Goal: Task Accomplishment & Management: Use online tool/utility

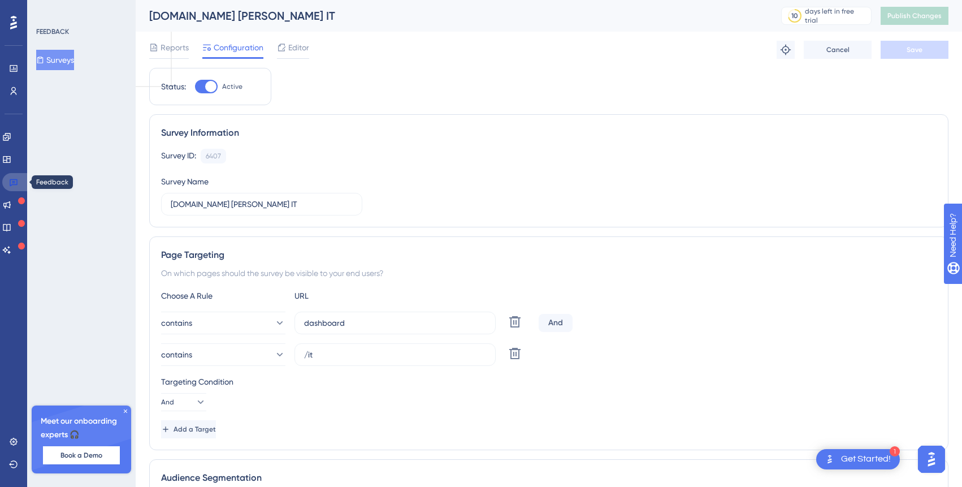
click at [15, 179] on icon at bounding box center [13, 182] width 9 height 9
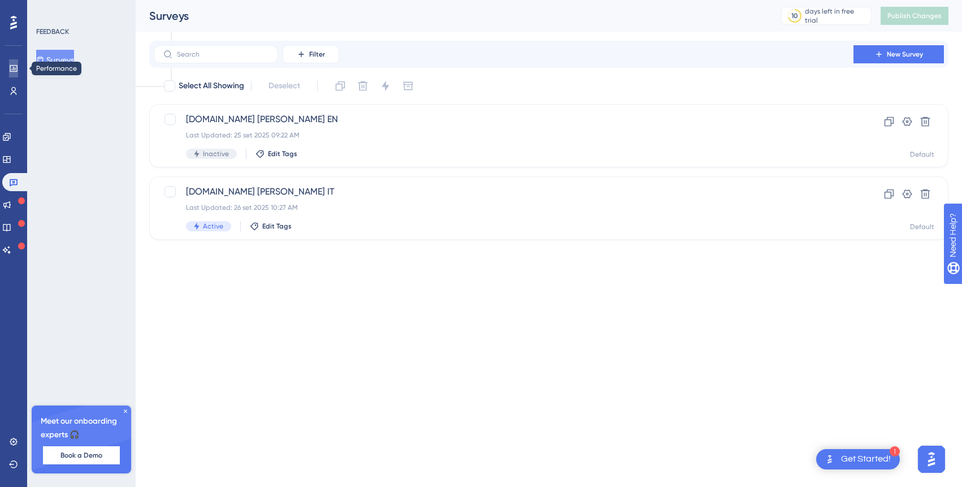
click at [12, 67] on icon at bounding box center [13, 68] width 9 height 9
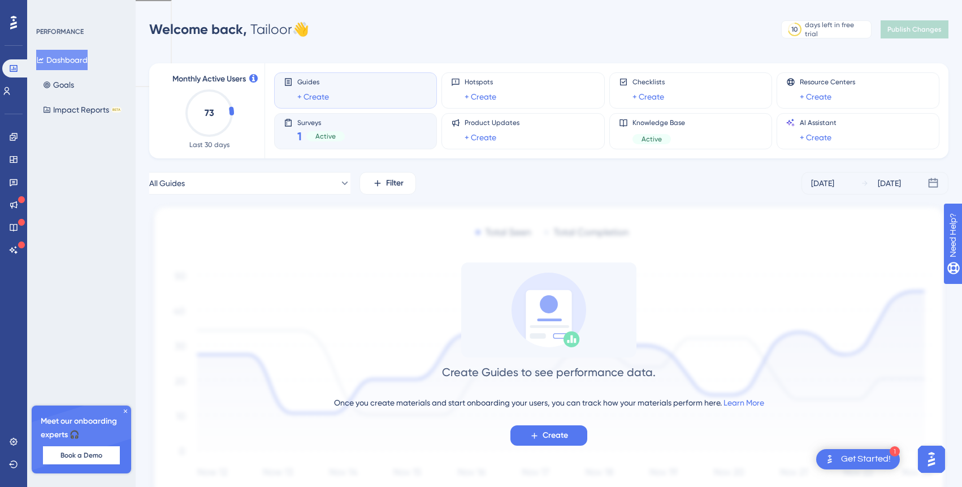
click at [342, 137] on div "Active" at bounding box center [325, 136] width 38 height 10
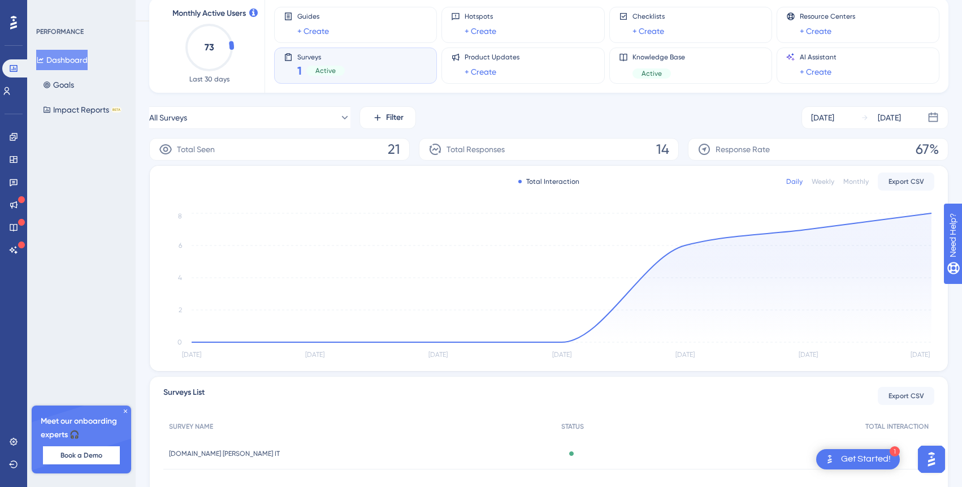
scroll to position [153, 0]
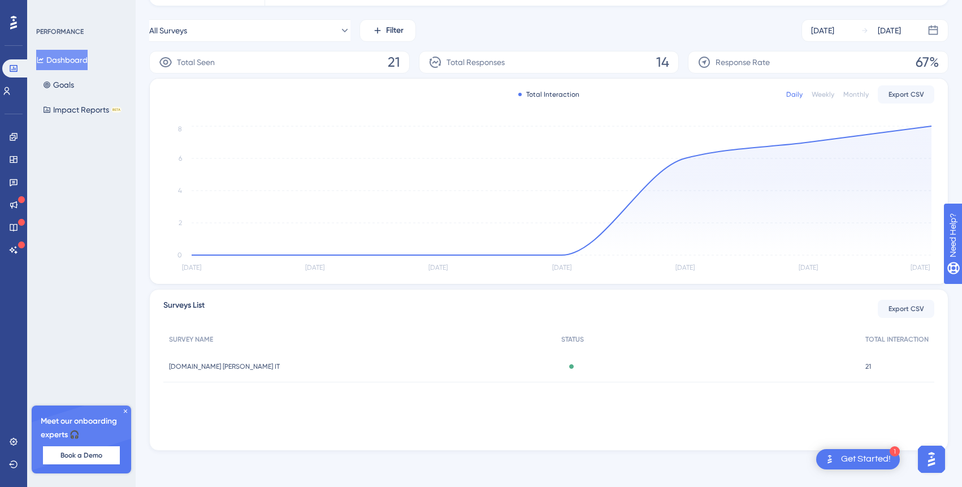
click at [228, 363] on span "[DOMAIN_NAME] [PERSON_NAME] IT" at bounding box center [224, 366] width 111 height 9
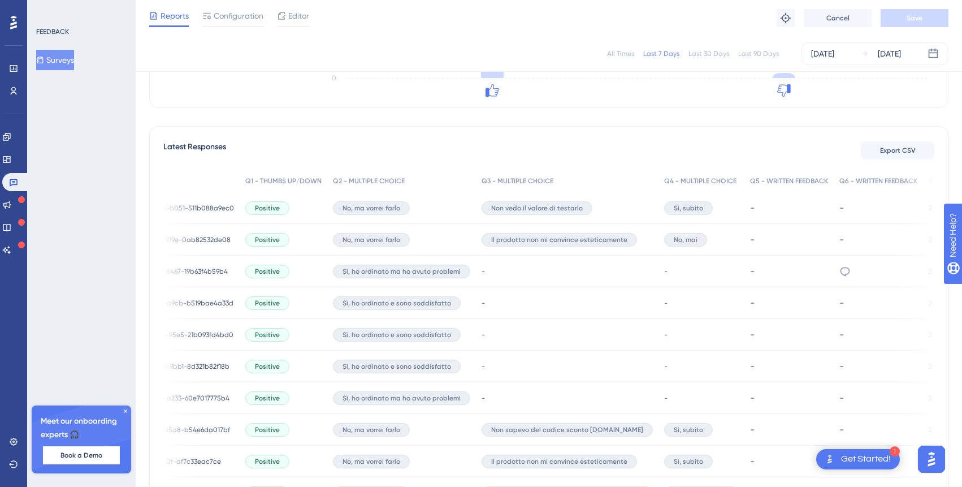
scroll to position [0, 138]
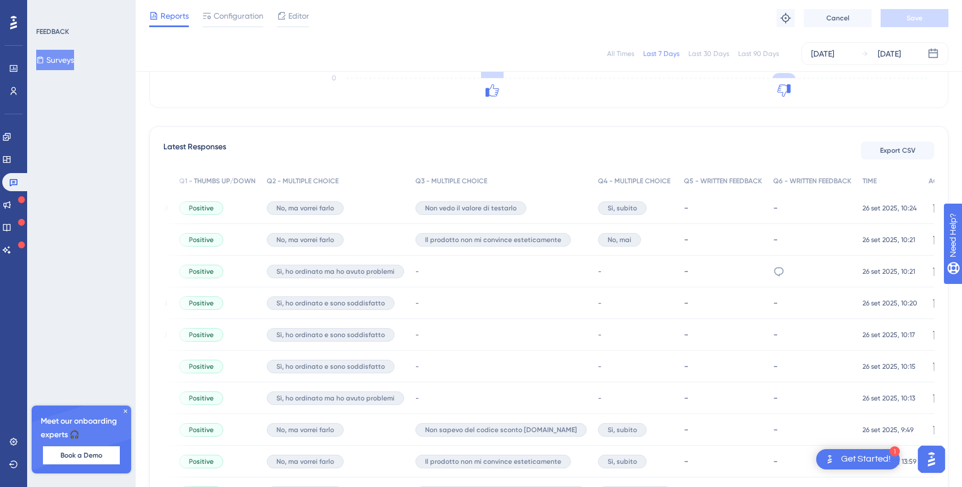
click at [768, 274] on div "dsa" at bounding box center [812, 272] width 89 height 32
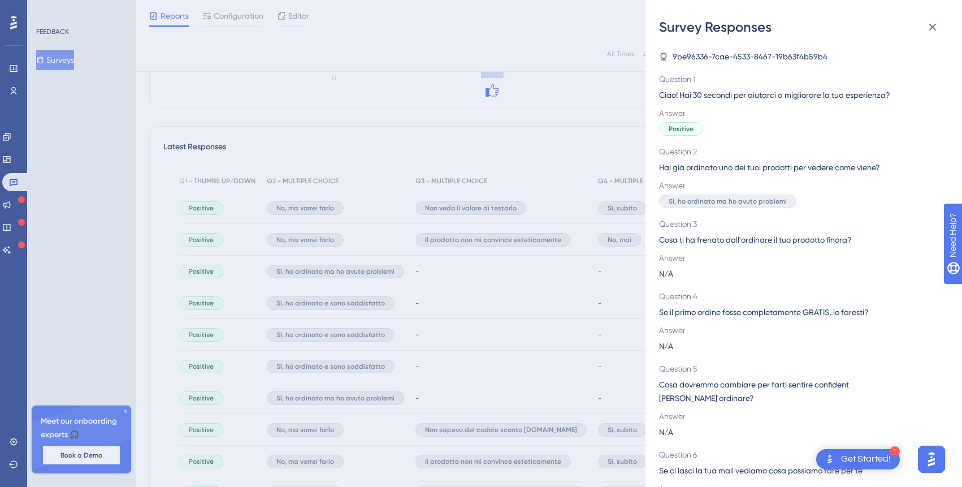
scroll to position [29, 0]
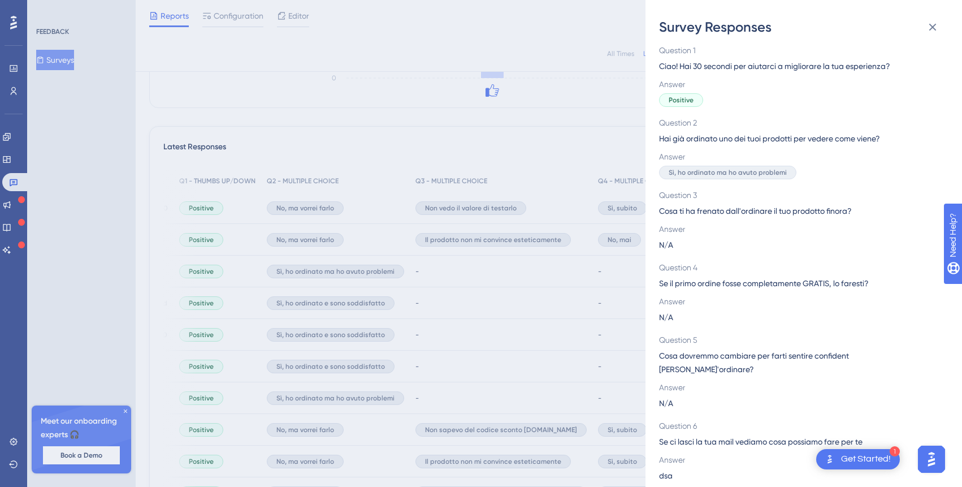
click at [607, 318] on div "Survey Responses 9be96336-7cae-4533-8467-19b63f4b59b4 Question 1 Ciao! Hai 30 s…" at bounding box center [481, 243] width 962 height 487
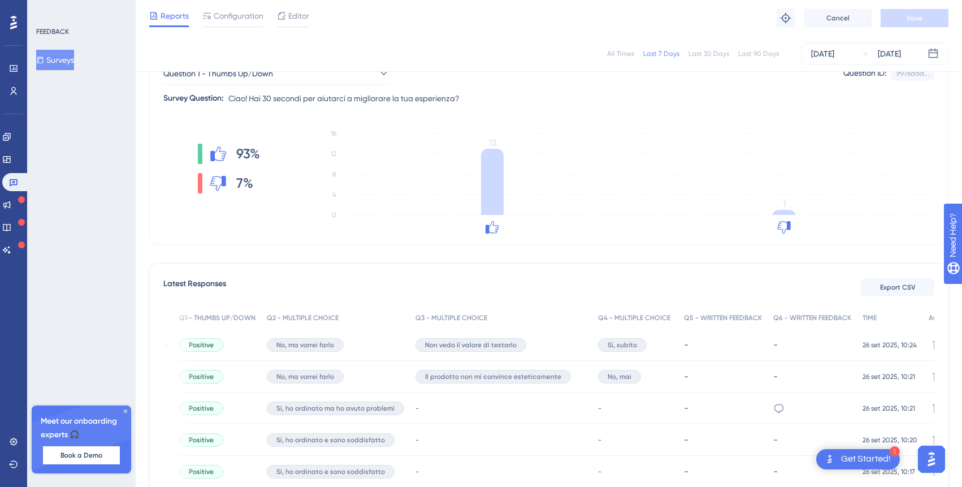
scroll to position [0, 0]
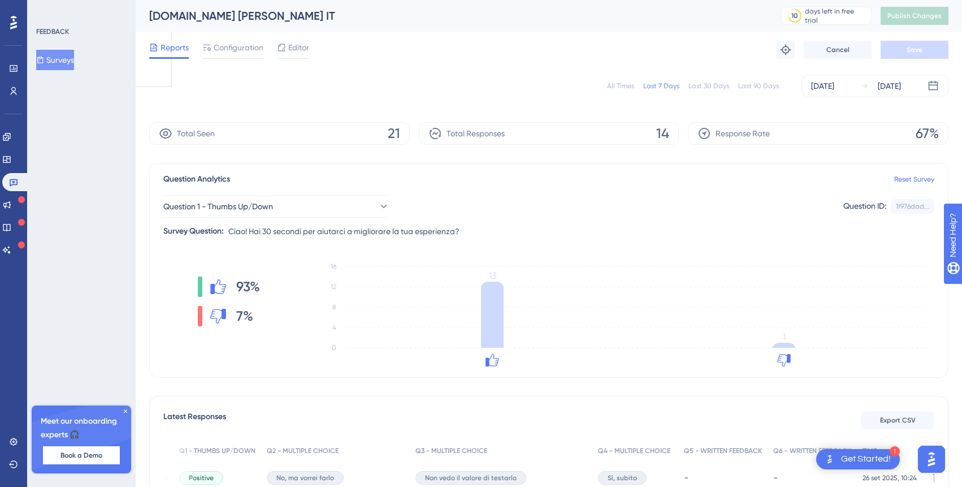
click at [74, 58] on button "Surveys" at bounding box center [55, 60] width 38 height 20
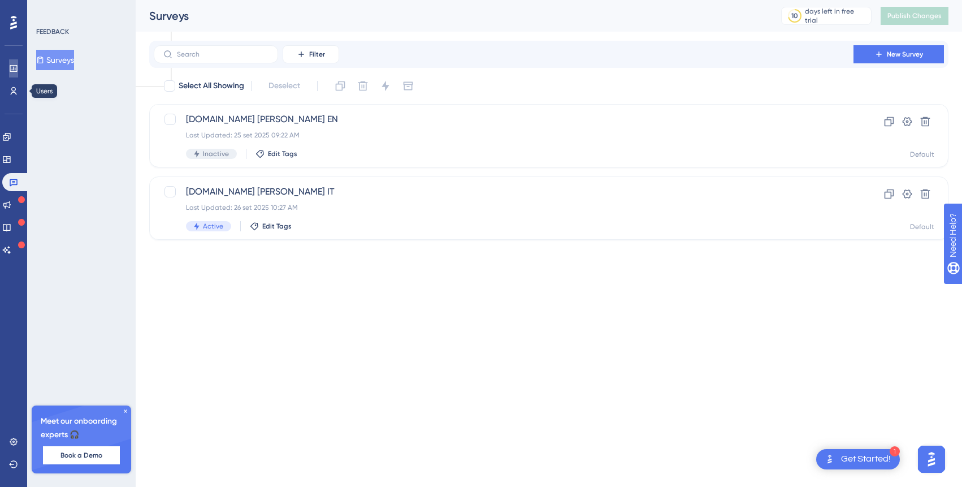
click at [12, 70] on icon at bounding box center [13, 68] width 9 height 9
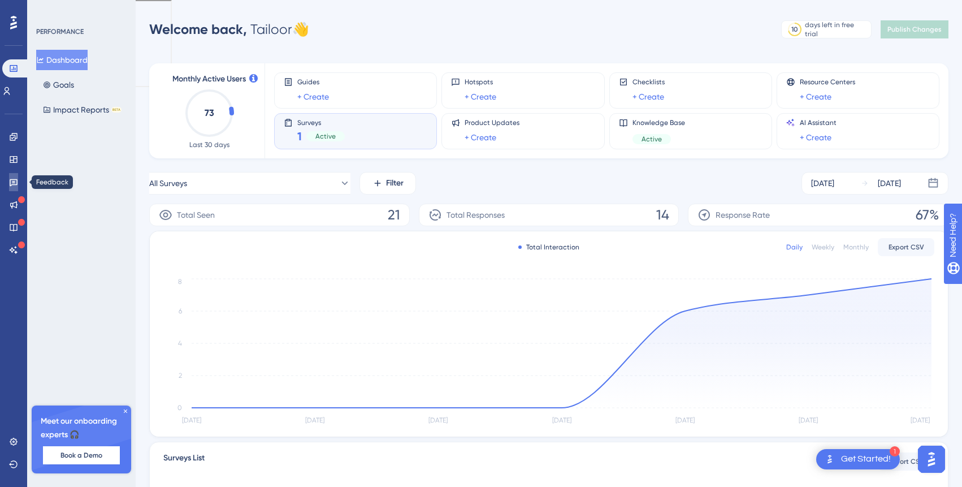
click at [11, 178] on icon at bounding box center [13, 182] width 9 height 9
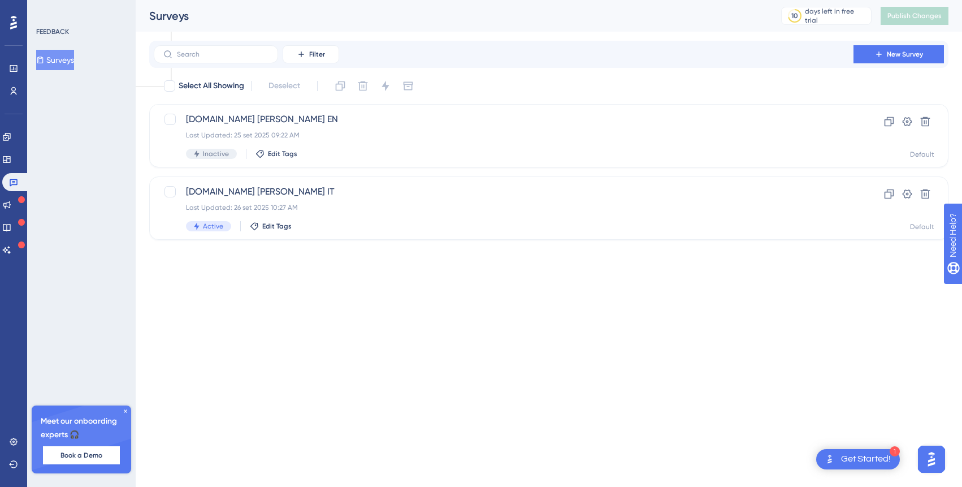
click at [51, 63] on button "Surveys" at bounding box center [55, 60] width 38 height 20
click at [304, 202] on div "[DOMAIN_NAME] [PERSON_NAME] IT Last Updated: 26 set 2025 10:27 AM Active Edit T…" at bounding box center [504, 208] width 636 height 46
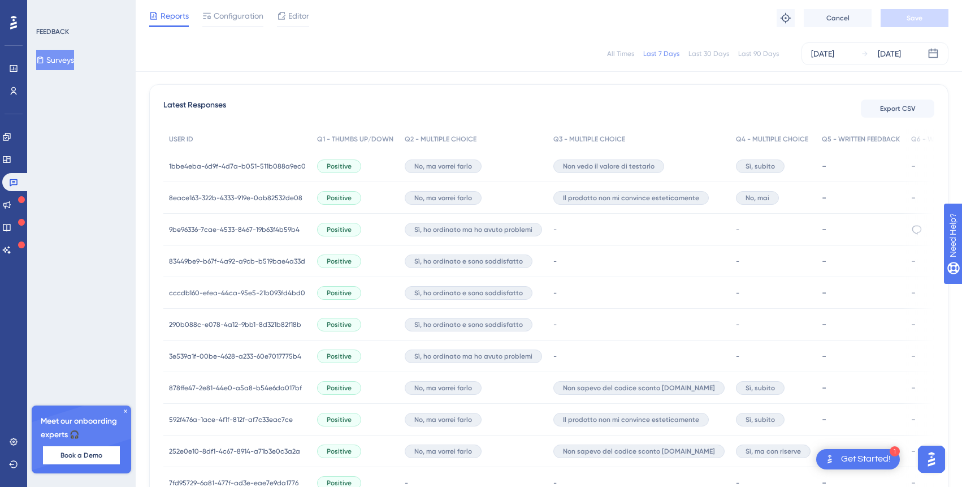
scroll to position [300, 0]
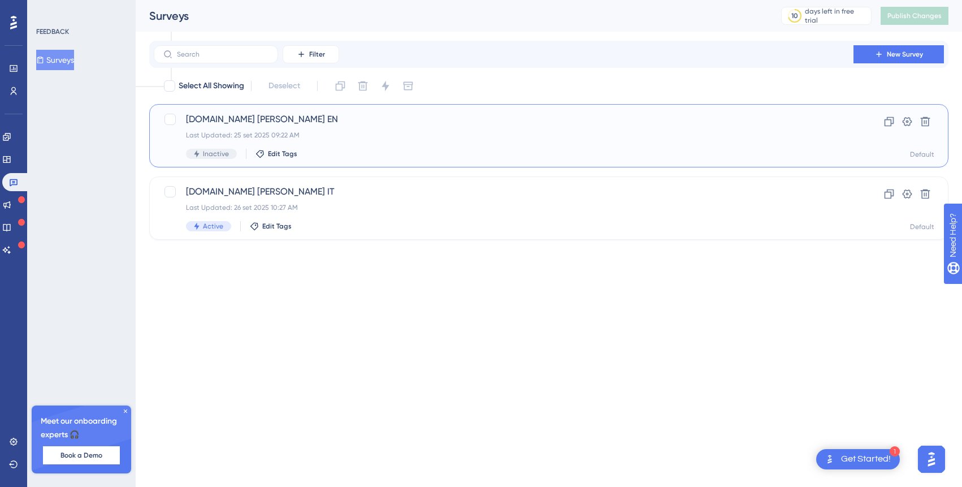
click at [344, 148] on div "[DOMAIN_NAME] [PERSON_NAME] EN Last Updated: 25 set 2025 09:22 AM Inactive Edit…" at bounding box center [504, 136] width 636 height 46
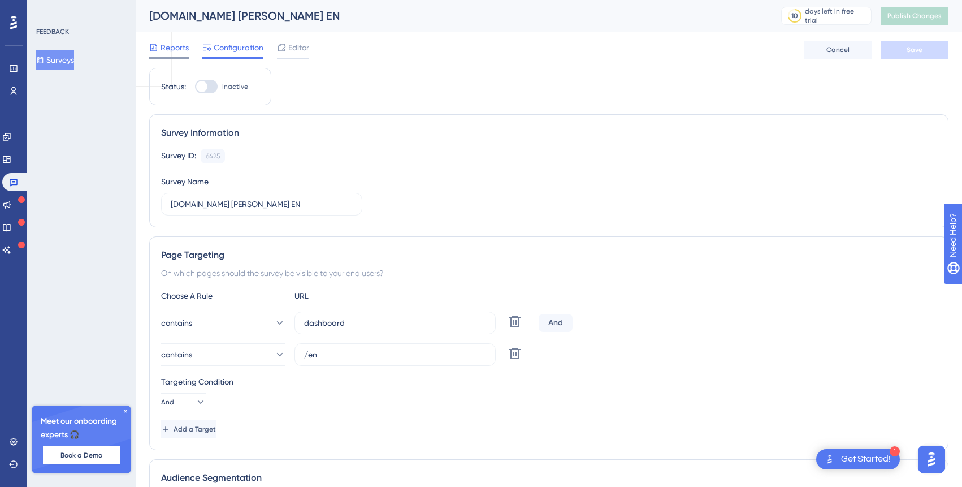
click at [171, 50] on span "Reports" at bounding box center [175, 48] width 28 height 14
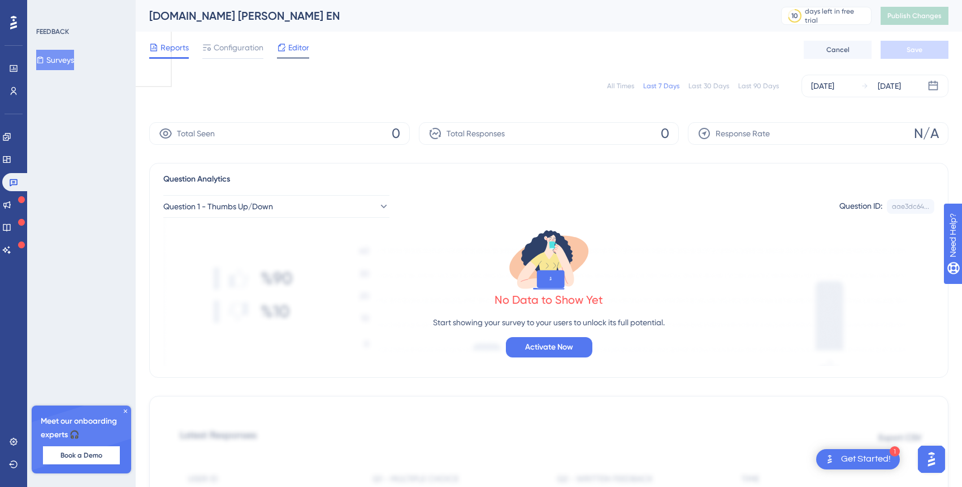
click at [293, 45] on span "Editor" at bounding box center [298, 48] width 21 height 14
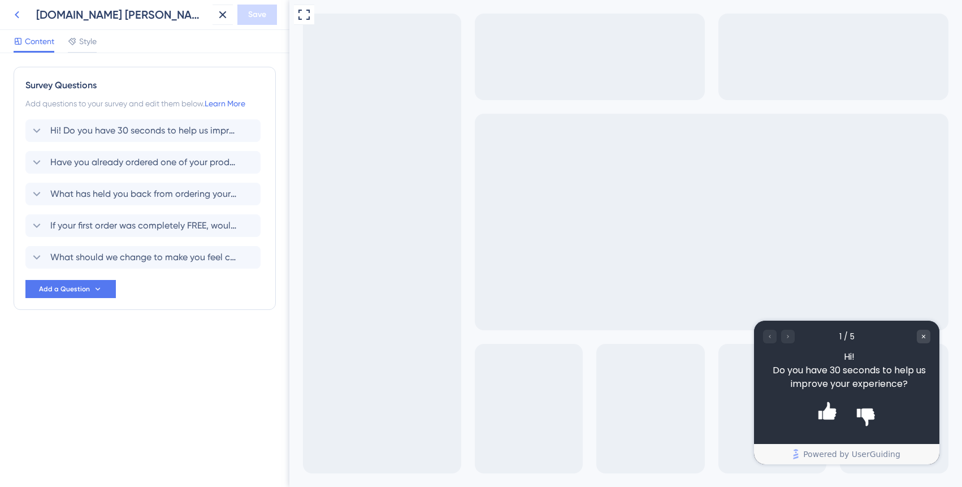
click at [11, 11] on icon at bounding box center [17, 15] width 14 height 14
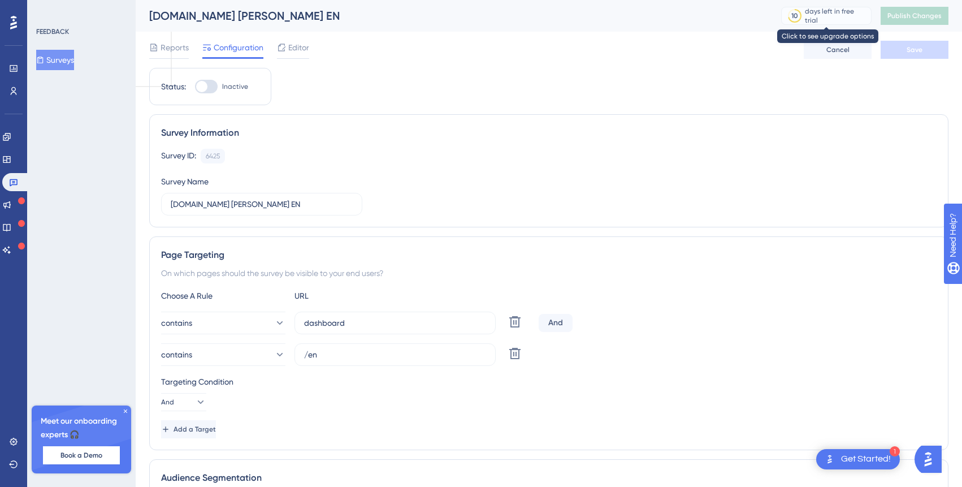
click at [813, 8] on div "10 days left in free trial" at bounding box center [827, 16] width 90 height 18
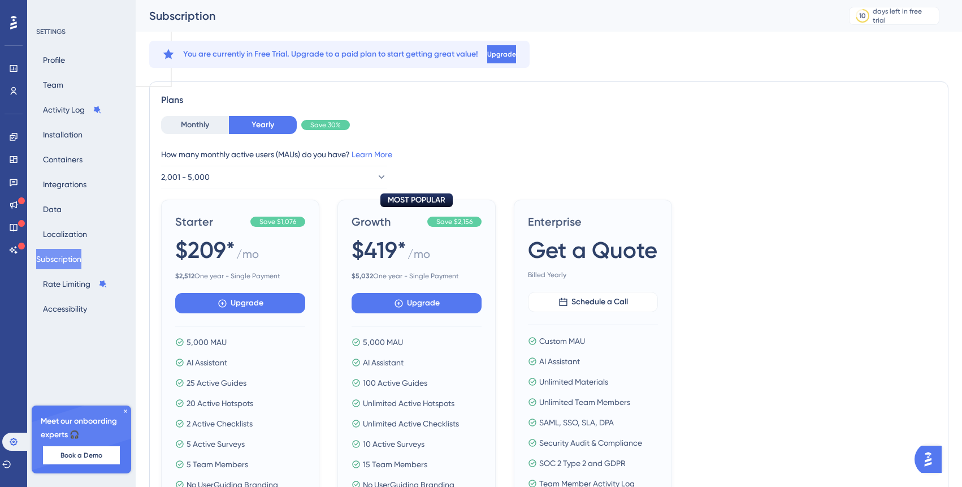
scroll to position [13, 0]
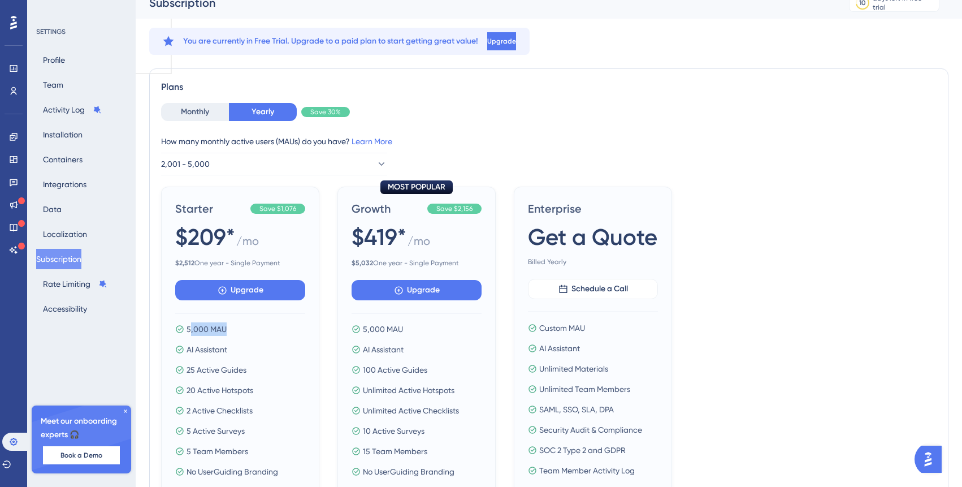
drag, startPoint x: 238, startPoint y: 328, endPoint x: 191, endPoint y: 327, distance: 47.5
click at [191, 327] on div "5,000 MAU" at bounding box center [240, 329] width 130 height 14
drag, startPoint x: 258, startPoint y: 353, endPoint x: 192, endPoint y: 352, distance: 66.7
click at [192, 352] on div "AI Assistant" at bounding box center [240, 350] width 130 height 14
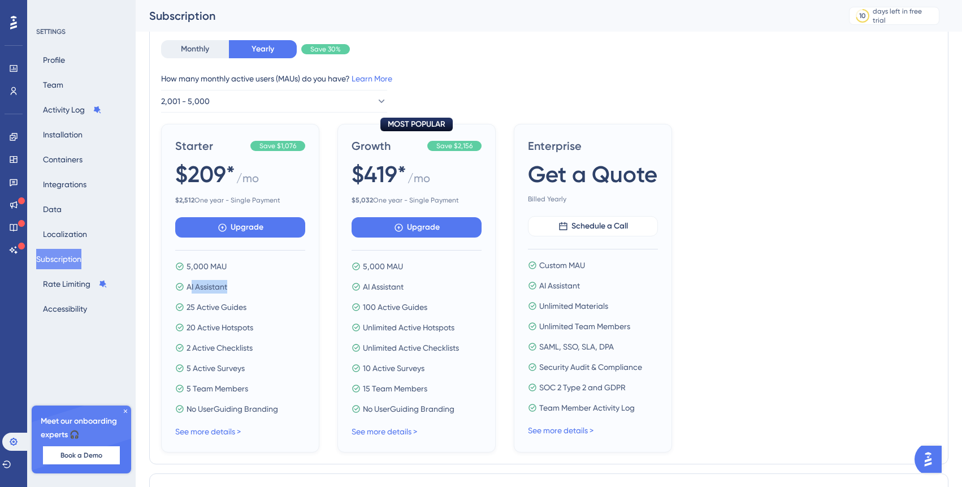
scroll to position [89, 0]
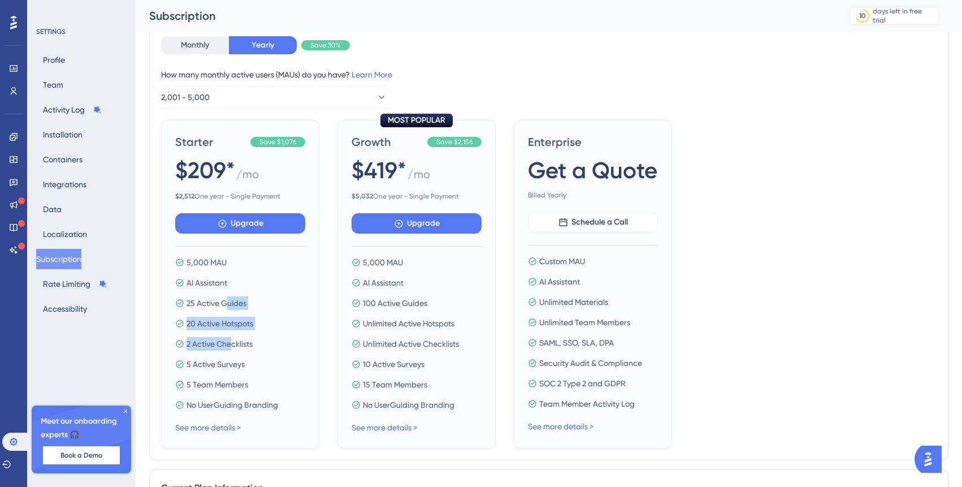
drag, startPoint x: 228, startPoint y: 303, endPoint x: 231, endPoint y: 346, distance: 42.5
click at [231, 346] on div "5,000 MAU AI Assistant 25 Active Guides 20 Active Hotspots 2 Active Checklists …" at bounding box center [240, 334] width 130 height 156
drag, startPoint x: 261, startPoint y: 343, endPoint x: 178, endPoint y: 343, distance: 83.1
click at [178, 343] on div "2 Active Checklists" at bounding box center [240, 344] width 130 height 14
drag, startPoint x: 254, startPoint y: 366, endPoint x: 184, endPoint y: 366, distance: 70.7
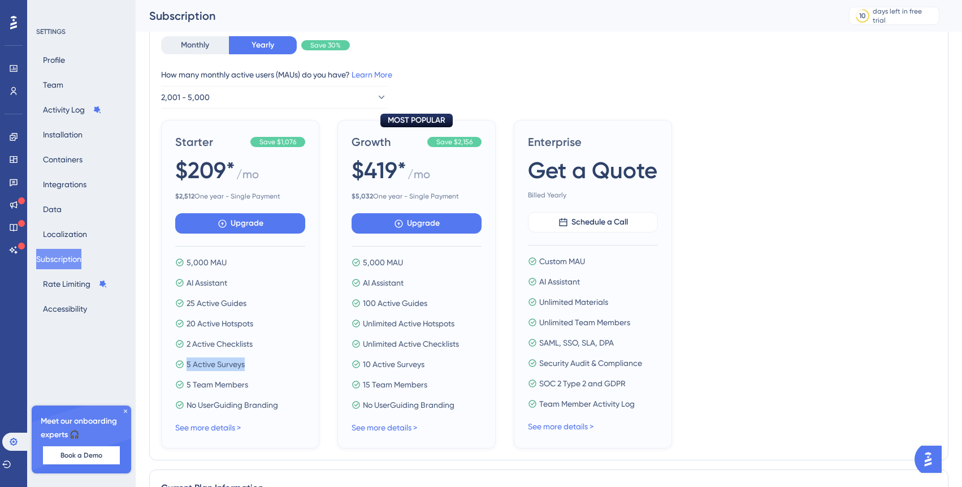
click at [184, 366] on div "5 Active Surveys" at bounding box center [240, 364] width 130 height 14
drag, startPoint x: 256, startPoint y: 388, endPoint x: 177, endPoint y: 383, distance: 78.8
click at [177, 383] on div "5 Team Members" at bounding box center [240, 385] width 130 height 14
click at [15, 182] on icon at bounding box center [13, 182] width 9 height 9
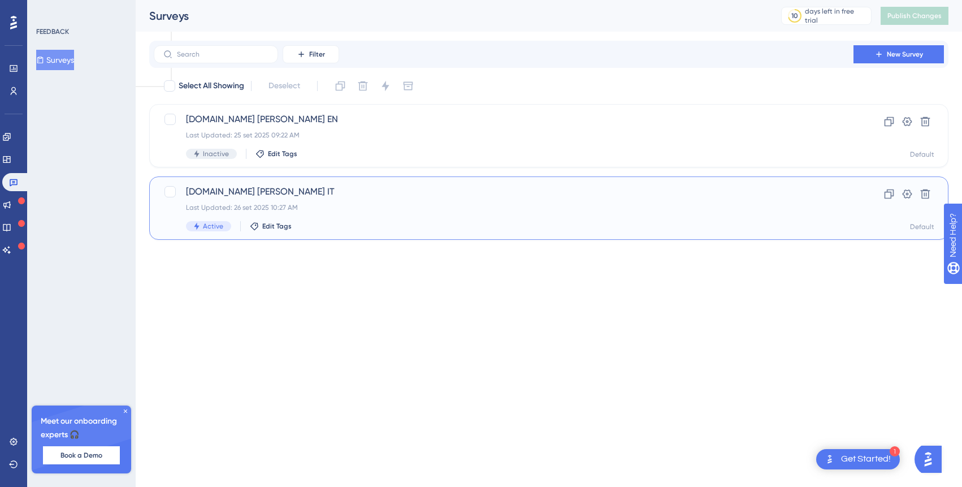
click at [338, 191] on span "[DOMAIN_NAME] [PERSON_NAME] IT" at bounding box center [504, 192] width 636 height 14
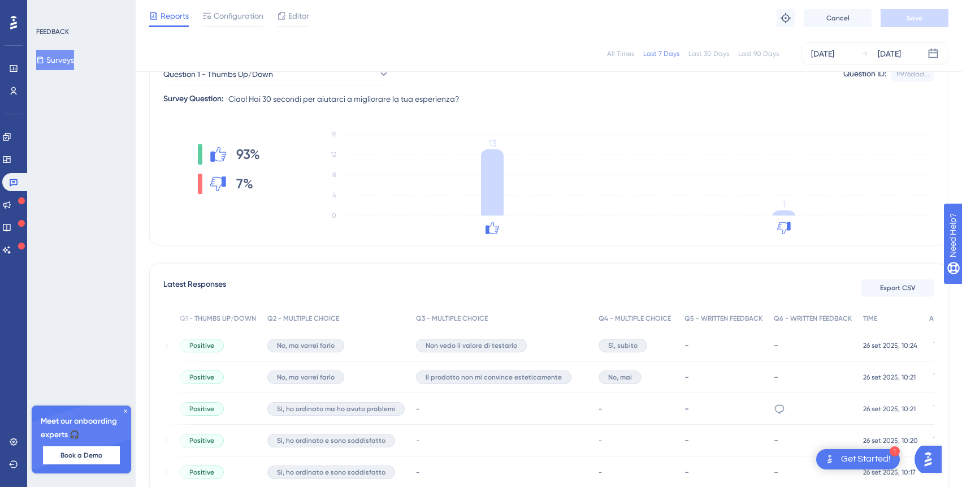
scroll to position [0, 138]
click at [16, 63] on link at bounding box center [13, 68] width 9 height 18
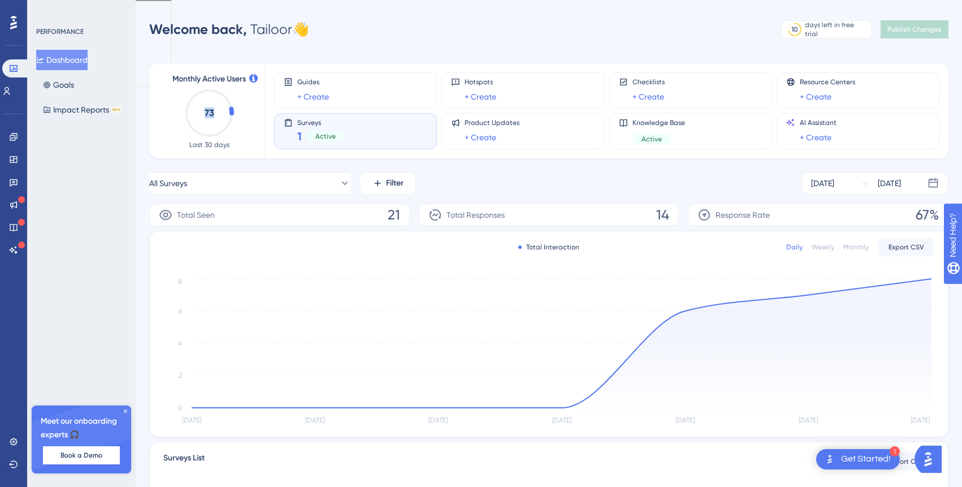
drag, startPoint x: 206, startPoint y: 114, endPoint x: 219, endPoint y: 114, distance: 13.0
click at [219, 114] on icon "73" at bounding box center [209, 113] width 50 height 50
click at [12, 187] on link at bounding box center [13, 182] width 9 height 18
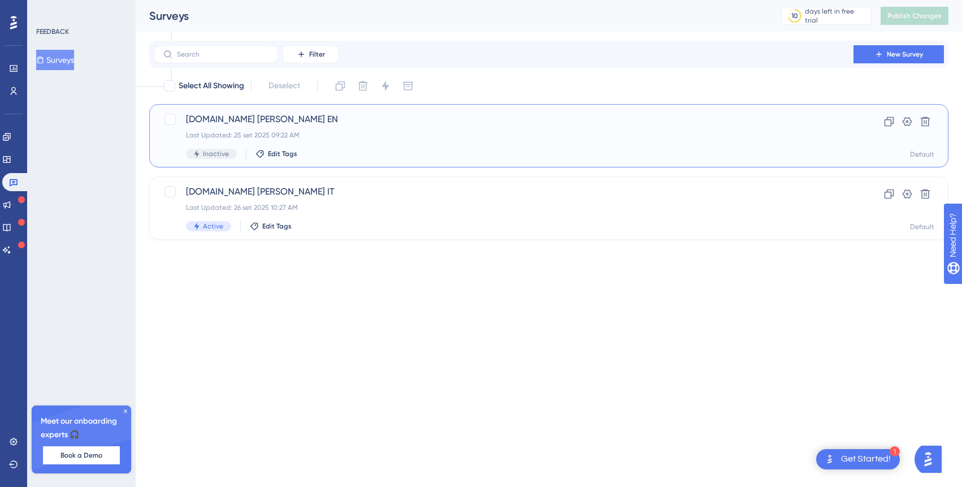
click at [390, 144] on div "[DOMAIN_NAME] [PERSON_NAME] EN Last Updated: 25 set 2025 09:22 AM Inactive Edit…" at bounding box center [504, 136] width 636 height 46
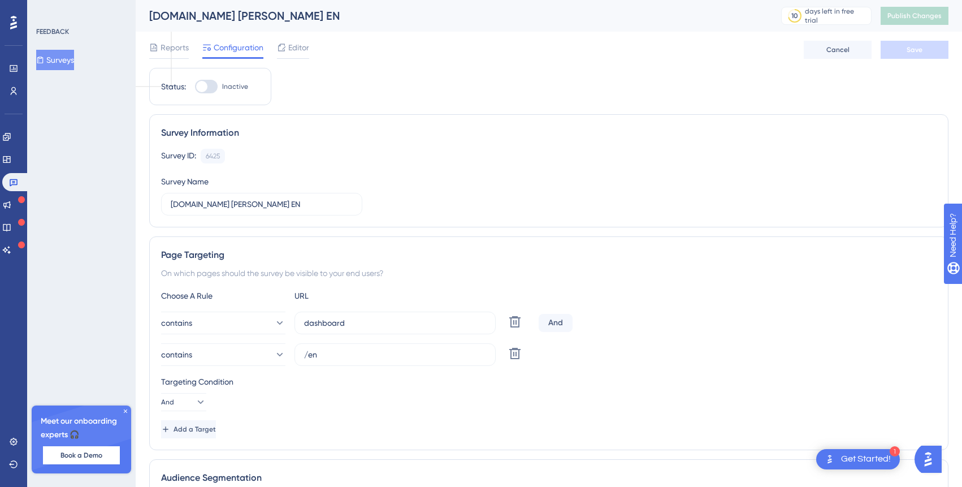
click at [214, 89] on div at bounding box center [206, 87] width 23 height 14
click at [195, 87] on input "Inactive" at bounding box center [195, 87] width 1 height 1
checkbox input "true"
click at [903, 50] on button "Save" at bounding box center [915, 50] width 68 height 18
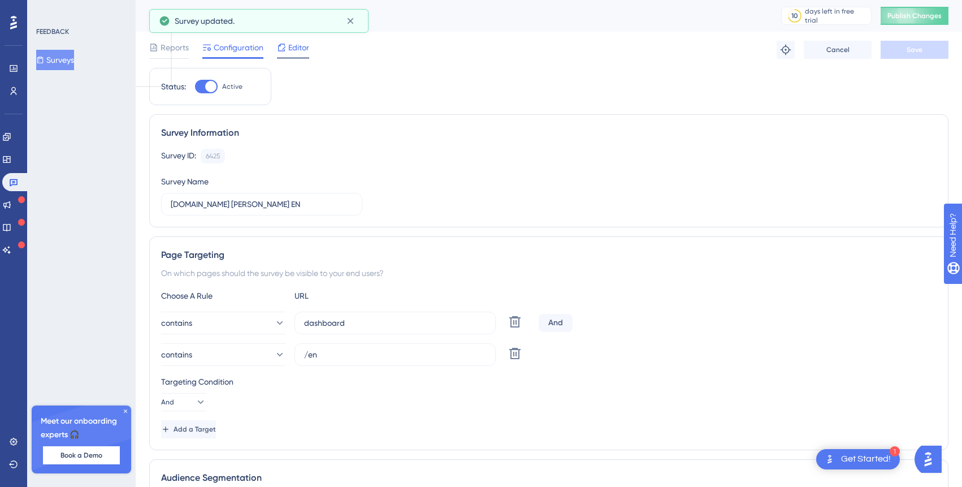
click at [292, 50] on span "Editor" at bounding box center [298, 48] width 21 height 14
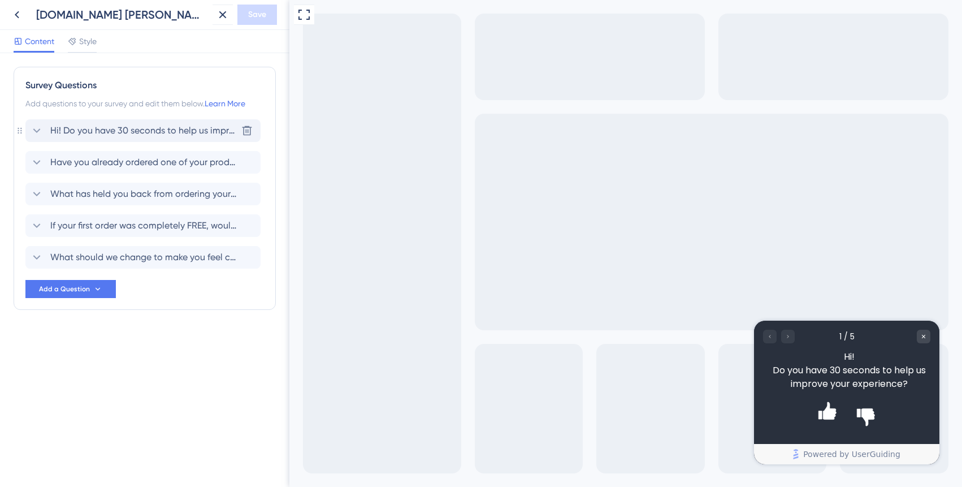
click at [189, 128] on span "Hi! Do you have 30 seconds to help us improve your experience?" at bounding box center [143, 131] width 187 height 14
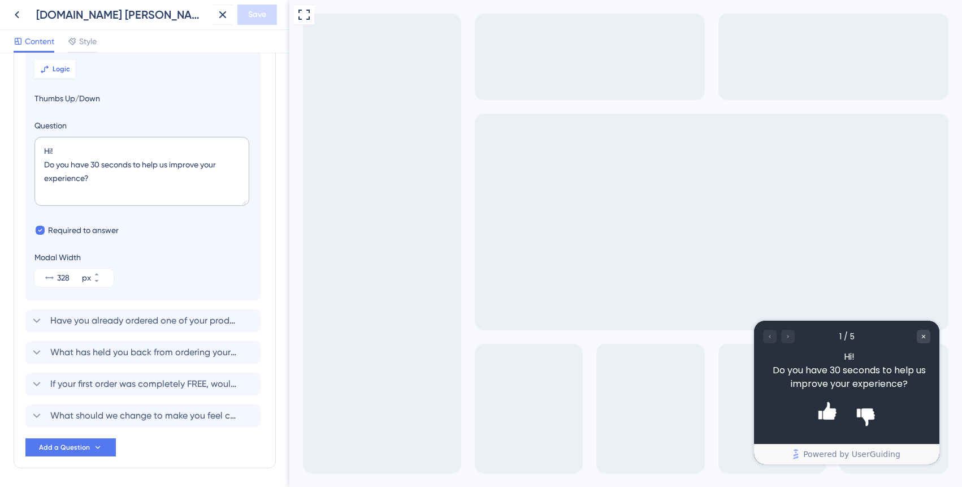
scroll to position [94, 0]
click at [66, 70] on span "Logic" at bounding box center [62, 70] width 18 height 9
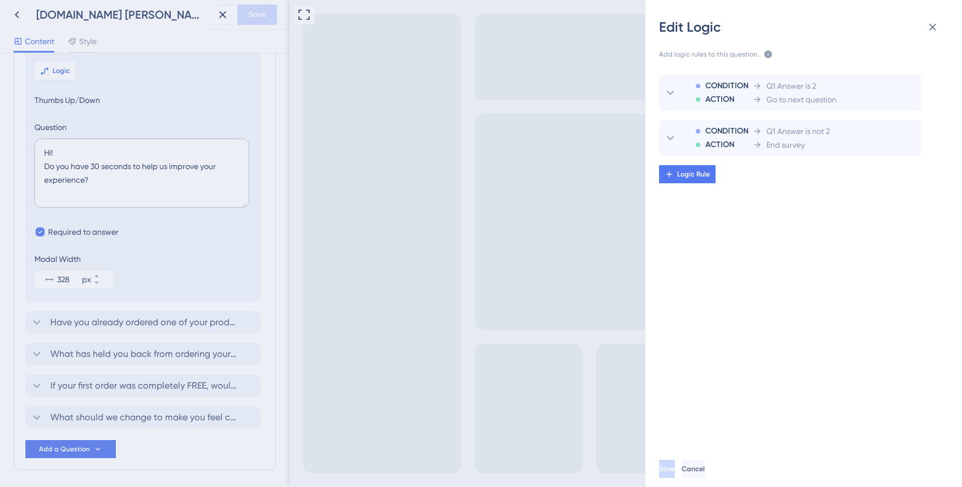
click at [174, 323] on div "Edit Logic Add logic rules to this question. The rules will apply after this qu…" at bounding box center [481, 243] width 962 height 487
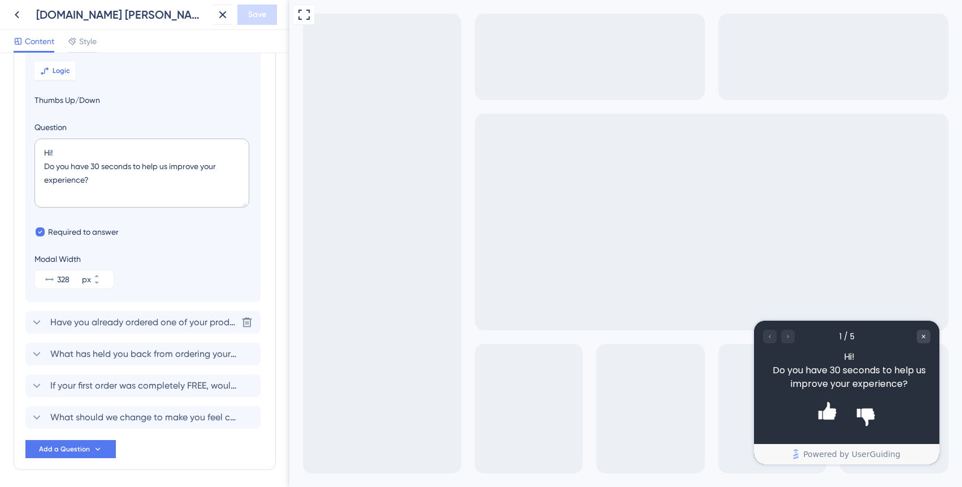
click at [174, 323] on span "Have you already ordered one of your products to see how it turns out?" at bounding box center [143, 323] width 187 height 14
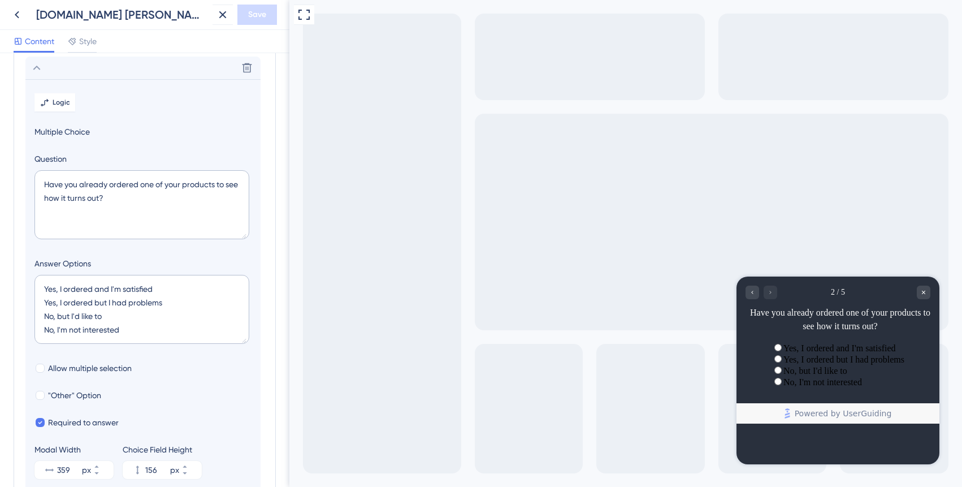
scroll to position [98, 0]
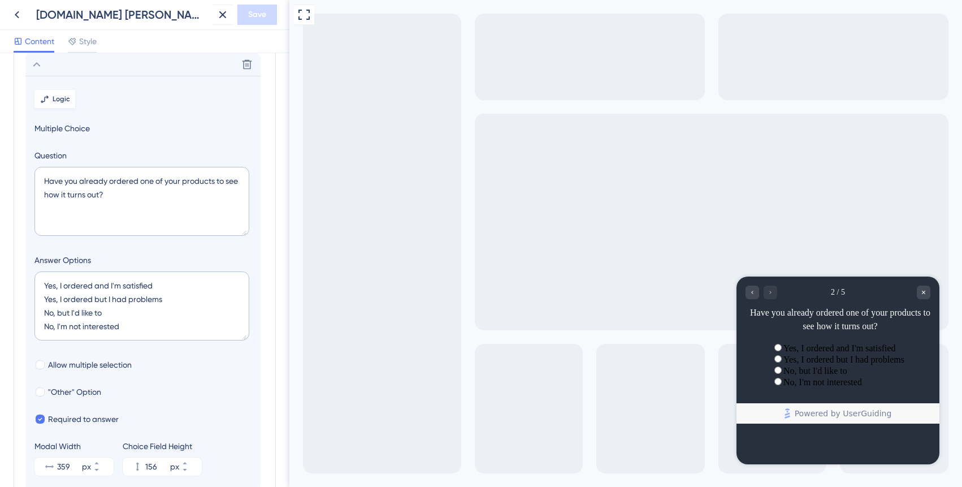
click at [57, 98] on span "Logic" at bounding box center [62, 98] width 18 height 9
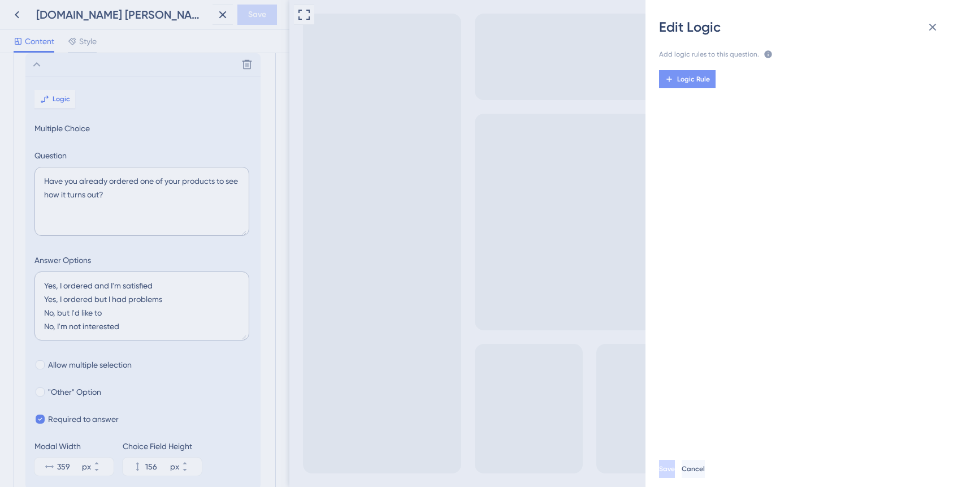
click at [701, 80] on span "Logic Rule" at bounding box center [693, 79] width 33 height 9
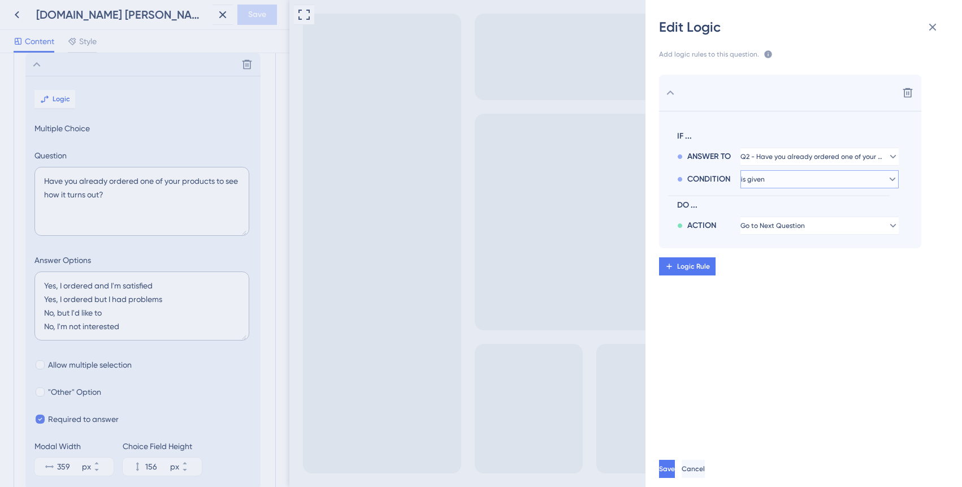
click at [802, 176] on button "is given" at bounding box center [820, 179] width 158 height 18
click at [793, 254] on div "has has" at bounding box center [820, 256] width 144 height 23
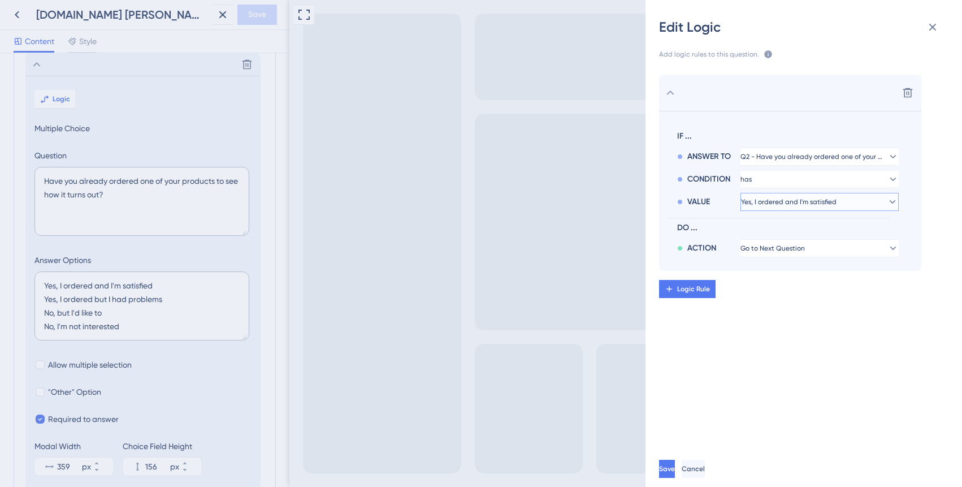
click at [804, 202] on span "Yes, I ordered and I'm satisfied" at bounding box center [789, 201] width 96 height 9
click at [712, 198] on div "VALUE" at bounding box center [708, 202] width 63 height 14
click at [794, 201] on span "Yes, I ordered and I'm satisfied" at bounding box center [789, 201] width 96 height 9
click at [941, 22] on button at bounding box center [933, 27] width 23 height 23
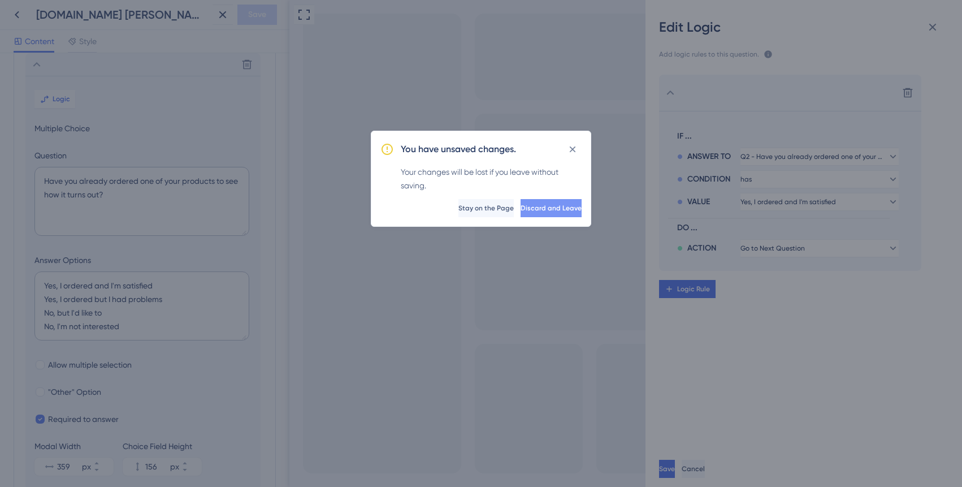
click at [529, 206] on span "Discard and Leave" at bounding box center [551, 208] width 61 height 9
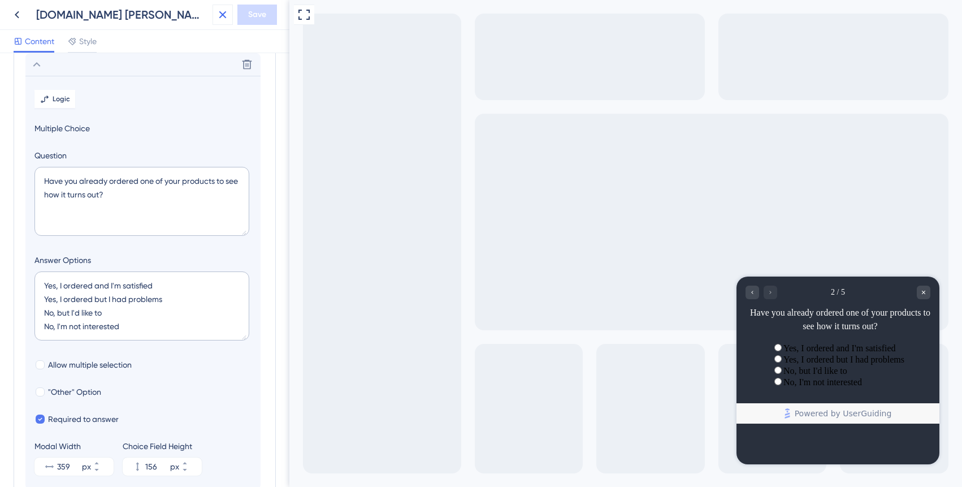
click at [226, 14] on icon at bounding box center [223, 15] width 14 height 14
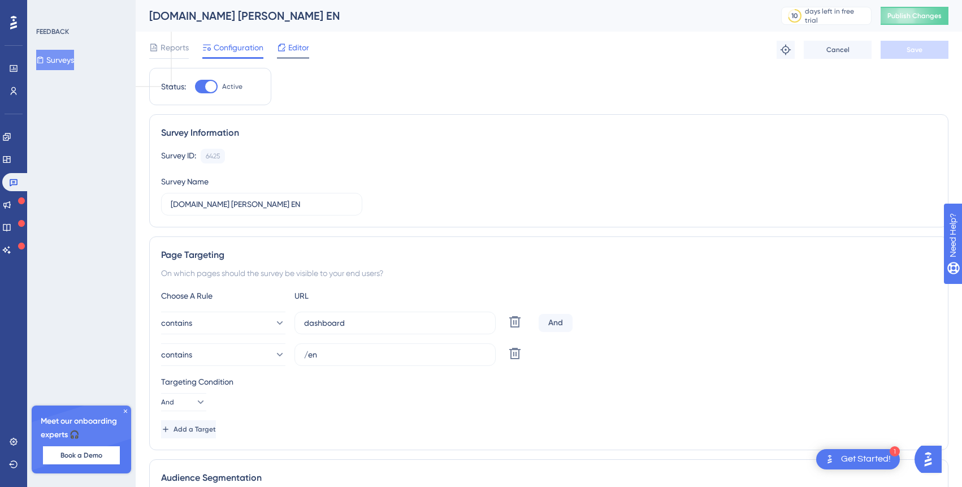
click at [304, 55] on div "Editor" at bounding box center [293, 50] width 32 height 18
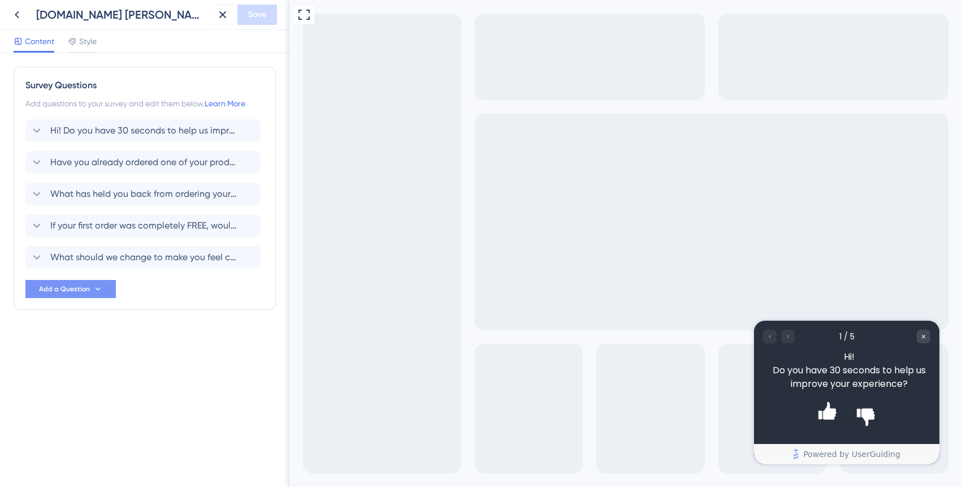
click at [100, 287] on icon at bounding box center [97, 288] width 9 height 9
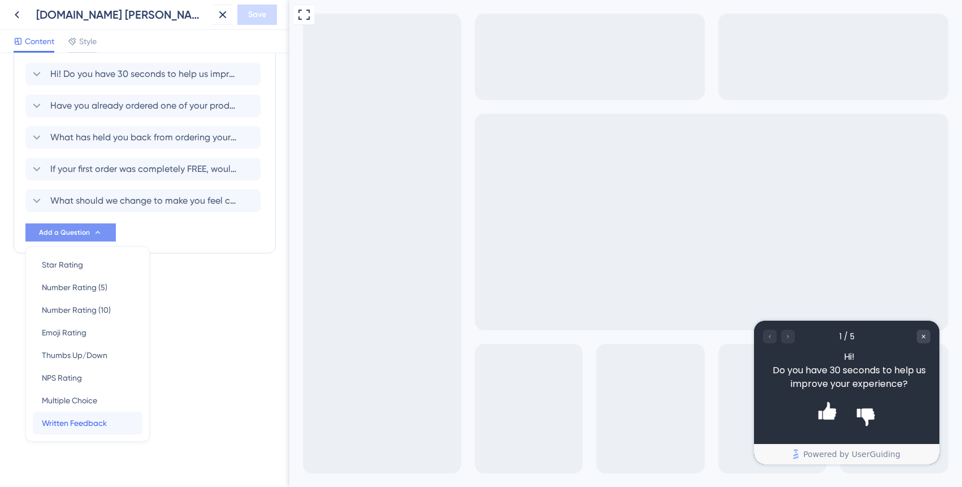
click at [101, 420] on span "Written Feedback" at bounding box center [74, 423] width 65 height 14
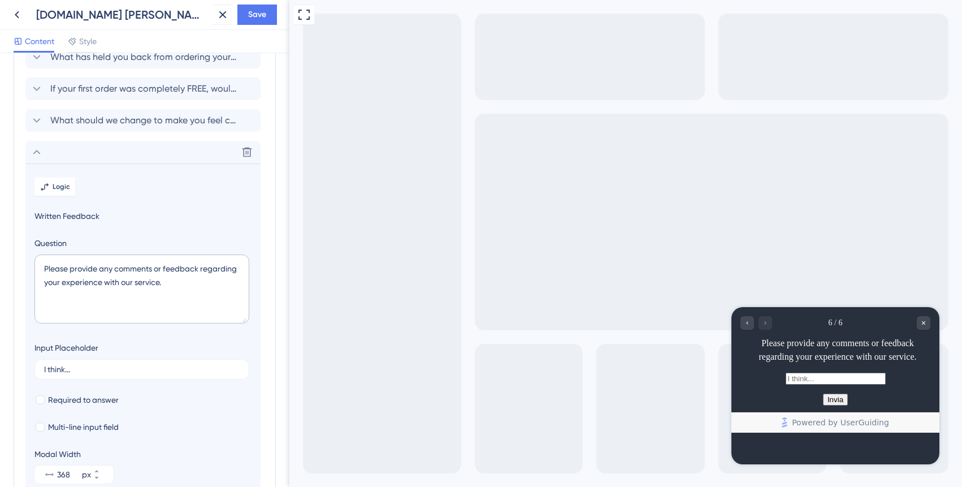
scroll to position [140, 0]
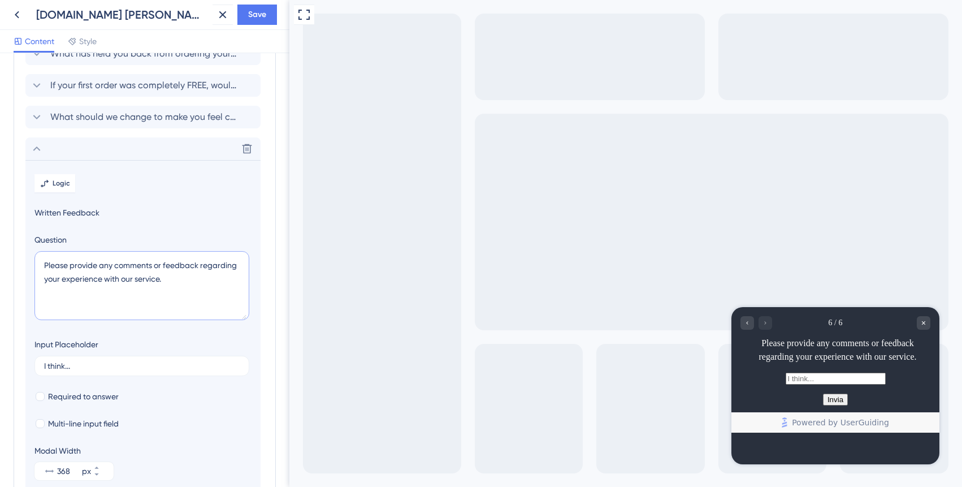
drag, startPoint x: 204, startPoint y: 287, endPoint x: -5, endPoint y: 244, distance: 212.4
click at [0, 89] on html "[DOMAIN_NAME] [PERSON_NAME] EN Save Content Style Survey Questions Add question…" at bounding box center [481, 44] width 962 height 89
paste textarea "Leave your email and we'll see what we can do for you"
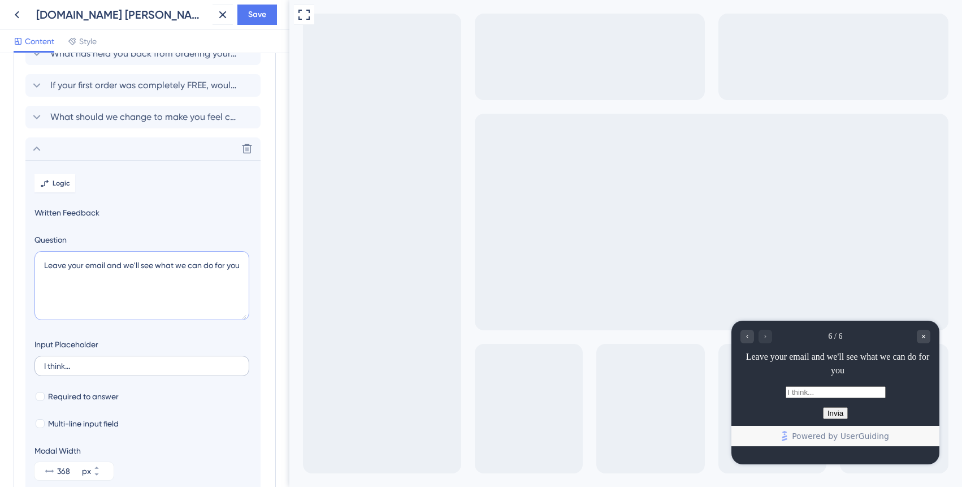
type textarea "Leave your email and we'll see what we can do for you"
drag, startPoint x: 102, startPoint y: 366, endPoint x: 14, endPoint y: 351, distance: 89.0
click at [14, 351] on div "Survey Questions Add questions to your survey and edit them below. Learn More H…" at bounding box center [145, 230] width 262 height 608
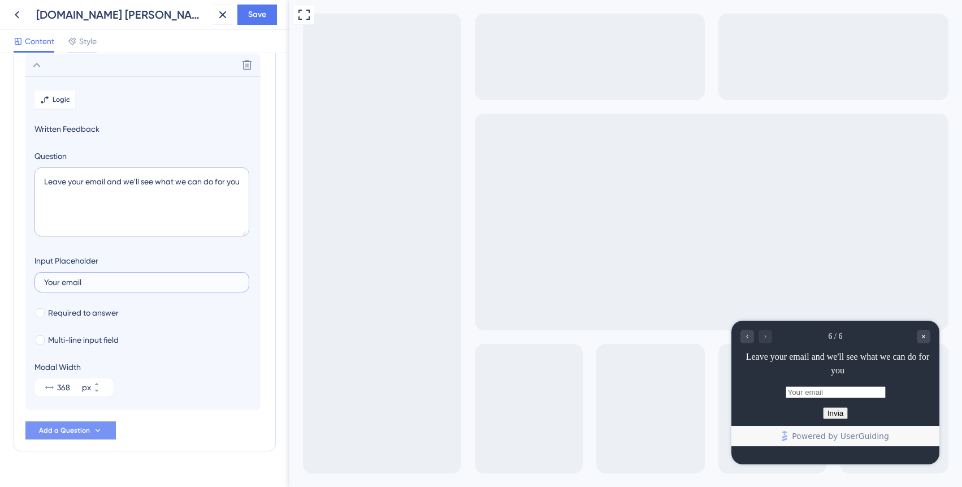
scroll to position [231, 0]
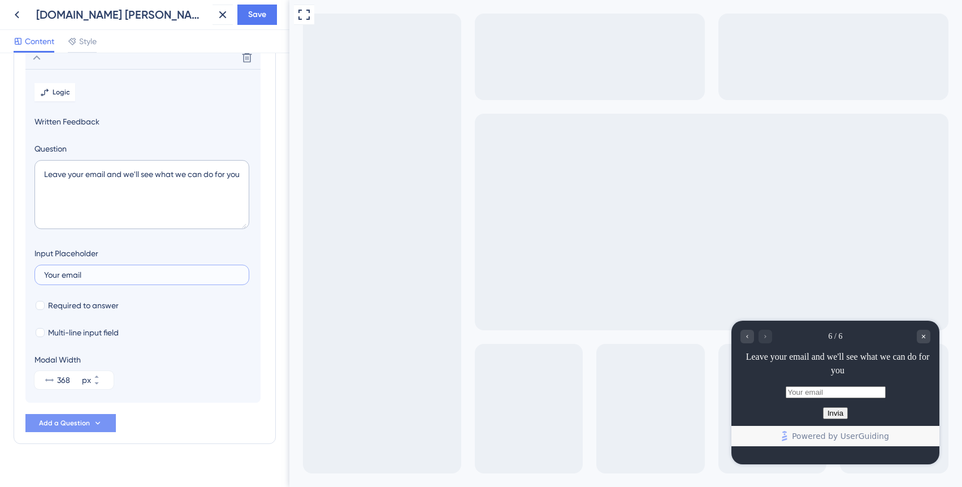
type input "Your email"
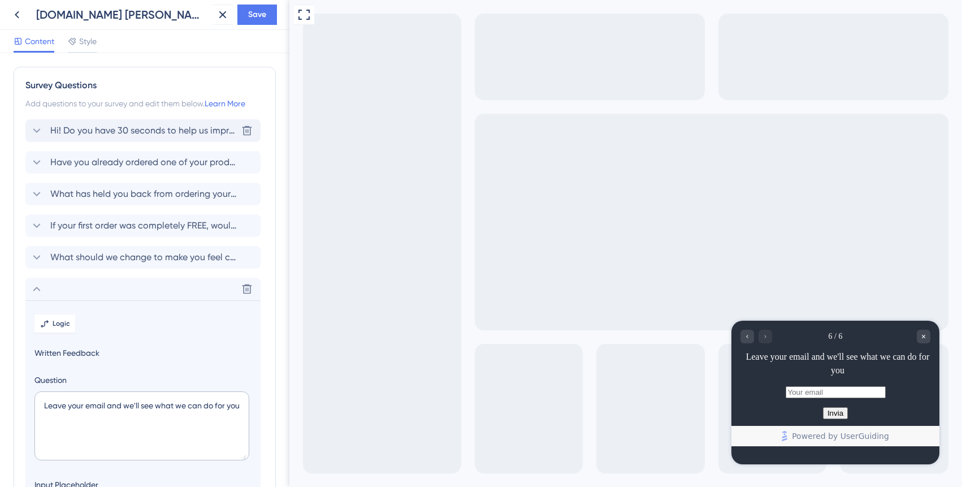
click at [138, 128] on span "Hi! Do you have 30 seconds to help us improve your experience?" at bounding box center [143, 131] width 187 height 14
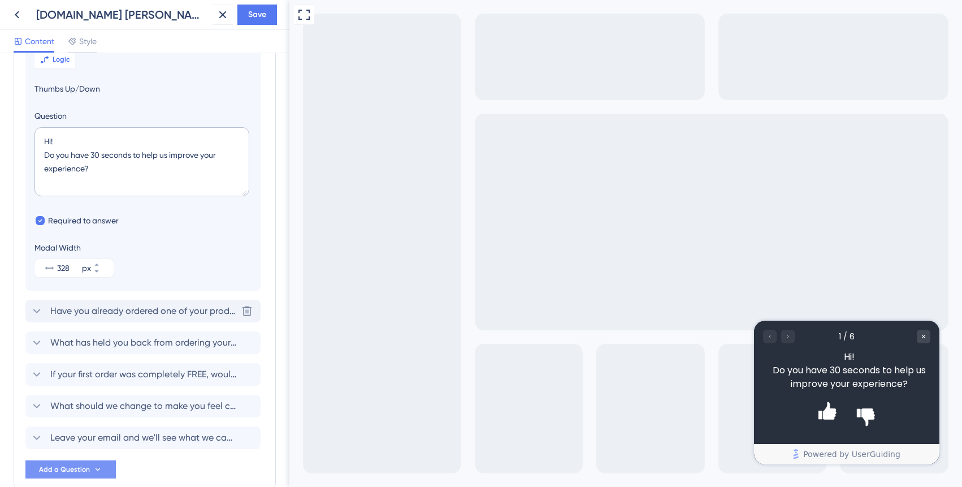
click at [131, 305] on span "Have you already ordered one of your products to see how it turns out?" at bounding box center [143, 311] width 187 height 14
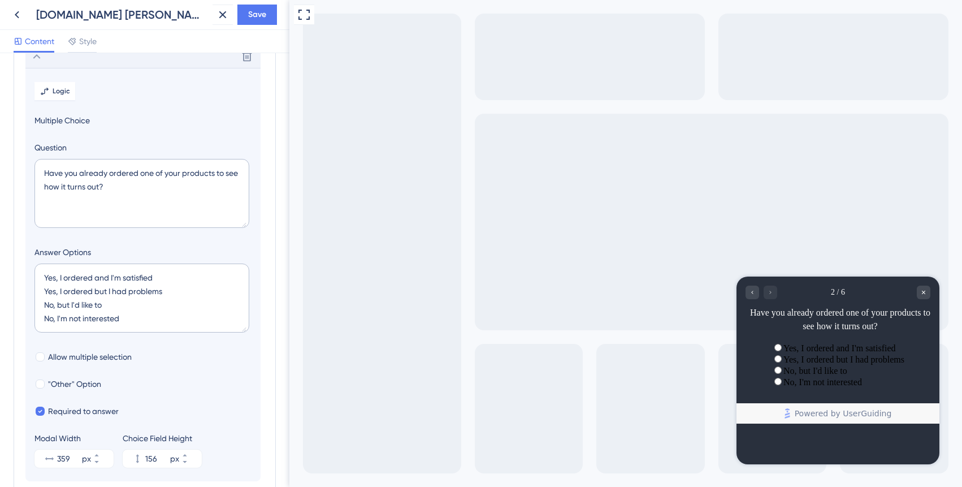
scroll to position [98, 0]
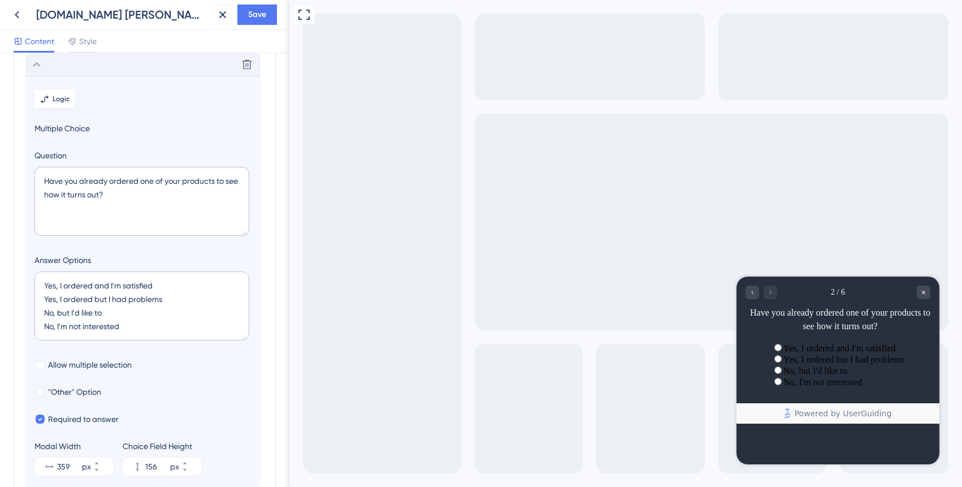
click at [71, 101] on button "Logic" at bounding box center [54, 99] width 41 height 18
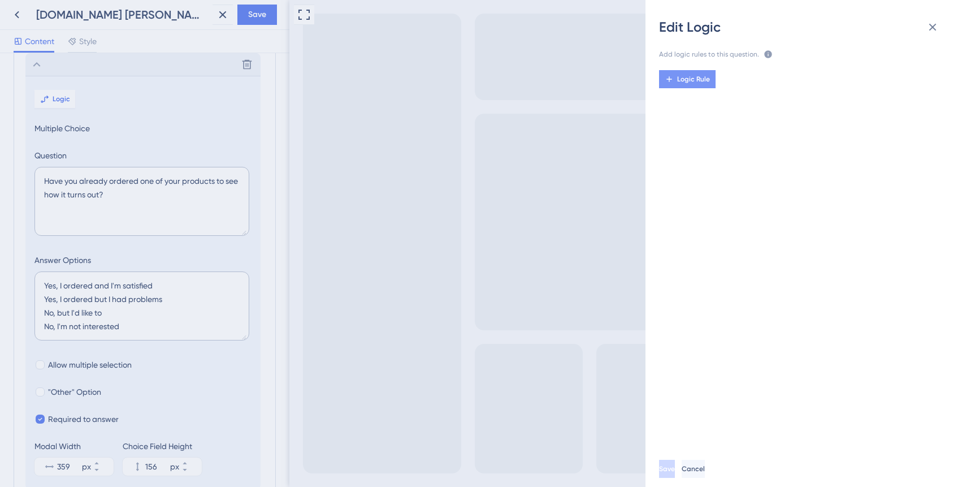
click at [674, 81] on icon at bounding box center [669, 79] width 9 height 9
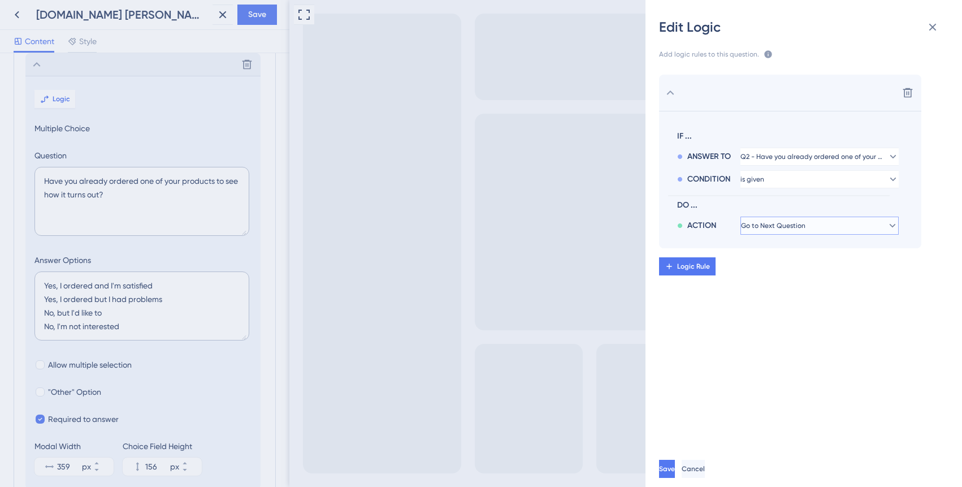
click at [787, 225] on span "Go to Next Question" at bounding box center [773, 225] width 64 height 9
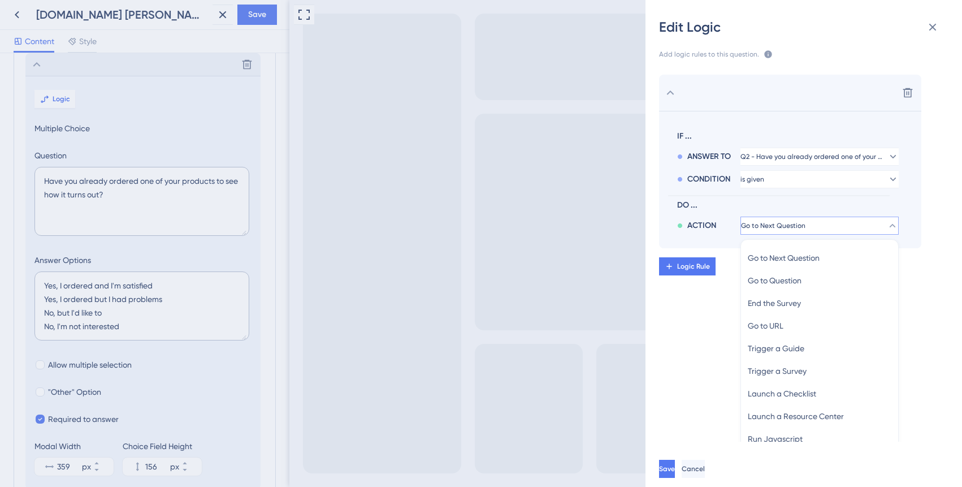
scroll to position [16, 0]
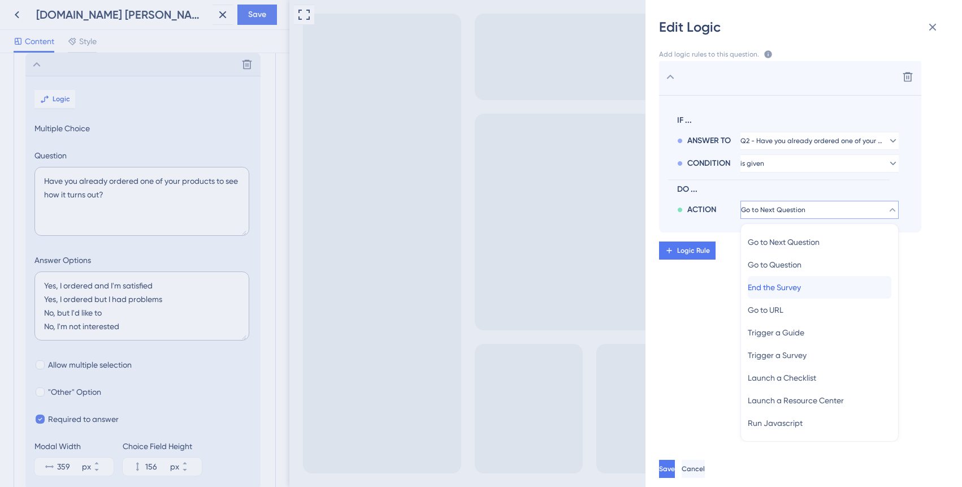
click at [776, 290] on span "End the Survey" at bounding box center [774, 287] width 53 height 14
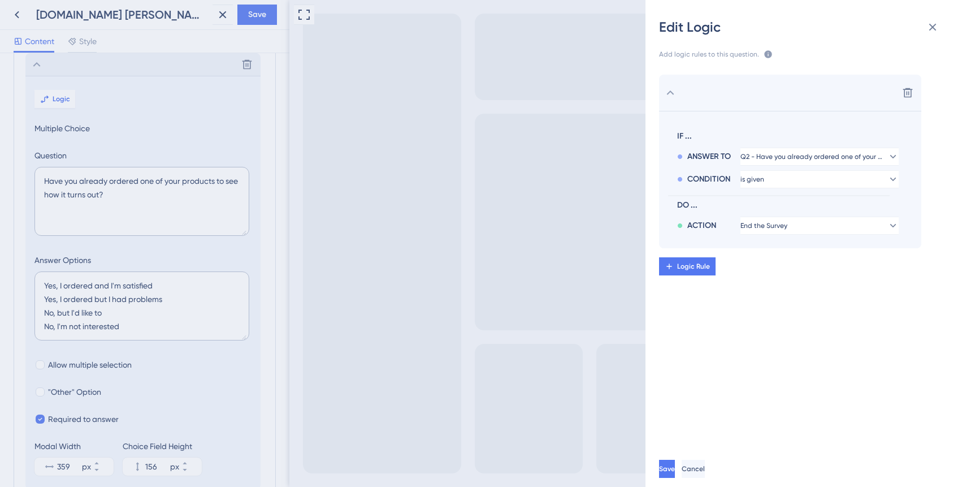
scroll to position [0, 0]
click at [701, 265] on span "Logic Rule" at bounding box center [693, 266] width 33 height 9
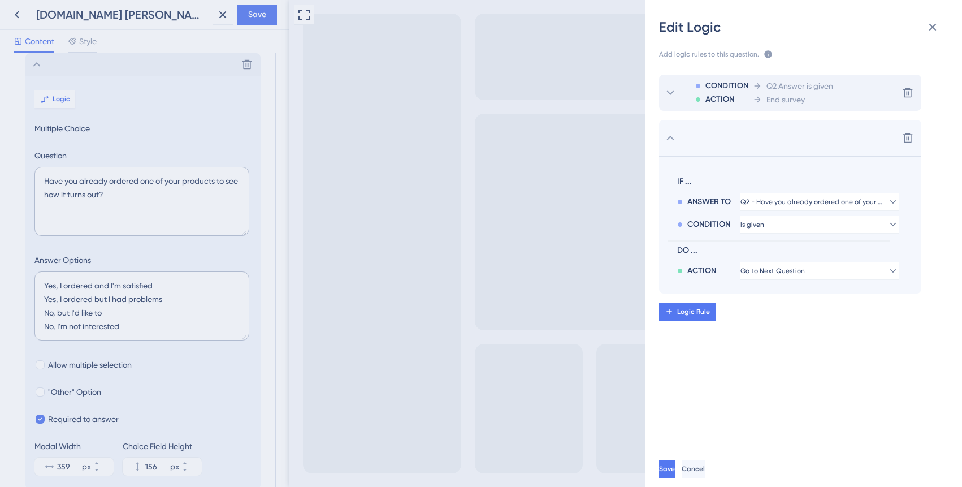
click at [761, 97] on icon at bounding box center [757, 99] width 9 height 9
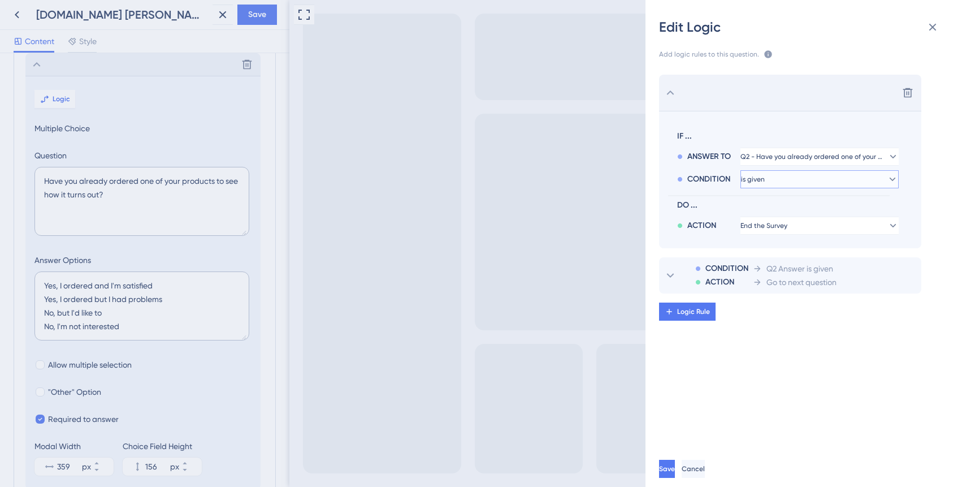
click at [795, 184] on button "is given" at bounding box center [820, 179] width 158 height 18
click at [782, 251] on div "has has" at bounding box center [820, 256] width 144 height 23
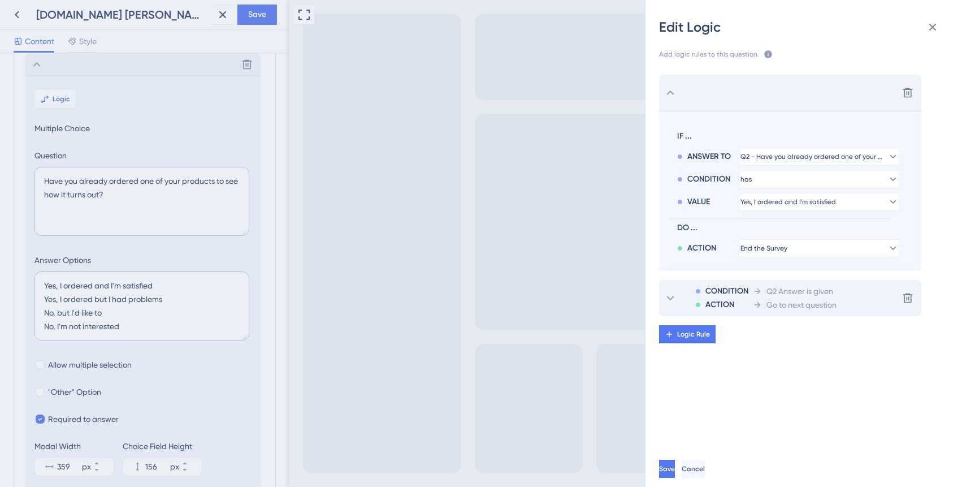
click at [744, 296] on span "CONDITION" at bounding box center [727, 291] width 43 height 14
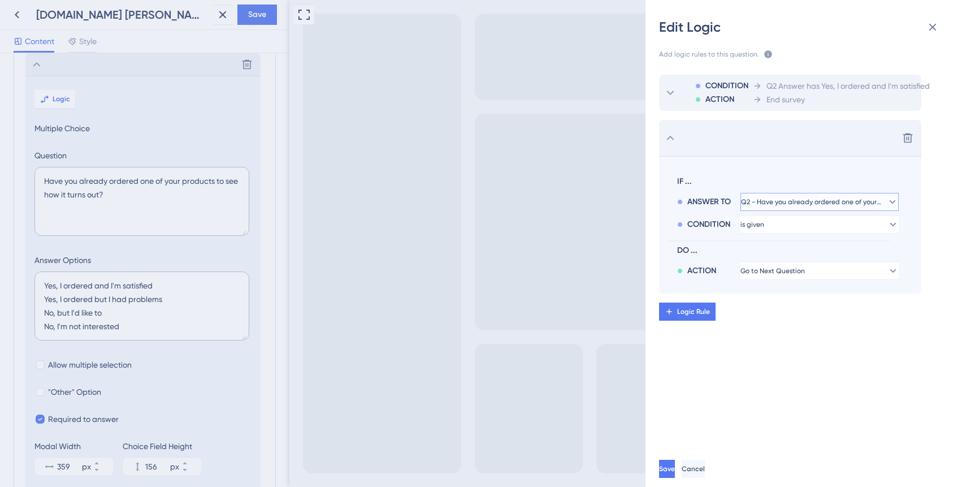
click at [849, 201] on span "Q2 - Have you already ordered one of your products to see how it turns out?" at bounding box center [811, 201] width 141 height 9
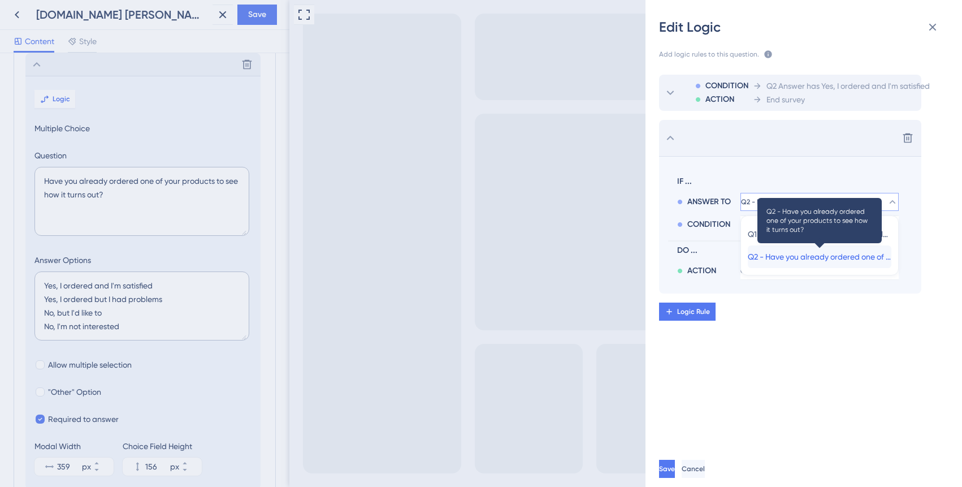
click at [786, 257] on span "Q2 - Have you already ordered one of your products to see how it turns out?" at bounding box center [820, 257] width 144 height 14
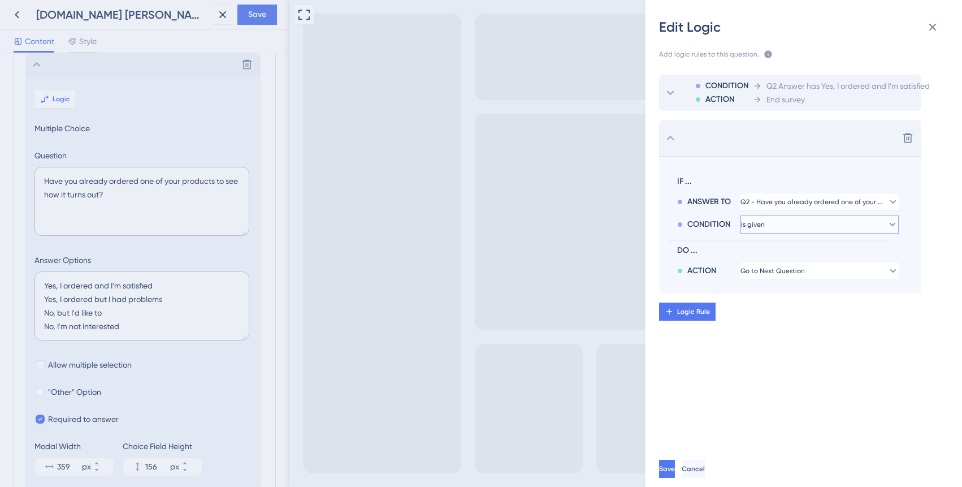
click at [796, 226] on button "is given" at bounding box center [820, 224] width 158 height 18
click at [791, 303] on div "has has" at bounding box center [820, 302] width 144 height 23
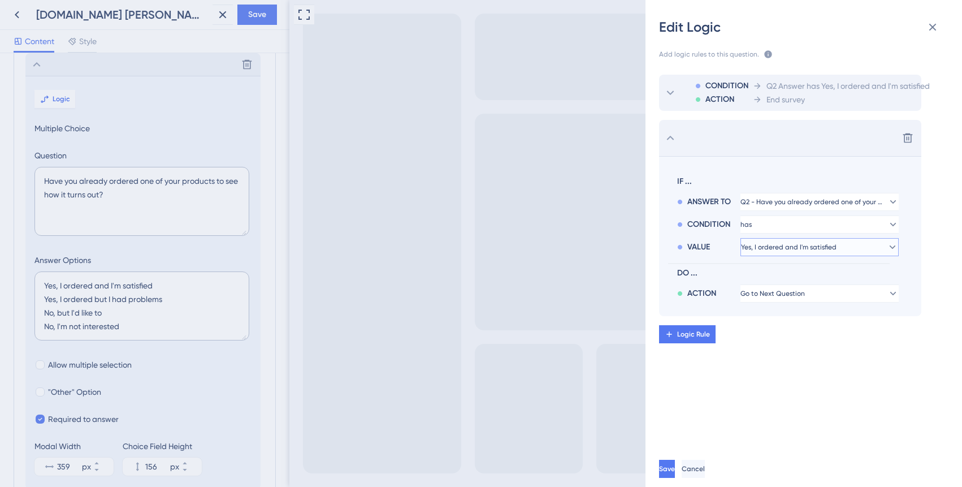
click at [802, 254] on button "Yes, I ordered and I'm satisfied" at bounding box center [820, 247] width 158 height 18
click at [797, 234] on div "VALUE Yes, I ordered and I'm satisfied Yes, I ordered and I'm satisfied Yes, I …" at bounding box center [788, 245] width 222 height 23
click at [800, 227] on button "has" at bounding box center [820, 224] width 158 height 18
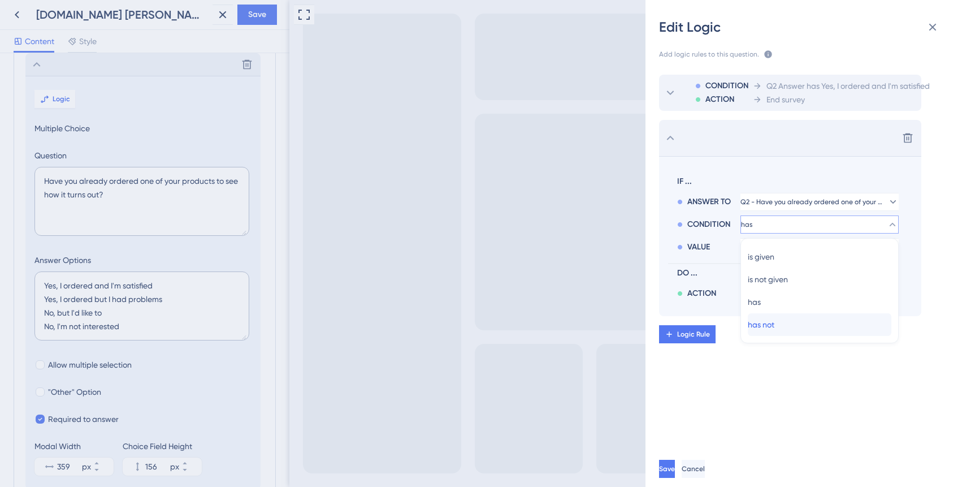
click at [800, 329] on div "has not has not" at bounding box center [820, 324] width 144 height 23
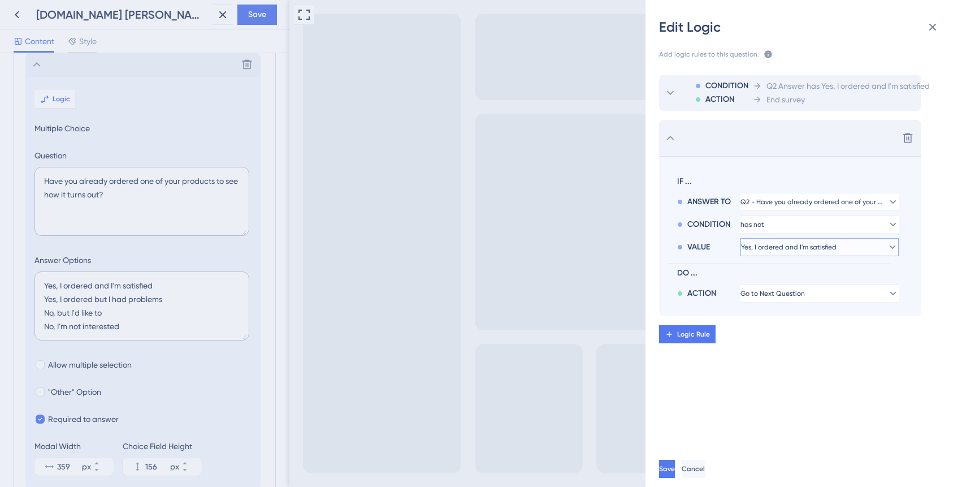
click at [803, 252] on button "Yes, I ordered and I'm satisfied" at bounding box center [820, 247] width 158 height 18
click at [780, 223] on button "has not" at bounding box center [820, 224] width 158 height 18
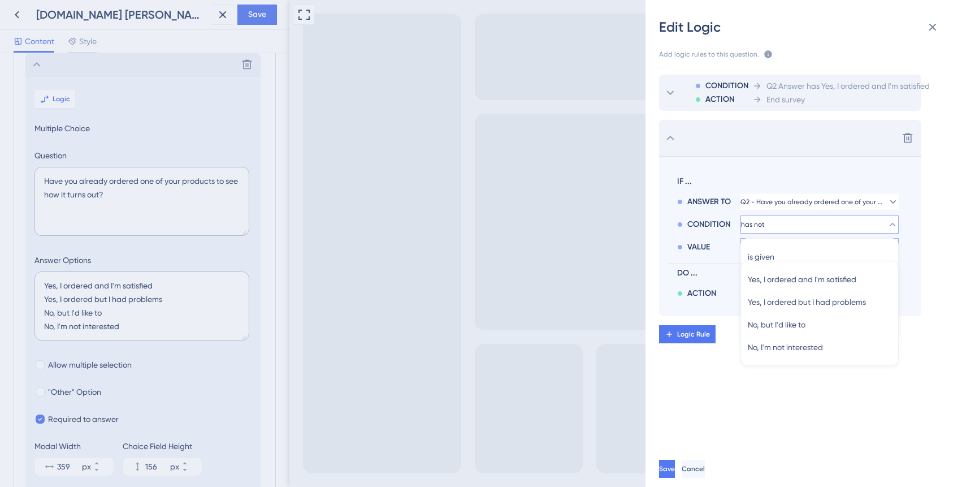
click at [776, 387] on div "CONDITION ACTION Q2 Answer has Yes, I ordered and I'm satisfied End survey Dele…" at bounding box center [808, 251] width 335 height 381
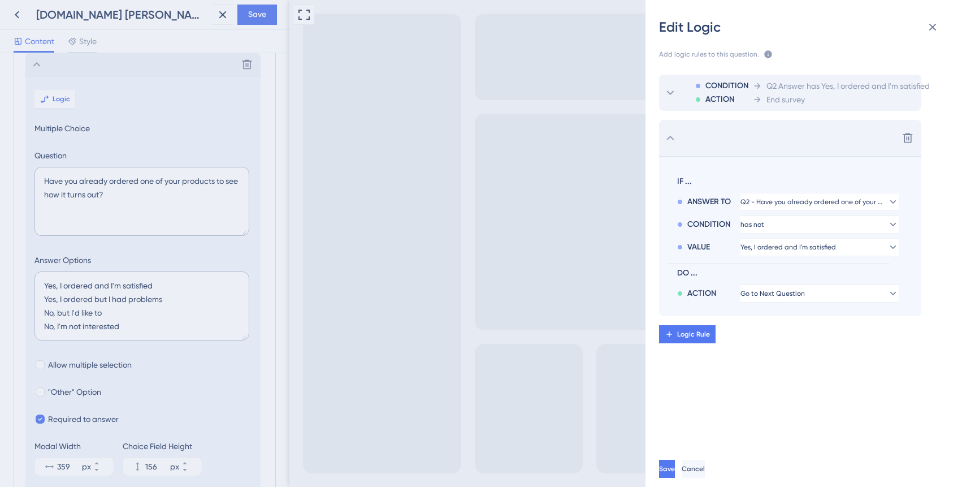
click at [780, 212] on div "CONDITION has not" at bounding box center [788, 222] width 222 height 23
click at [779, 226] on button "has not" at bounding box center [820, 224] width 158 height 18
click at [777, 266] on div "is given is given" at bounding box center [820, 256] width 144 height 23
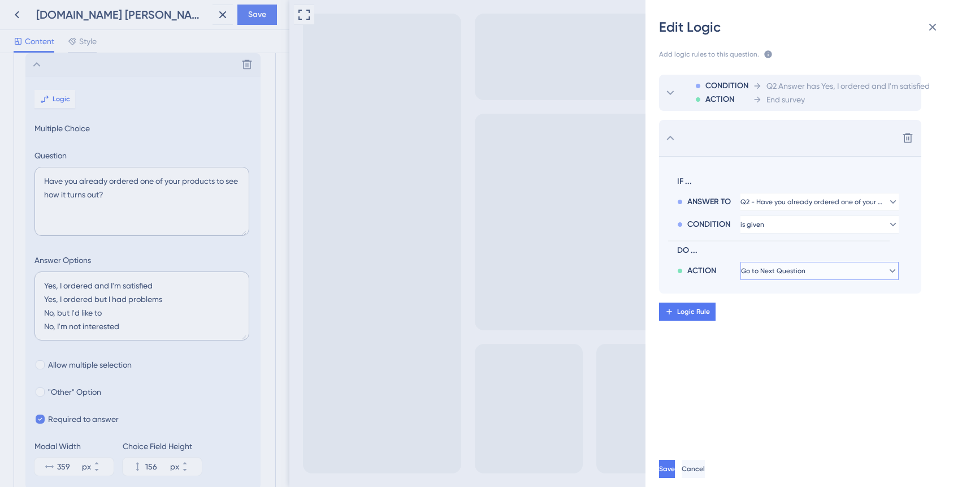
click at [789, 270] on span "Go to Next Question" at bounding box center [773, 270] width 64 height 9
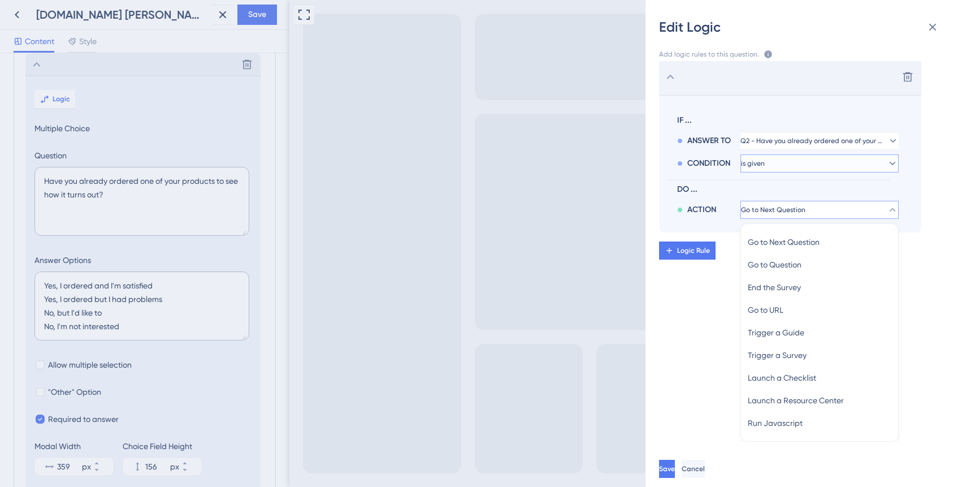
click at [785, 161] on button "is given" at bounding box center [820, 163] width 158 height 18
click at [723, 374] on div "CONDITION ACTION Q2 Answer has Yes, I ordered and I'm satisfied End survey Dele…" at bounding box center [808, 251] width 335 height 381
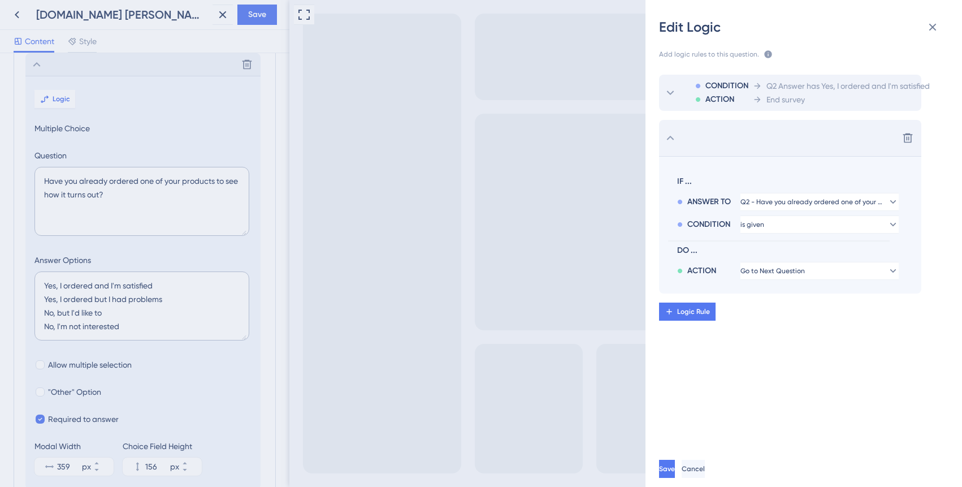
scroll to position [0, 0]
click at [787, 228] on button "is given" at bounding box center [820, 224] width 158 height 18
click at [783, 305] on div "has has" at bounding box center [820, 302] width 144 height 23
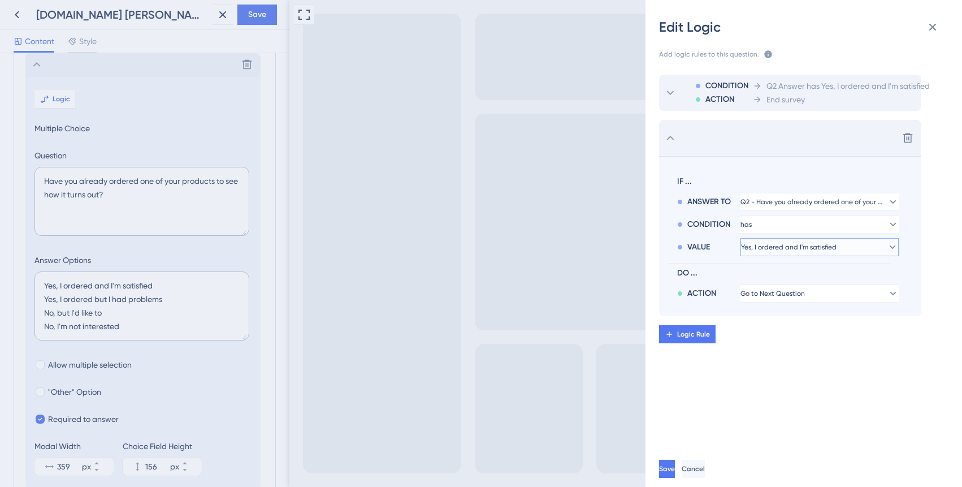
click at [783, 245] on span "Yes, I ordered and I'm satisfied" at bounding box center [789, 247] width 96 height 9
click at [793, 305] on span "Yes, I ordered but I had problems" at bounding box center [807, 302] width 118 height 14
click at [797, 290] on span "Go to Next Question" at bounding box center [773, 293] width 64 height 9
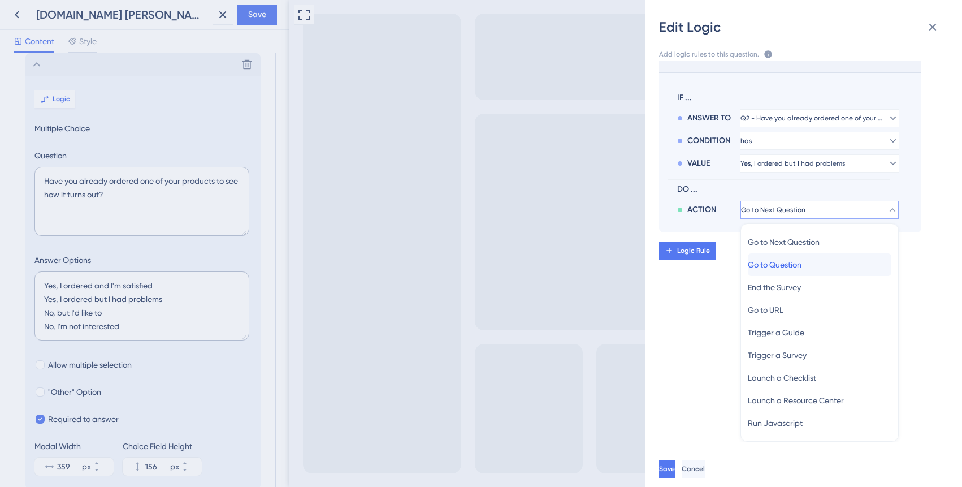
click at [797, 267] on span "Go to Question" at bounding box center [775, 265] width 54 height 14
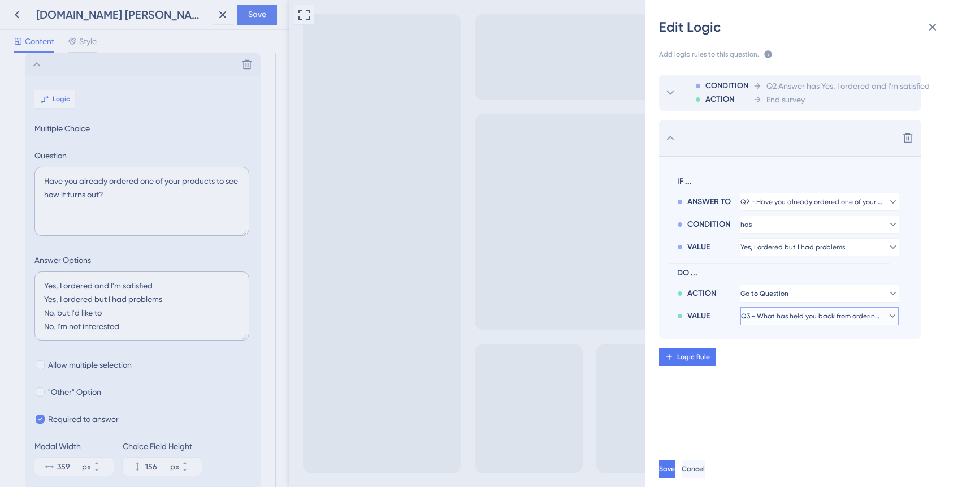
click at [808, 317] on span "Q3 - What has held you back from ordering your product so far?" at bounding box center [811, 316] width 141 height 9
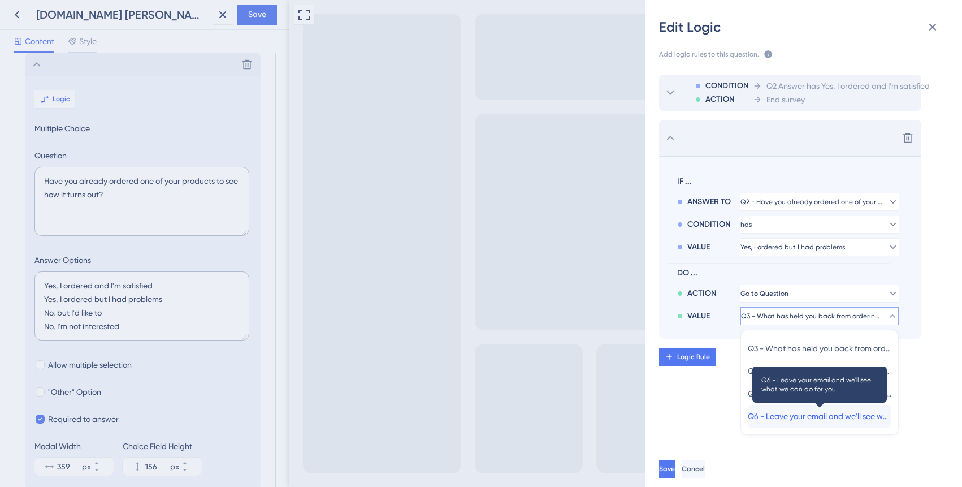
click at [812, 417] on span "Q6 - Leave your email and we'll see what we can do for you" at bounding box center [820, 416] width 144 height 14
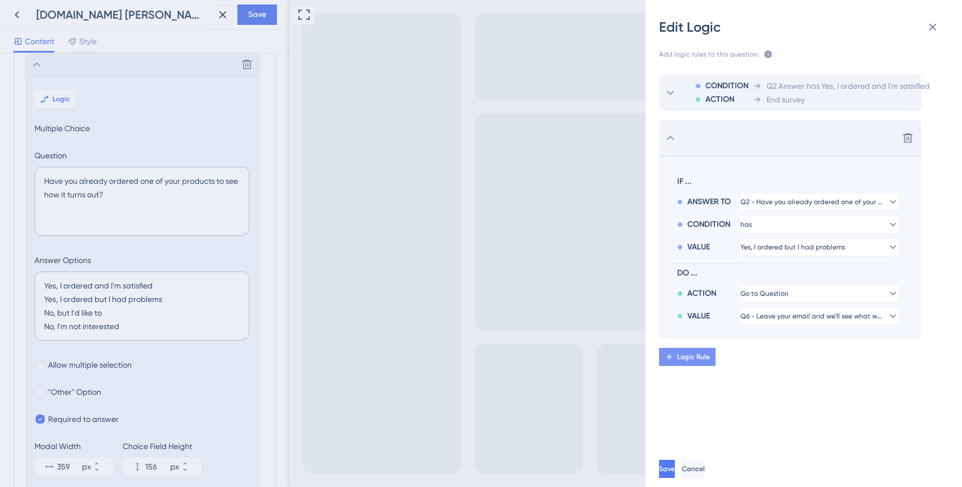
click at [696, 360] on span "Logic Rule" at bounding box center [693, 356] width 33 height 9
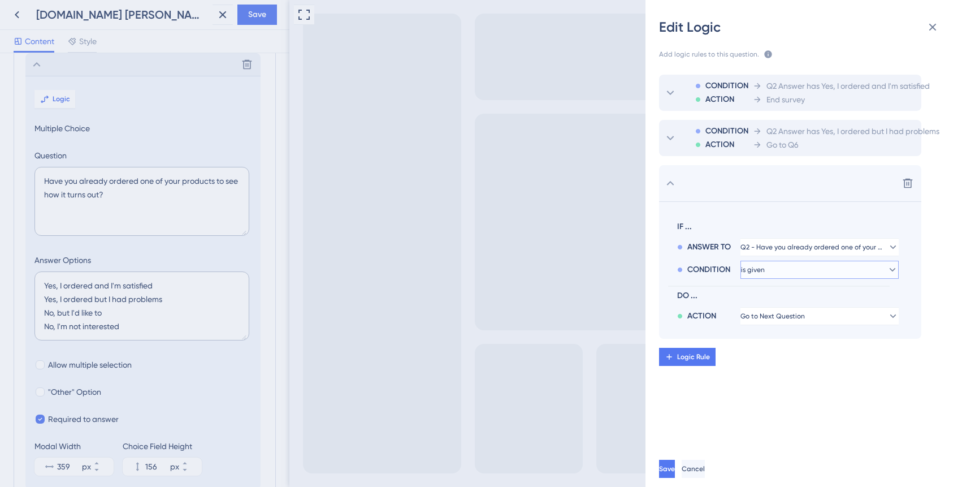
click at [786, 270] on button "is given" at bounding box center [820, 270] width 158 height 18
click at [783, 340] on div "has has" at bounding box center [820, 347] width 144 height 23
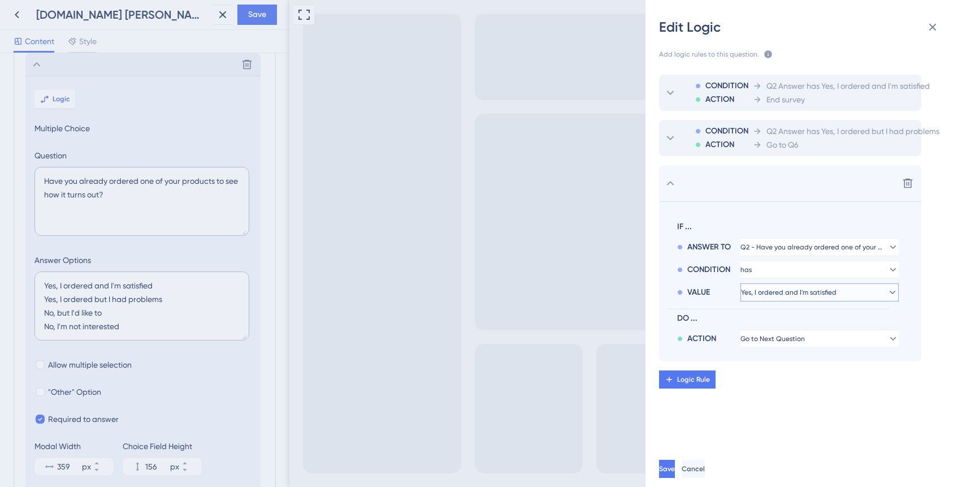
click at [804, 290] on span "Yes, I ordered and I'm satisfied" at bounding box center [789, 292] width 96 height 9
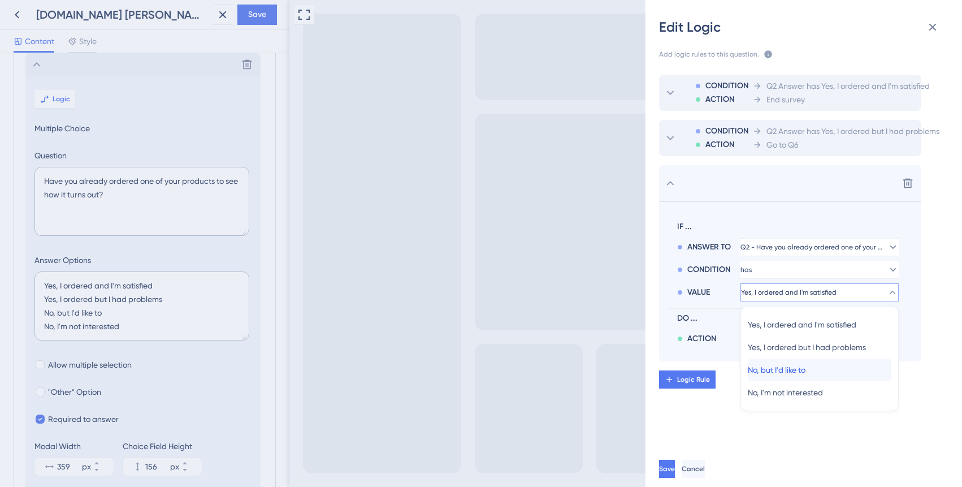
click at [802, 367] on span "No, but I'd like to" at bounding box center [777, 370] width 58 height 14
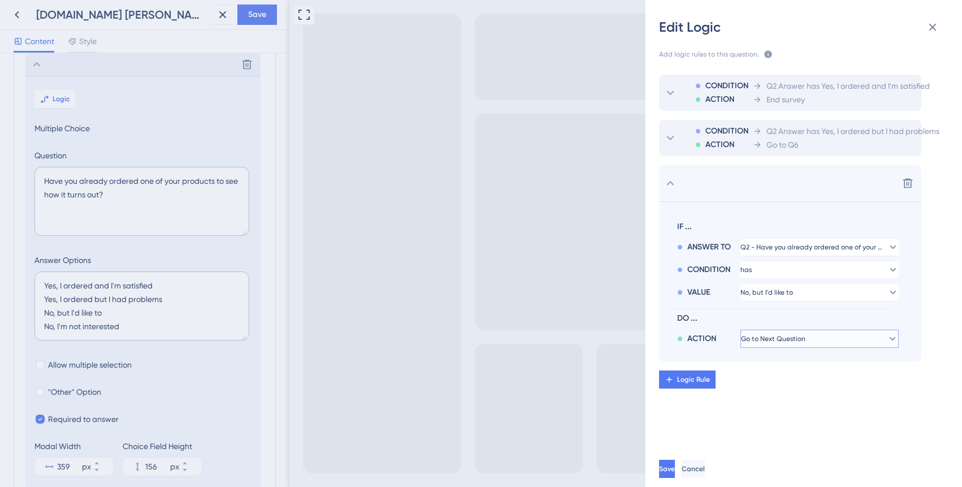
click at [804, 342] on span "Go to Next Question" at bounding box center [773, 338] width 64 height 9
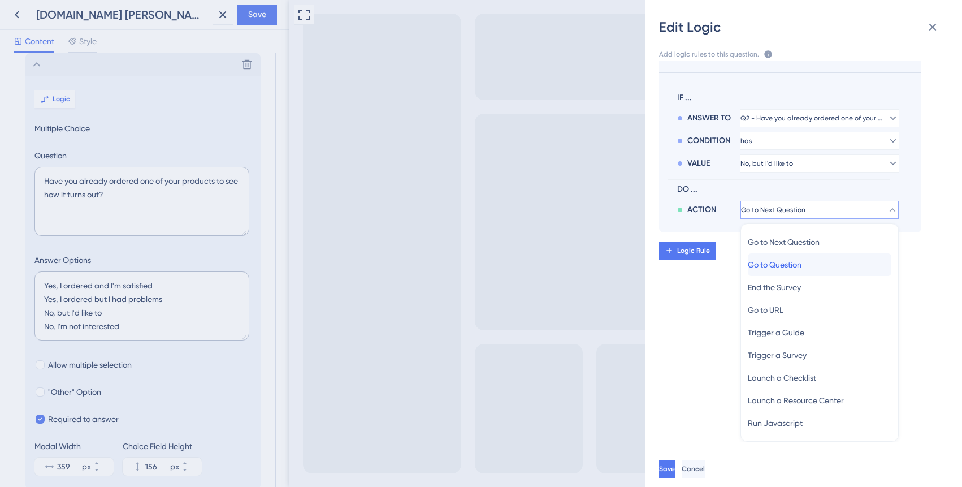
click at [793, 267] on span "Go to Question" at bounding box center [775, 265] width 54 height 14
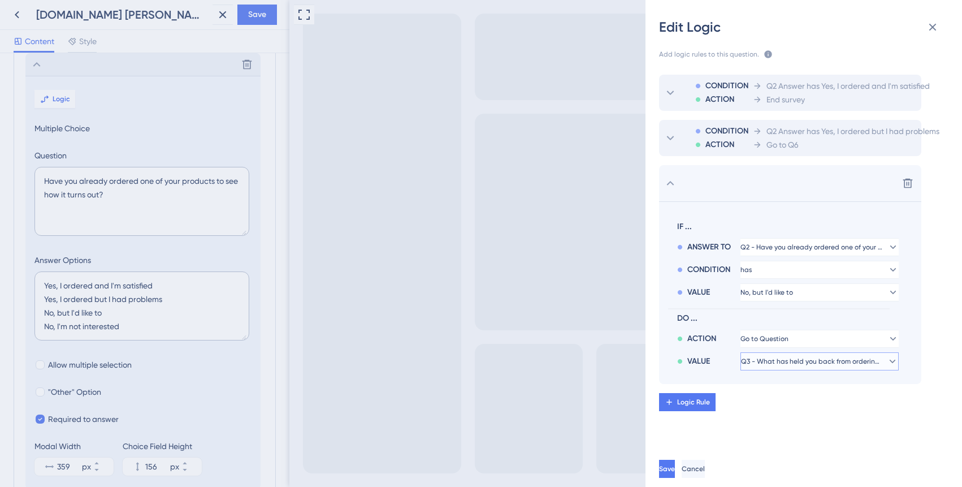
click at [797, 364] on span "Q3 - What has held you back from ordering your product so far?" at bounding box center [811, 361] width 141 height 9
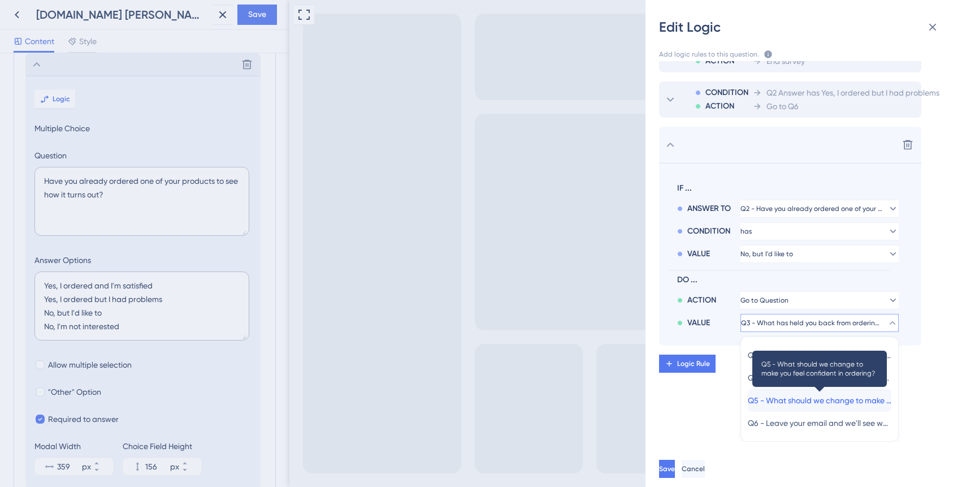
click at [806, 399] on span "Q5 - What should we change to make you feel confident in ordering?" at bounding box center [820, 401] width 144 height 14
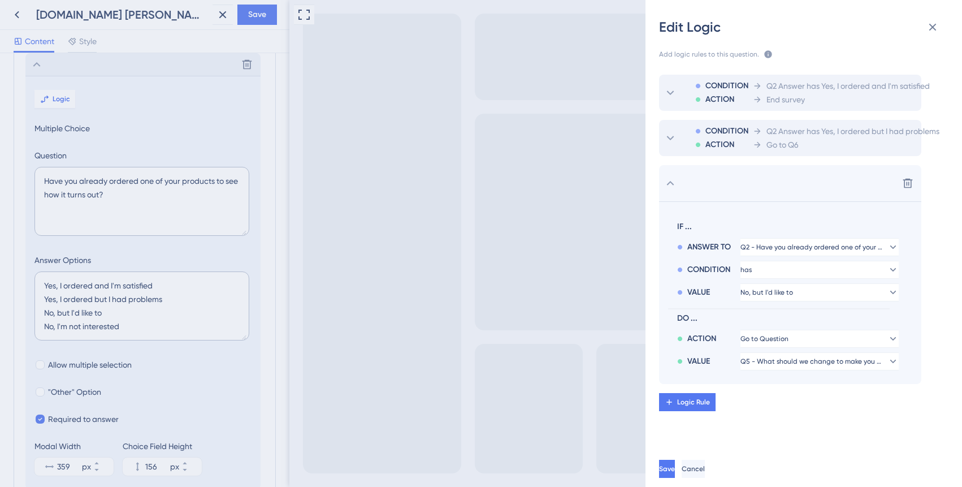
scroll to position [0, 0]
click at [707, 406] on span "Logic Rule" at bounding box center [693, 402] width 33 height 9
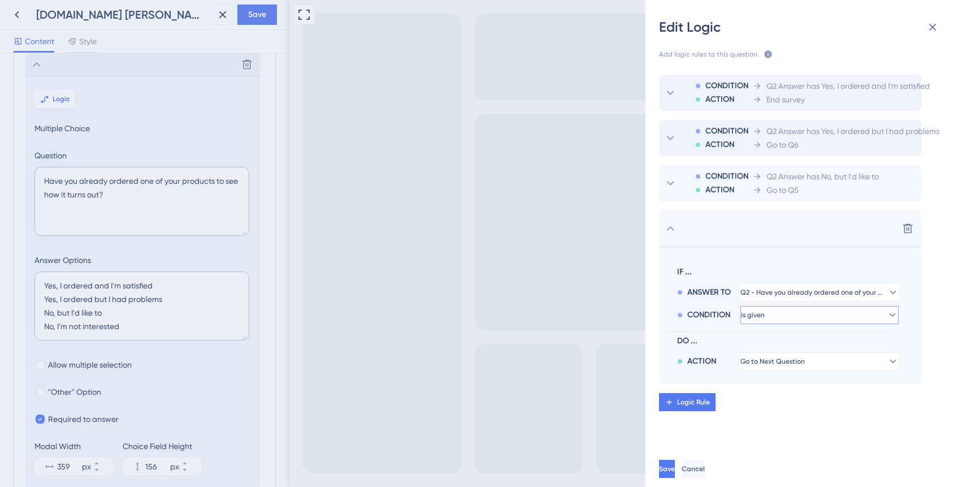
click at [782, 320] on button "is given" at bounding box center [820, 315] width 158 height 18
click at [782, 397] on div "has has" at bounding box center [820, 392] width 144 height 23
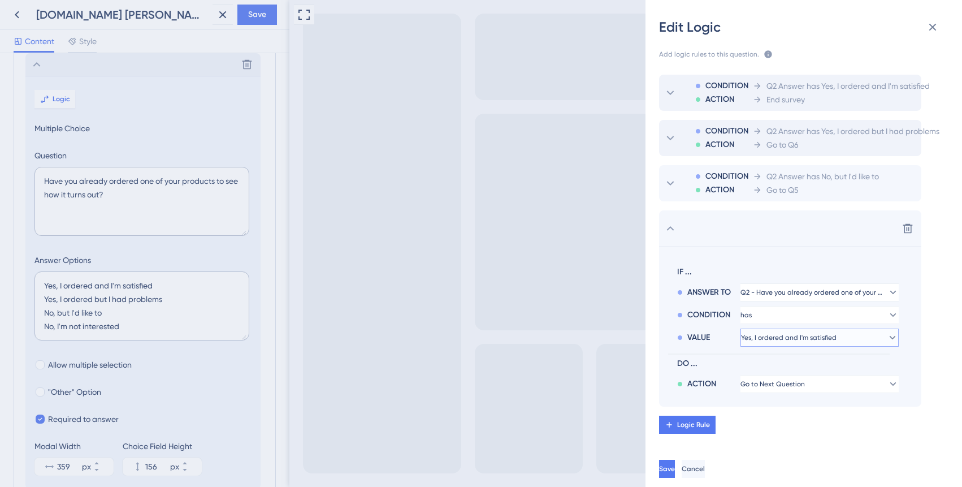
click at [791, 333] on span "Yes, I ordered and I'm satisfied" at bounding box center [789, 337] width 96 height 9
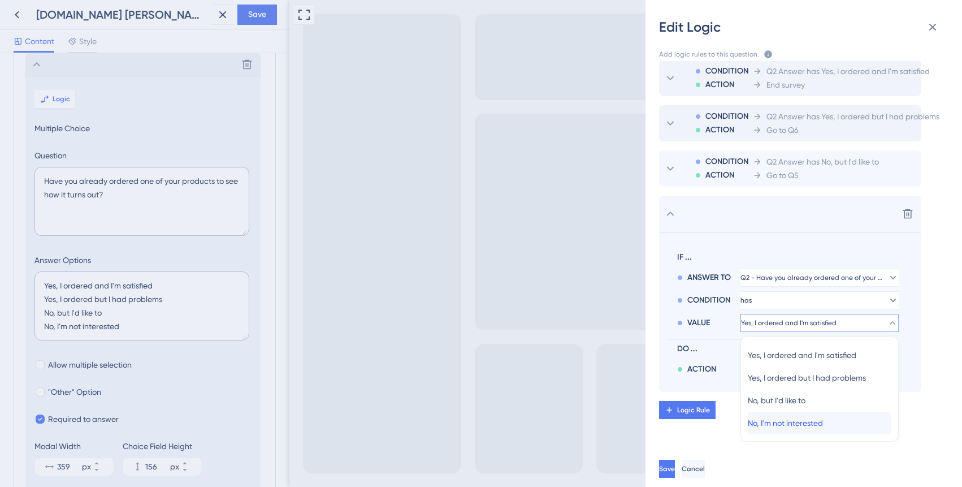
click at [801, 420] on span "No, I'm not interested" at bounding box center [785, 423] width 75 height 14
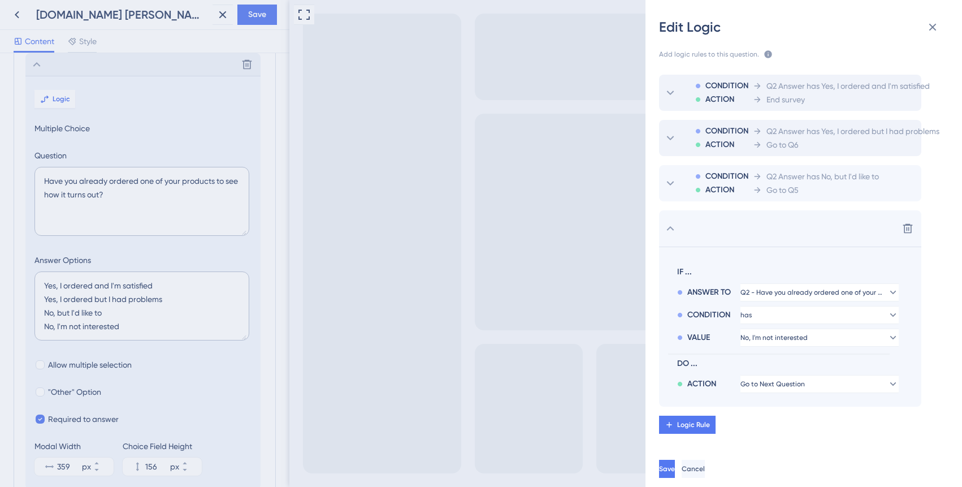
scroll to position [0, 0]
click at [802, 390] on button "Go to Next Question" at bounding box center [820, 384] width 158 height 18
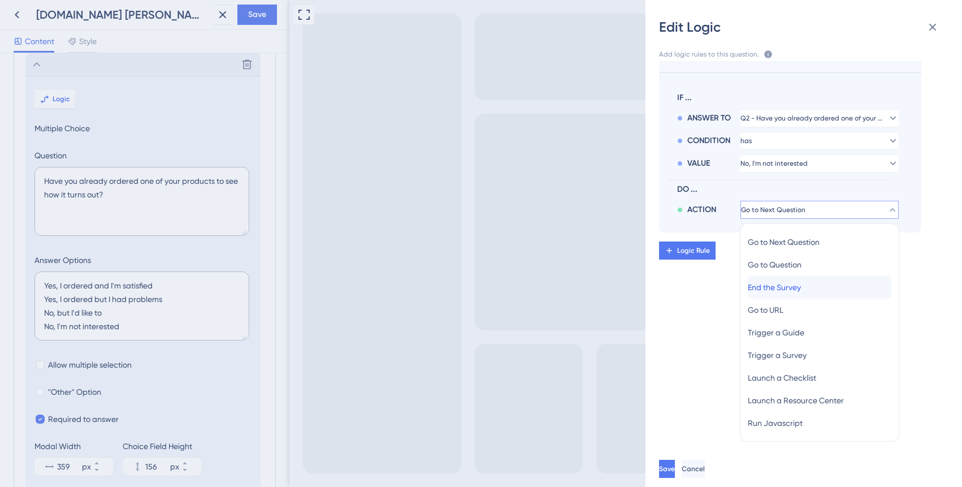
click at [779, 291] on span "End the Survey" at bounding box center [774, 287] width 53 height 14
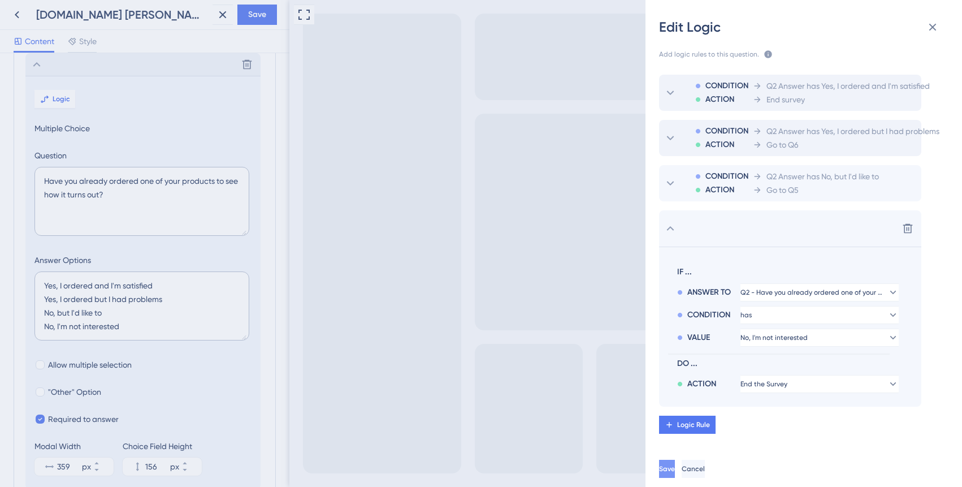
click at [675, 466] on span "Save" at bounding box center [667, 468] width 16 height 9
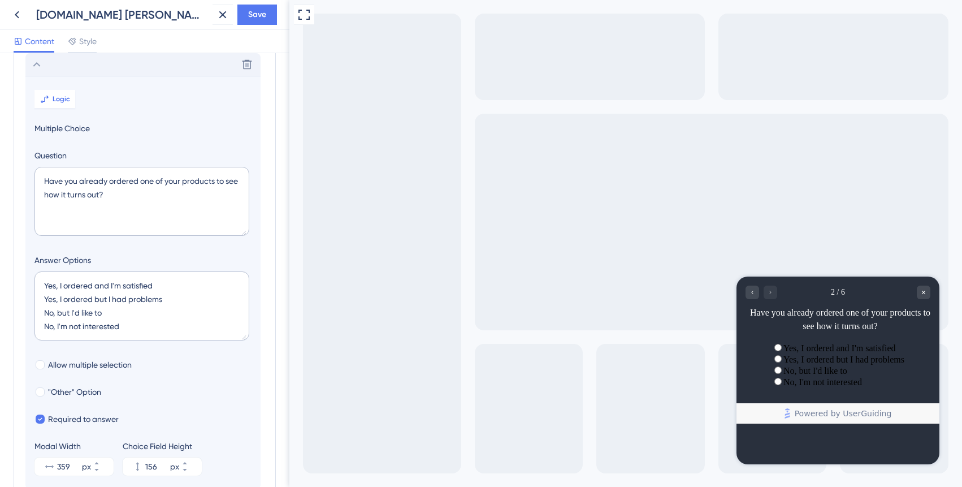
click at [37, 66] on icon at bounding box center [37, 65] width 14 height 14
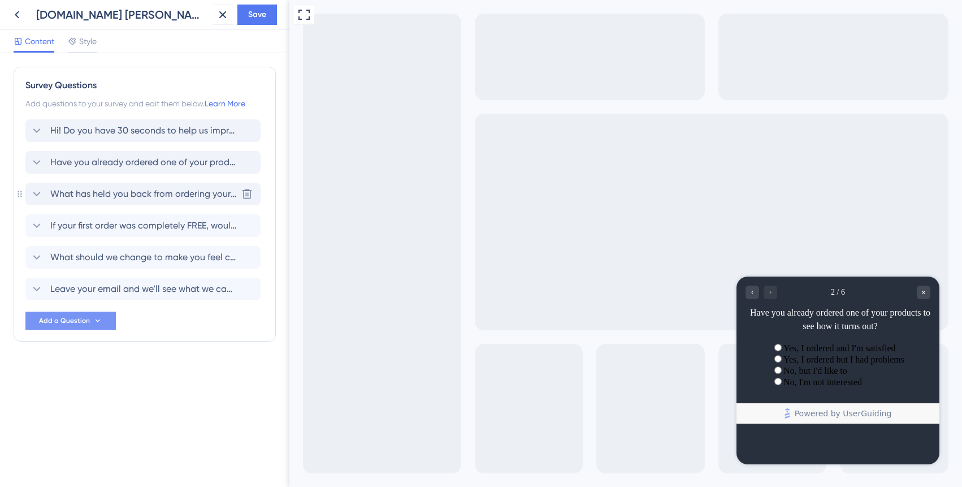
click at [134, 192] on span "What has held you back from ordering your product so far?" at bounding box center [143, 194] width 187 height 14
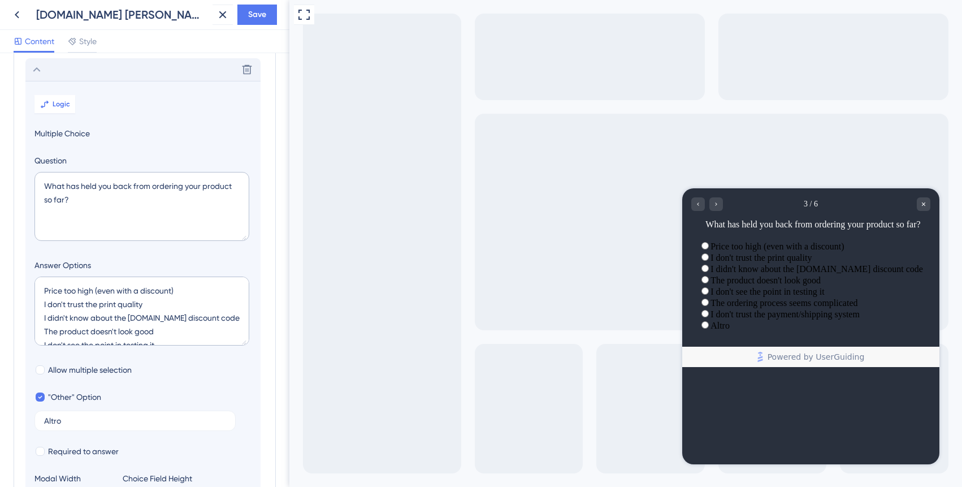
scroll to position [129, 0]
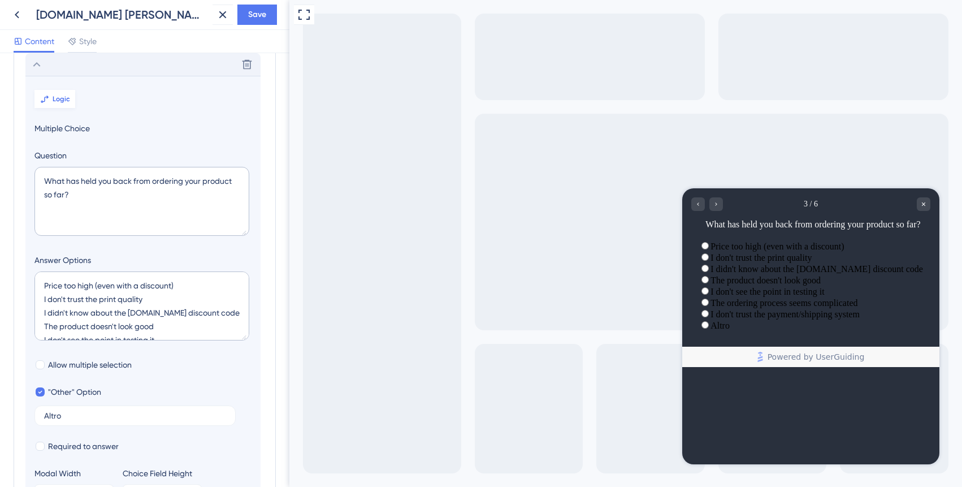
click at [66, 98] on span "Logic" at bounding box center [62, 98] width 18 height 9
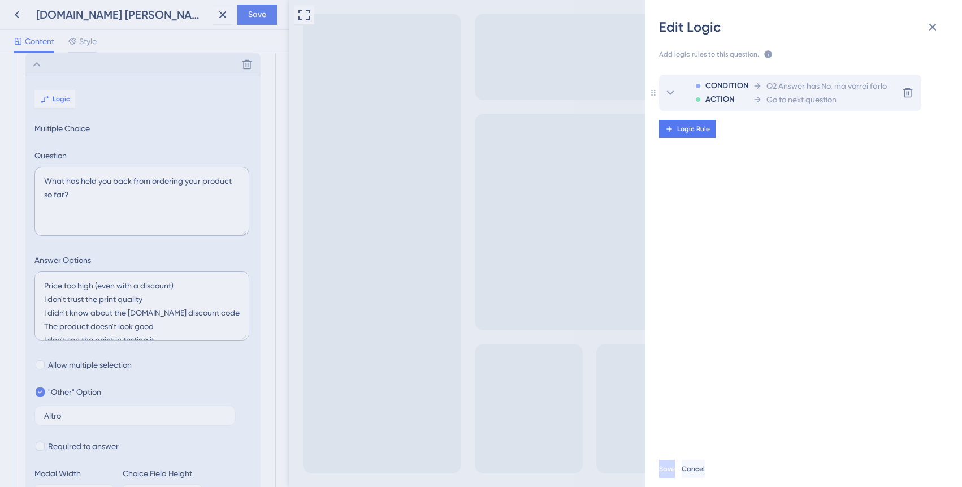
click at [813, 100] on span "Go to next question" at bounding box center [802, 100] width 70 height 14
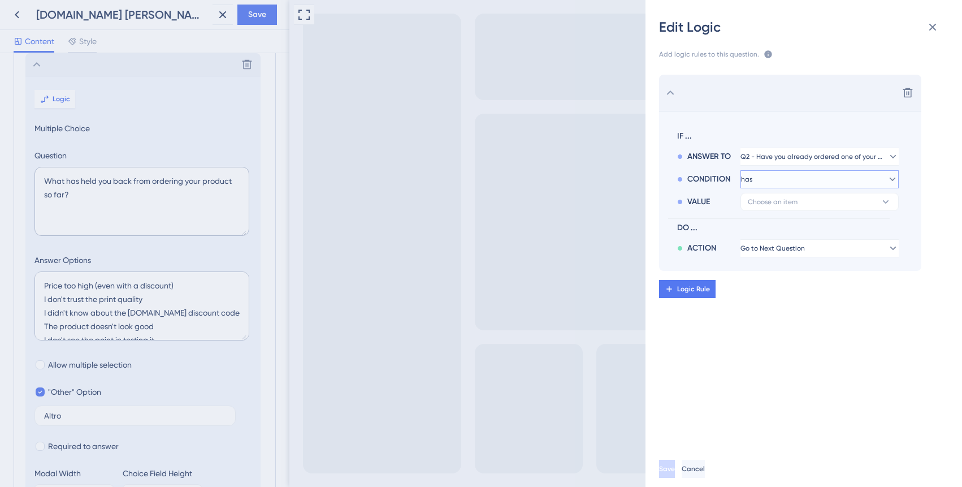
click at [817, 183] on button "has" at bounding box center [820, 179] width 158 height 18
click at [788, 205] on span "Choose an item" at bounding box center [773, 201] width 50 height 9
click at [793, 235] on span "Yes, I ordered and I'm satisfied" at bounding box center [802, 234] width 109 height 14
click at [803, 252] on span "Go to Next Question" at bounding box center [773, 248] width 64 height 9
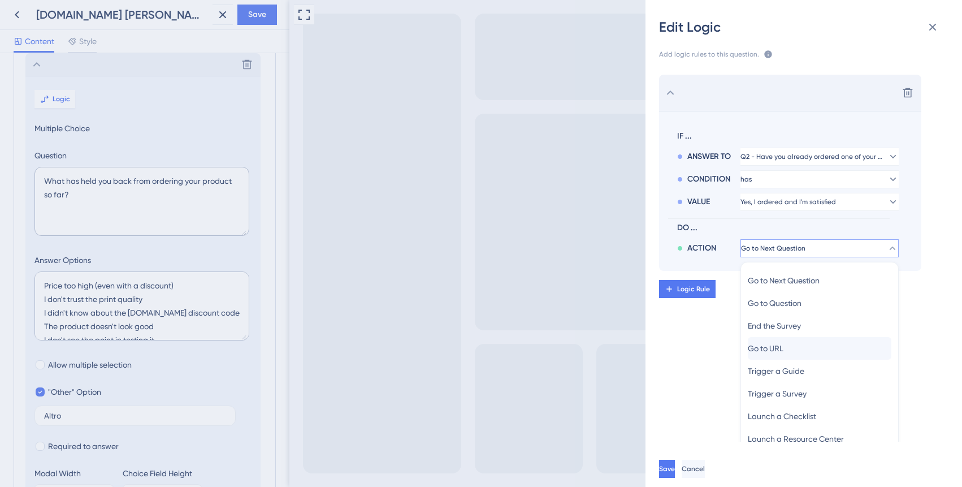
scroll to position [38, 0]
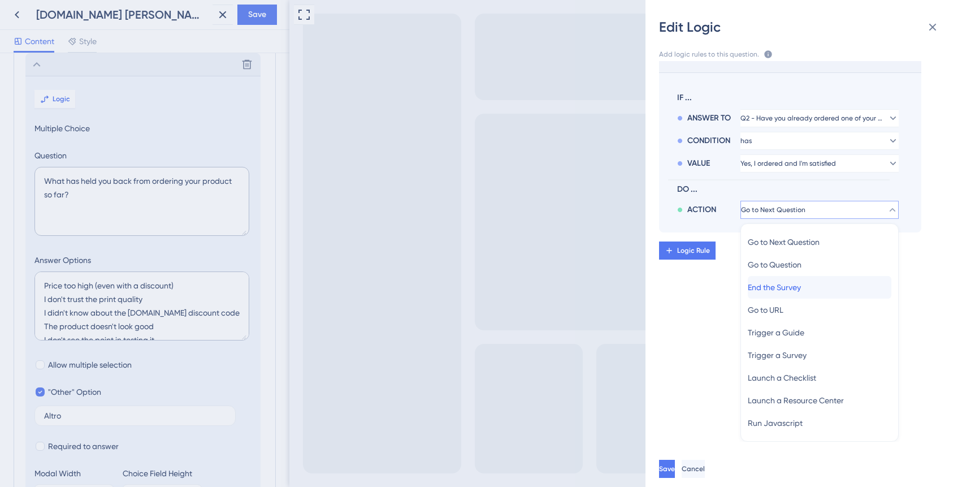
click at [786, 283] on span "End the Survey" at bounding box center [774, 287] width 53 height 14
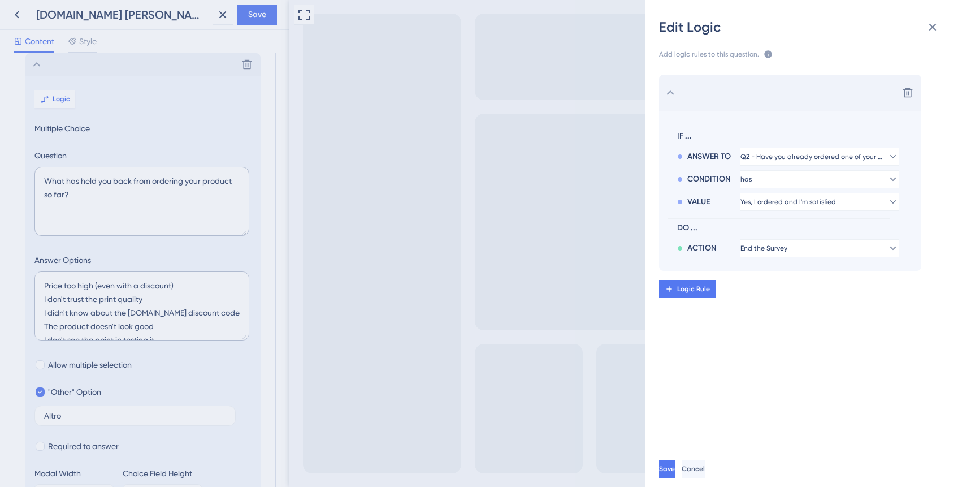
scroll to position [0, 0]
click at [703, 290] on span "Logic Rule" at bounding box center [693, 288] width 33 height 9
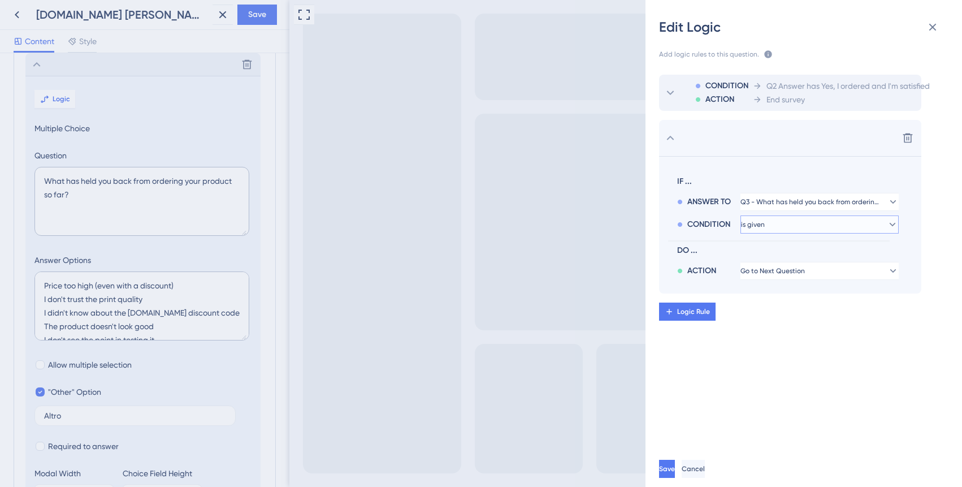
click at [790, 226] on button "is given" at bounding box center [820, 224] width 158 height 18
click at [785, 306] on div "has has" at bounding box center [820, 302] width 144 height 23
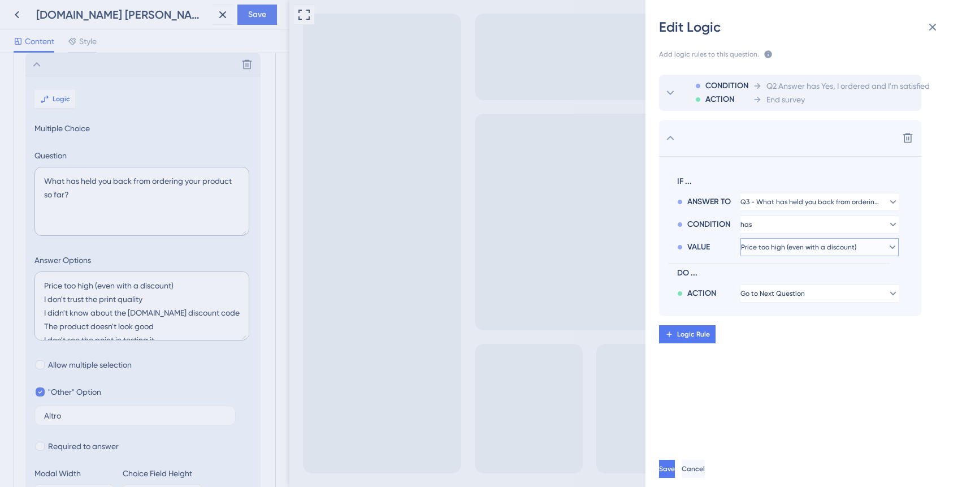
click at [814, 245] on span "Price too high (even with a discount)" at bounding box center [798, 247] width 115 height 9
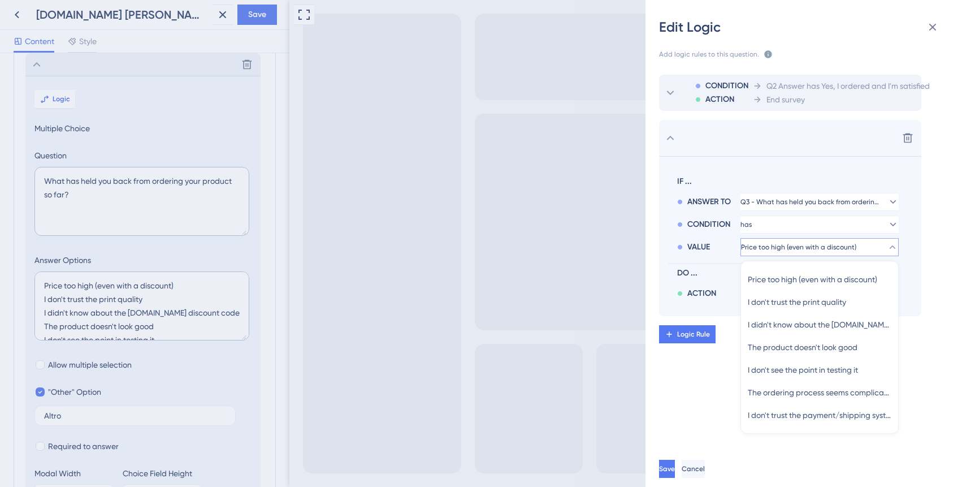
click at [728, 277] on span "DO ..." at bounding box center [785, 273] width 217 height 14
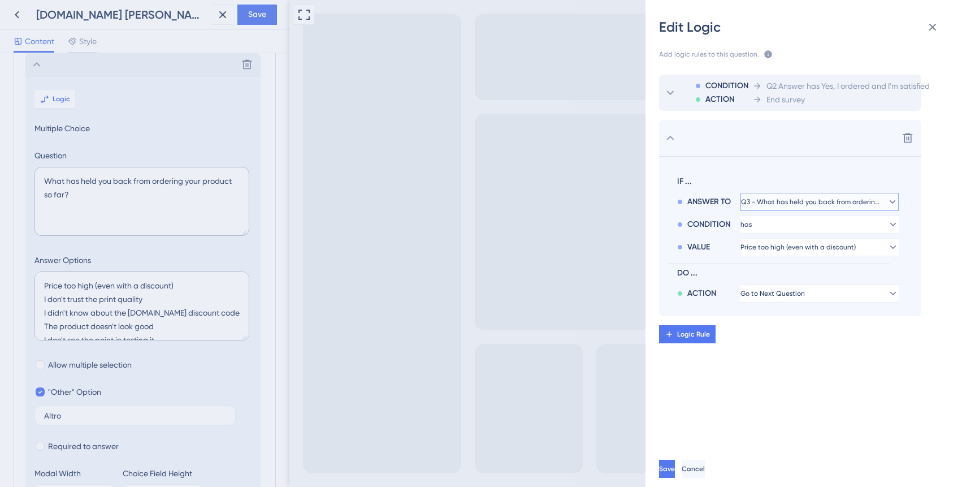
click at [796, 196] on button "Q3 - What has held you back from ordering your product so far?" at bounding box center [820, 202] width 158 height 18
click at [810, 88] on span "Q2 Answer has Yes, I ordered and I'm satisfied" at bounding box center [848, 86] width 163 height 14
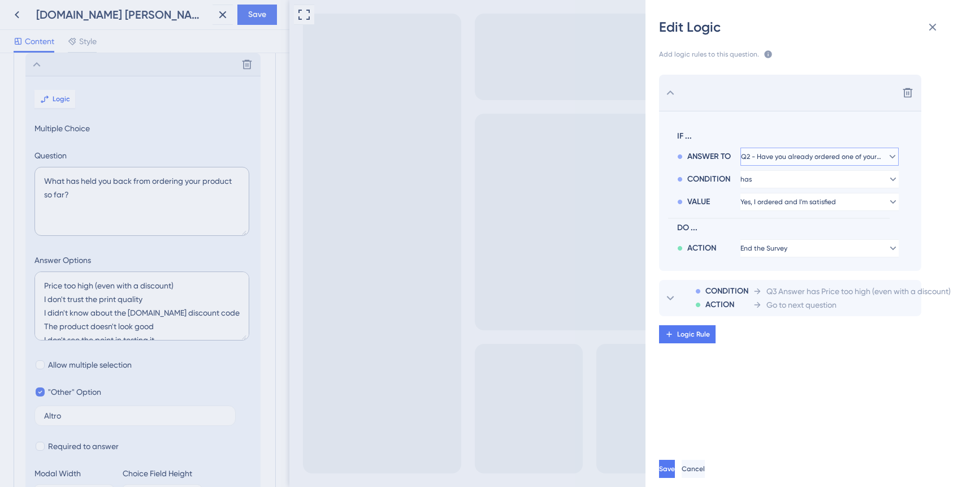
click at [806, 154] on span "Q2 - Have you already ordered one of your products to see how it turns out?" at bounding box center [811, 156] width 141 height 9
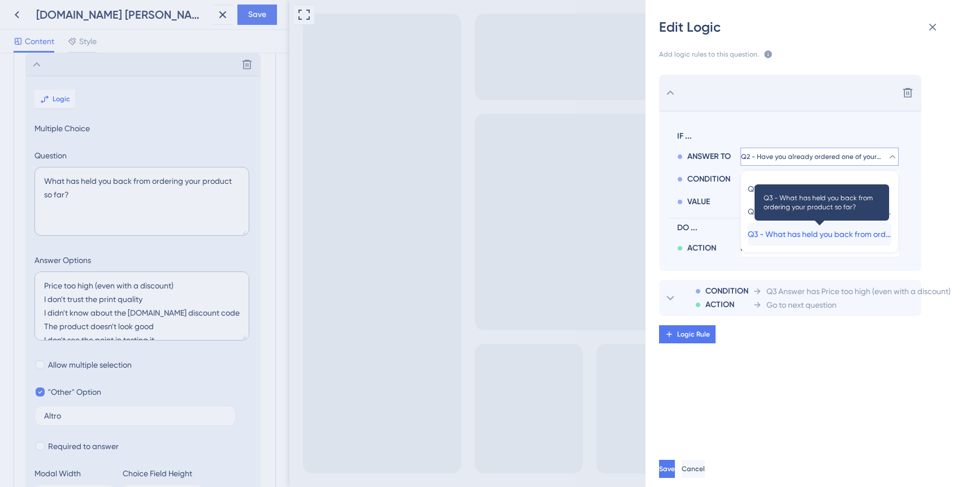
click at [802, 234] on span "Q3 - What has held you back from ordering your product so far?" at bounding box center [820, 234] width 144 height 14
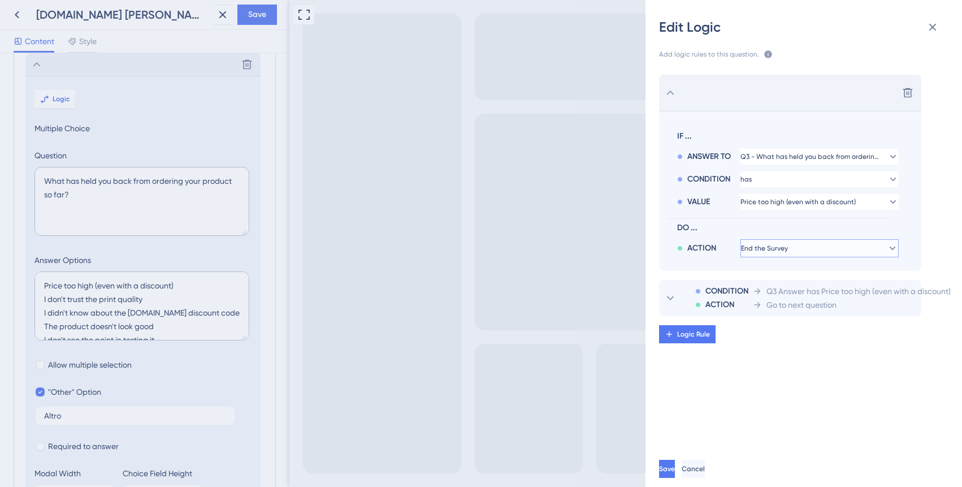
click at [788, 250] on span "End the Survey" at bounding box center [764, 248] width 47 height 9
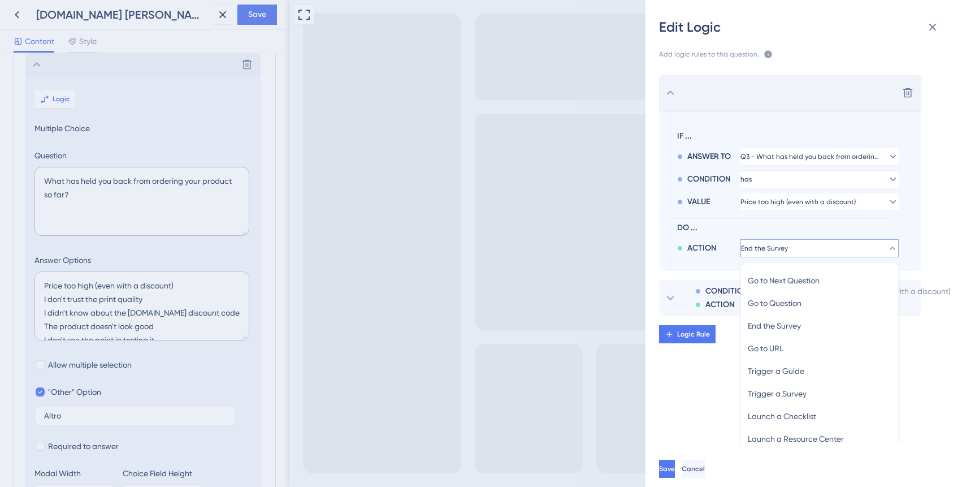
scroll to position [38, 0]
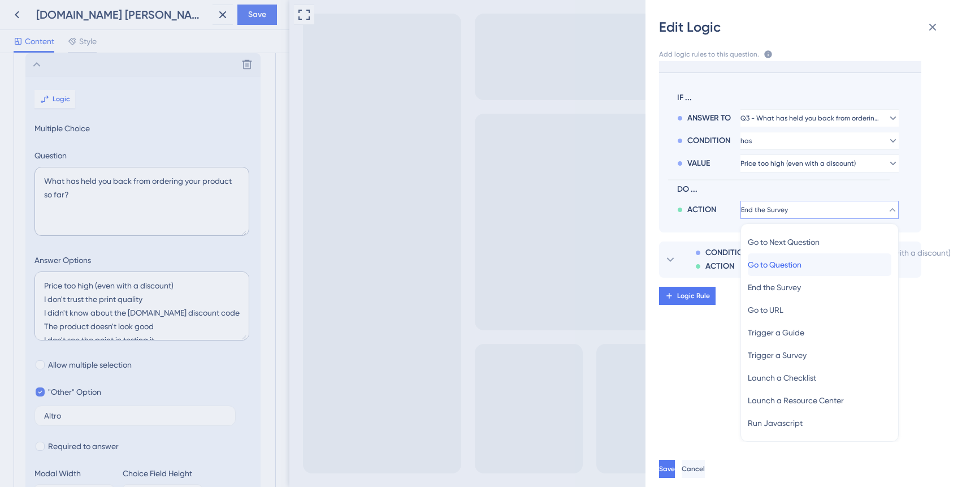
click at [792, 267] on span "Go to Question" at bounding box center [775, 265] width 54 height 14
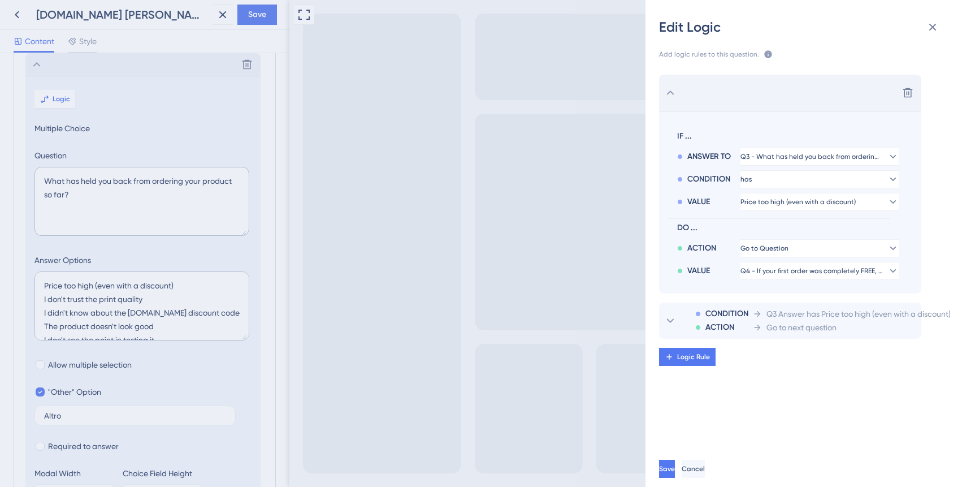
scroll to position [0, 0]
click at [792, 268] on span "Q4 - If your first order was completely FREE, would you do it?" at bounding box center [811, 270] width 141 height 9
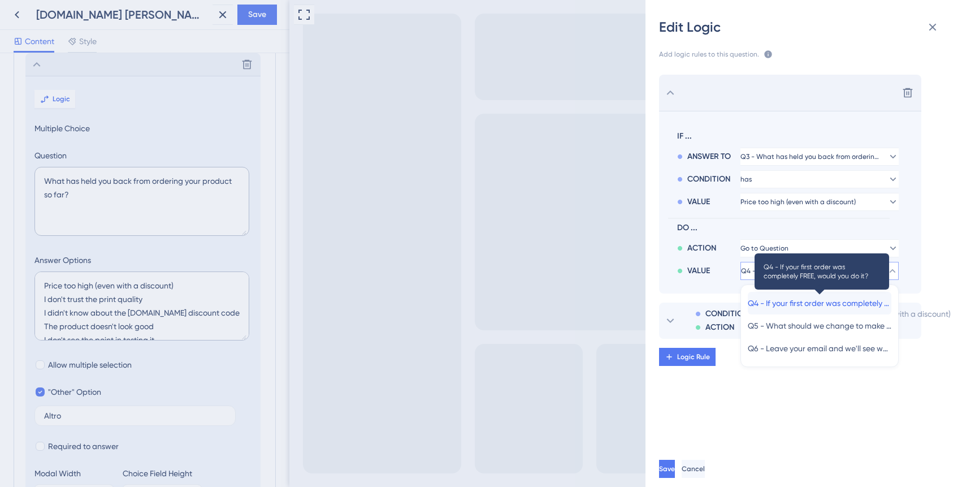
click at [795, 301] on span "Q4 - If your first order was completely FREE, would you do it?" at bounding box center [820, 303] width 144 height 14
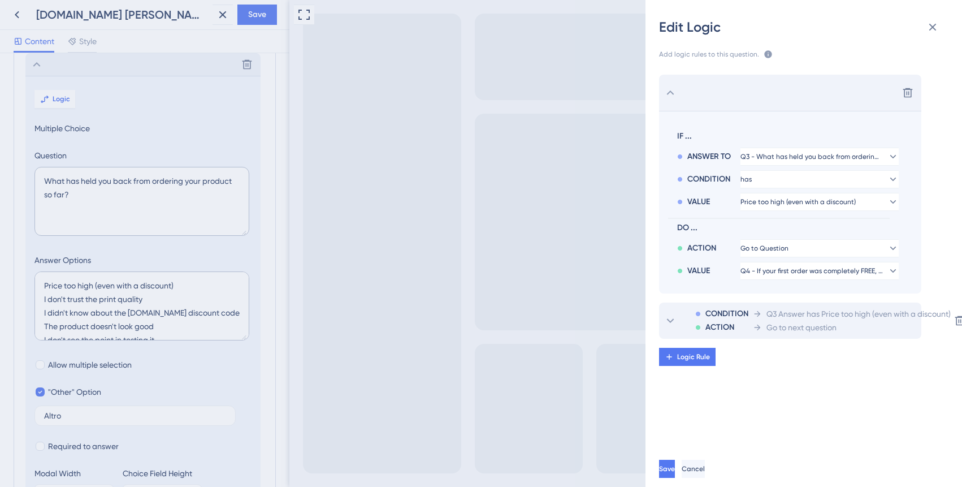
click at [767, 315] on div "Q3 Answer has Price too high (even with a discount)" at bounding box center [852, 314] width 198 height 14
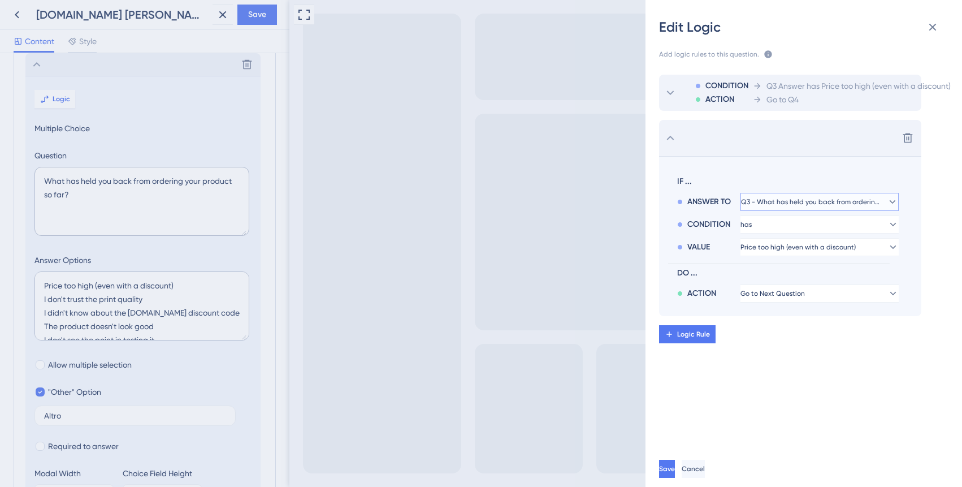
click at [795, 201] on span "Q3 - What has held you back from ordering your product so far?" at bounding box center [811, 201] width 141 height 9
click at [698, 256] on div "IF ... ANSWER TO Q3 - What has held you back from ordering your product so far?…" at bounding box center [779, 236] width 222 height 132
click at [783, 252] on button "Price too high (even with a discount)" at bounding box center [820, 247] width 158 height 18
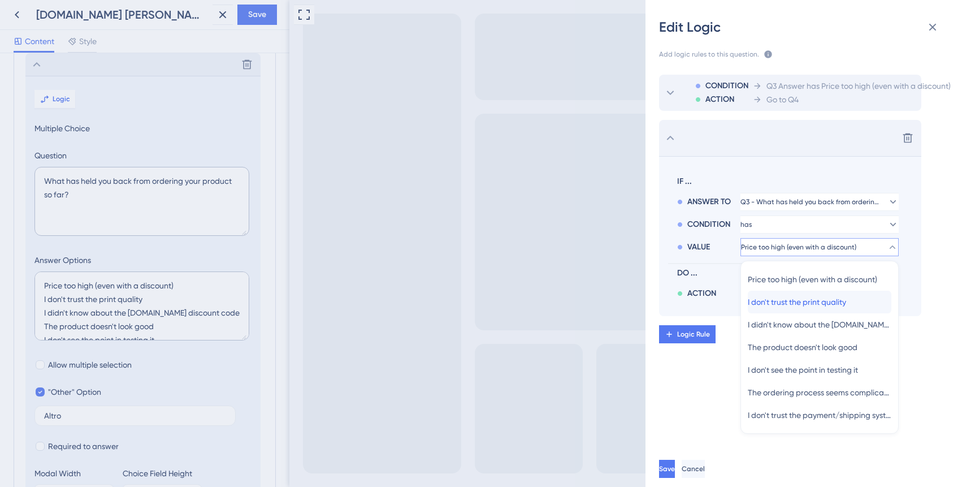
click at [796, 301] on span "I don't trust the print quality" at bounding box center [797, 302] width 98 height 14
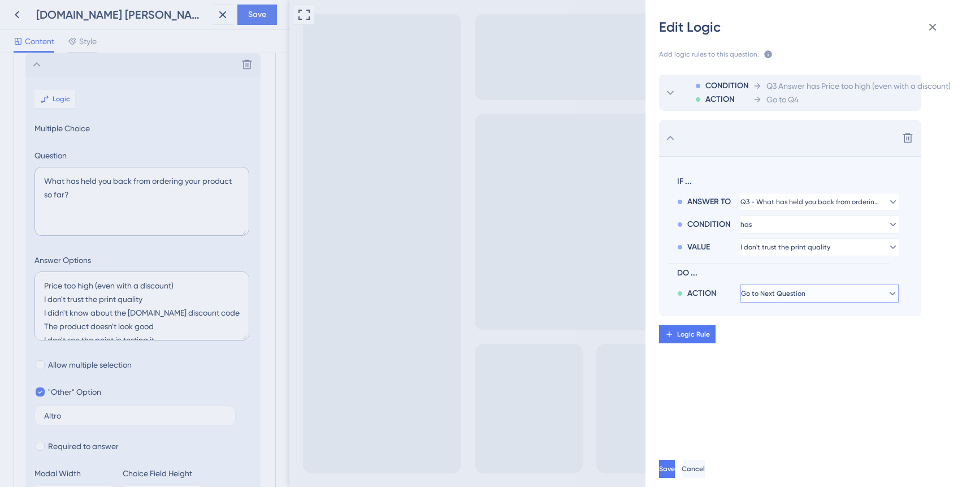
click at [795, 296] on span "Go to Next Question" at bounding box center [773, 293] width 64 height 9
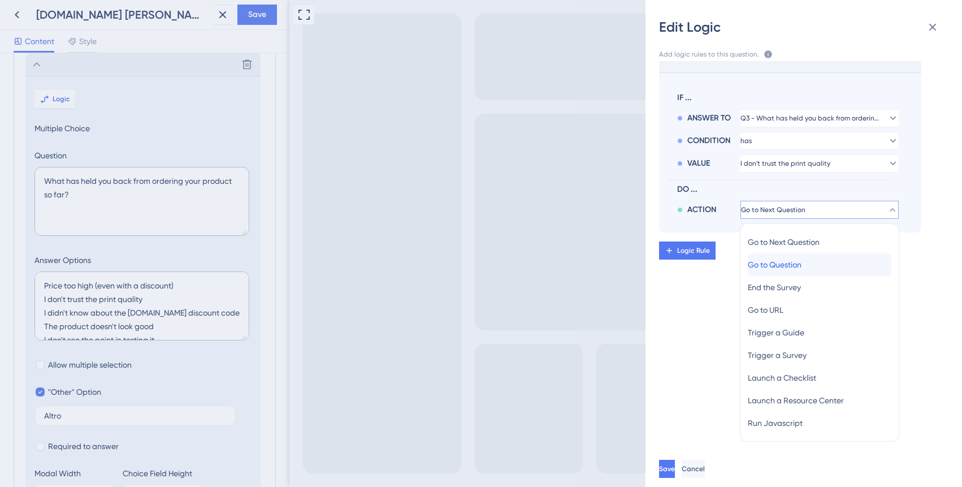
click at [795, 266] on span "Go to Question" at bounding box center [775, 265] width 54 height 14
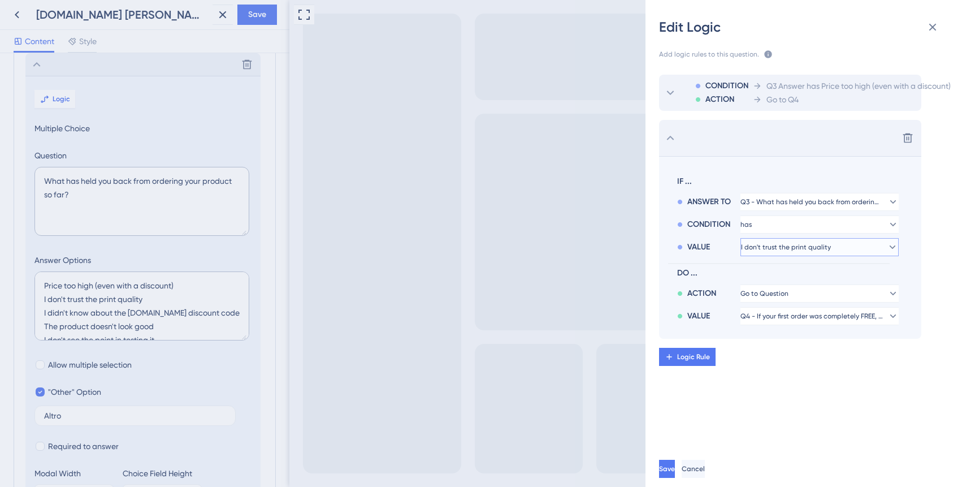
click at [800, 252] on button "I don't trust the print quality" at bounding box center [820, 247] width 158 height 18
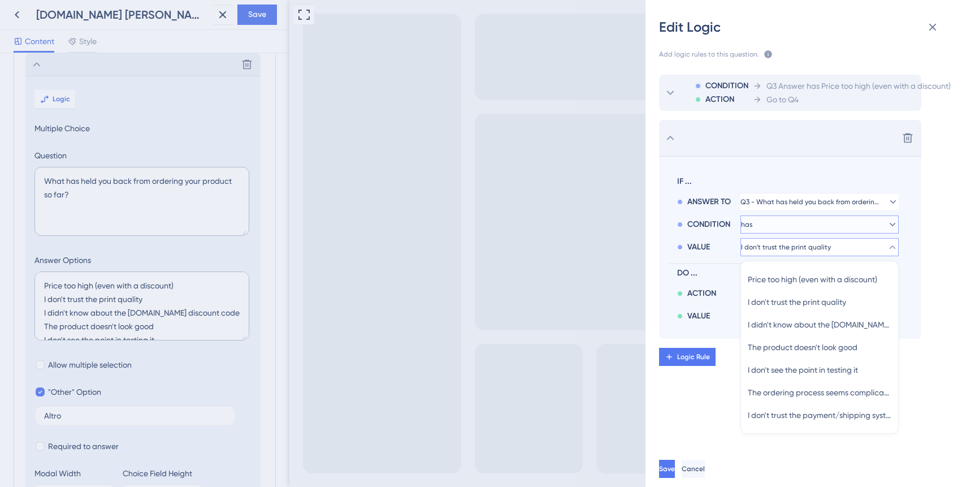
click at [776, 226] on button "has" at bounding box center [820, 224] width 158 height 18
click at [722, 428] on div "CONDITION ACTION Q3 Answer has Price too high (even with a discount) Go to Q4 D…" at bounding box center [808, 251] width 335 height 381
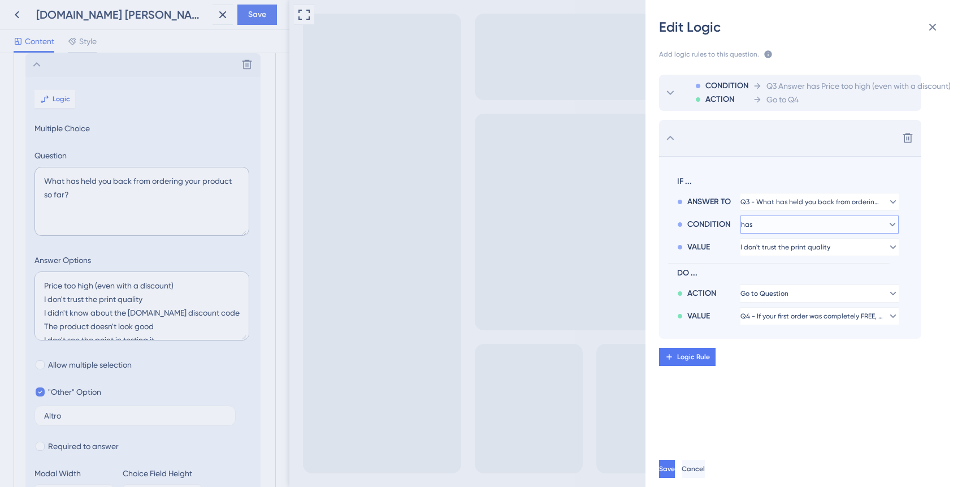
click at [799, 225] on button "has" at bounding box center [820, 224] width 158 height 18
click at [790, 326] on div "has not has not" at bounding box center [820, 324] width 144 height 23
click at [795, 251] on span "I don't trust the print quality" at bounding box center [786, 247] width 90 height 9
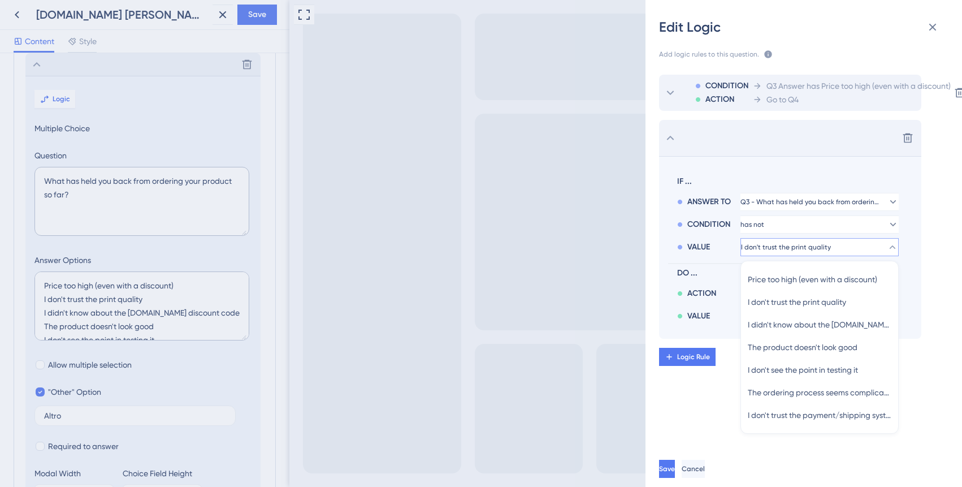
click at [821, 100] on div "Go to Q4" at bounding box center [852, 100] width 198 height 14
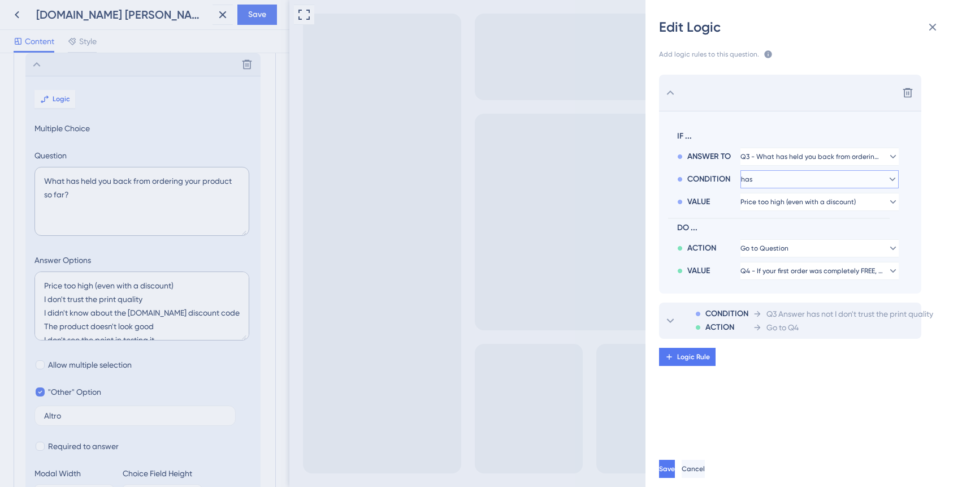
click at [807, 180] on button "has" at bounding box center [820, 179] width 158 height 18
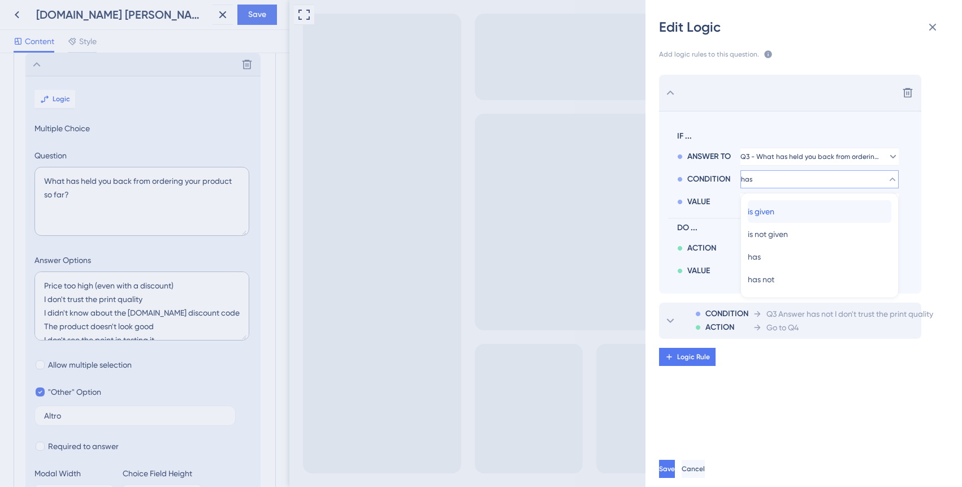
click at [807, 215] on div "is given is given" at bounding box center [820, 211] width 144 height 23
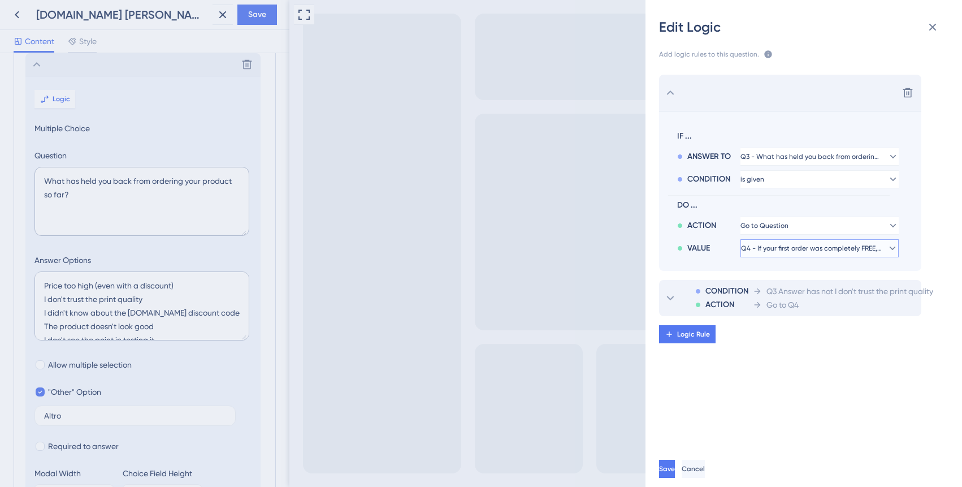
click at [808, 244] on span "Q4 - If your first order was completely FREE, would you do it?" at bounding box center [811, 248] width 141 height 9
click at [811, 227] on button "Go to Question" at bounding box center [820, 226] width 158 height 18
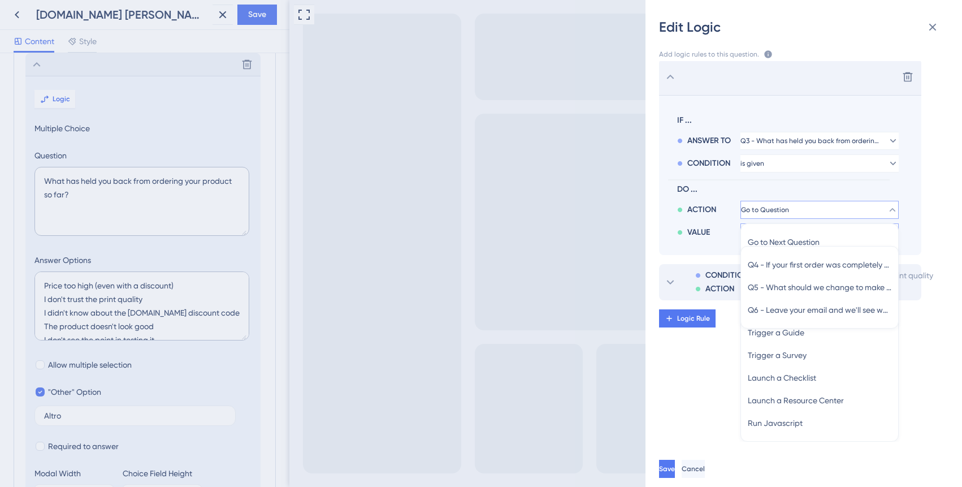
click at [712, 231] on div "VALUE" at bounding box center [708, 233] width 63 height 14
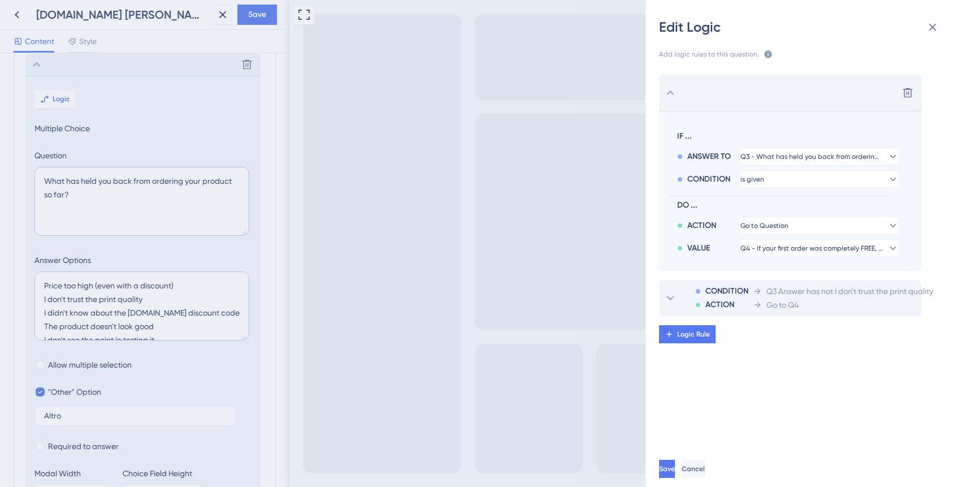
scroll to position [0, 0]
click at [947, 292] on icon at bounding box center [942, 297] width 11 height 11
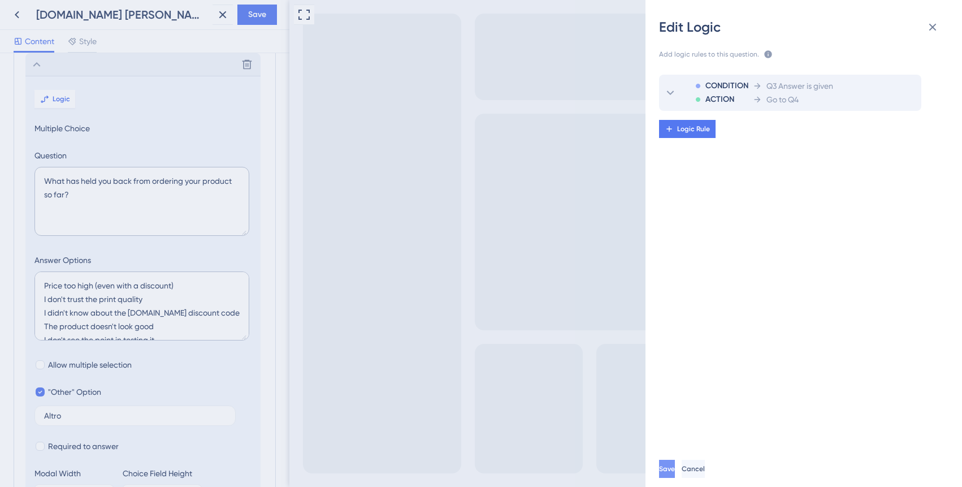
click at [675, 466] on span "Save" at bounding box center [667, 468] width 16 height 9
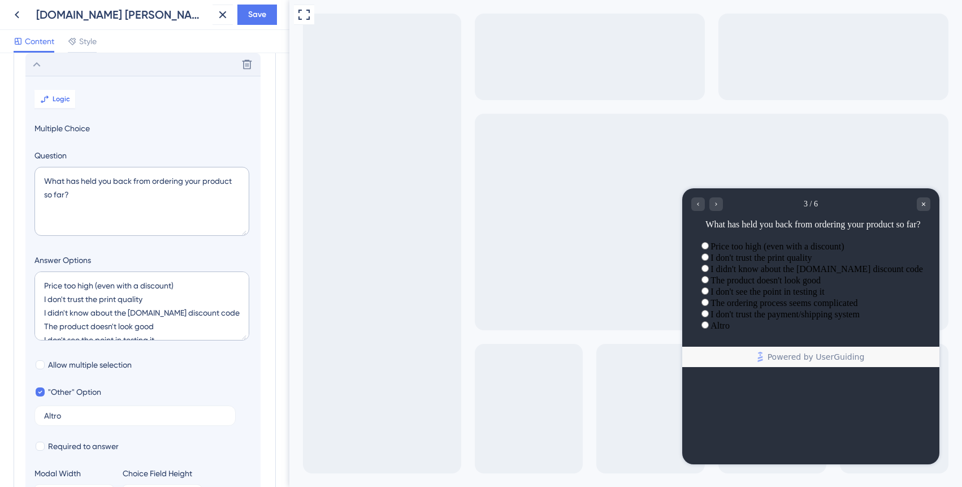
click at [46, 67] on div "Delete" at bounding box center [142, 64] width 235 height 23
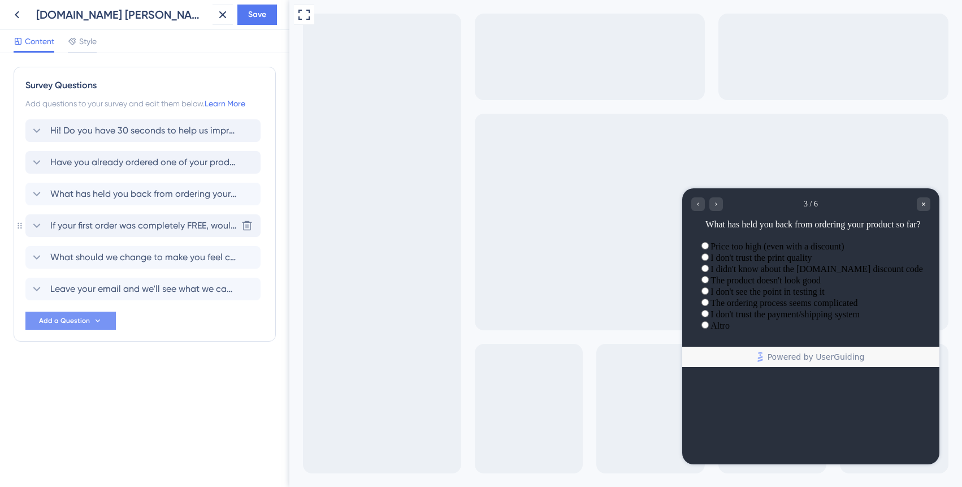
click at [120, 222] on span "If your first order was completely FREE, would you do it?" at bounding box center [143, 226] width 187 height 14
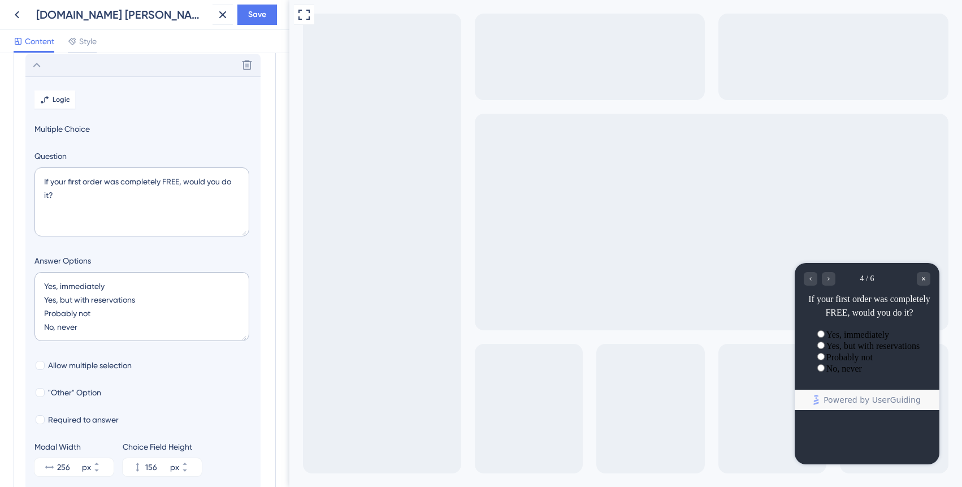
scroll to position [161, 0]
click at [70, 101] on button "Logic" at bounding box center [54, 99] width 41 height 18
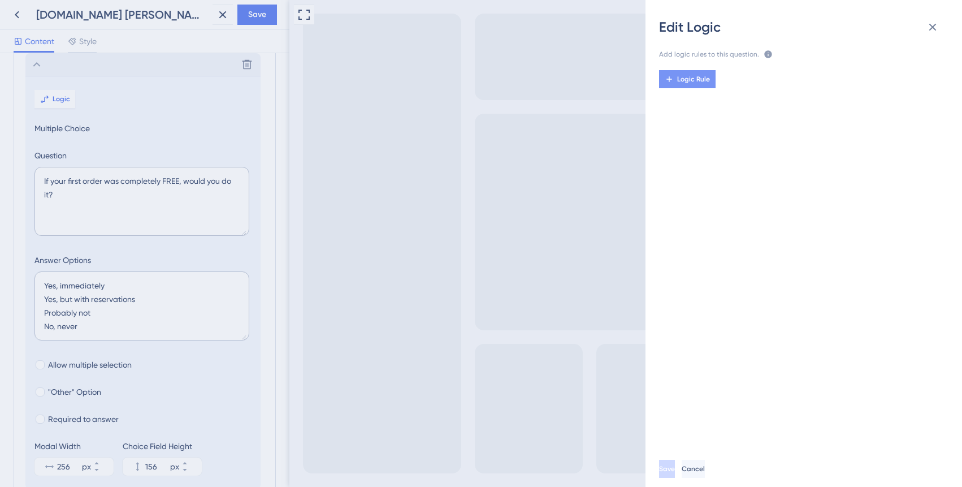
click at [698, 80] on span "Logic Rule" at bounding box center [693, 79] width 33 height 9
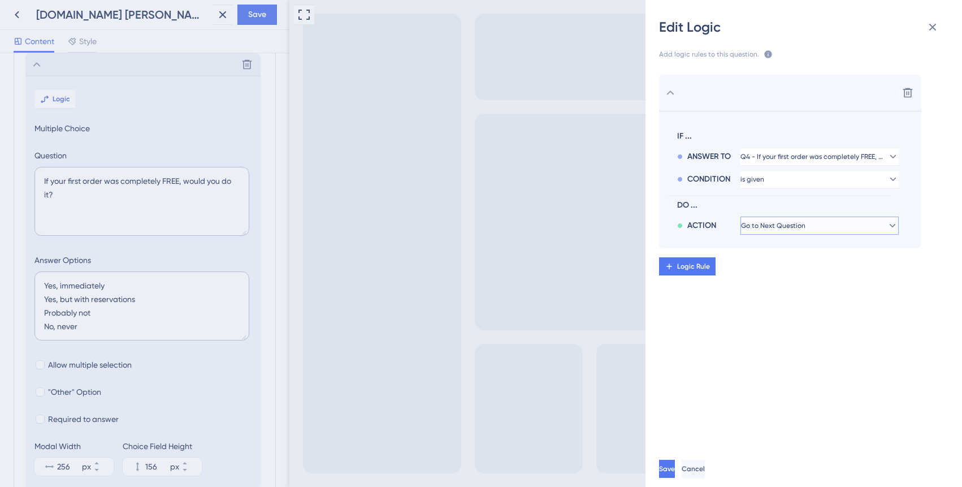
click at [805, 222] on span "Go to Next Question" at bounding box center [773, 225] width 64 height 9
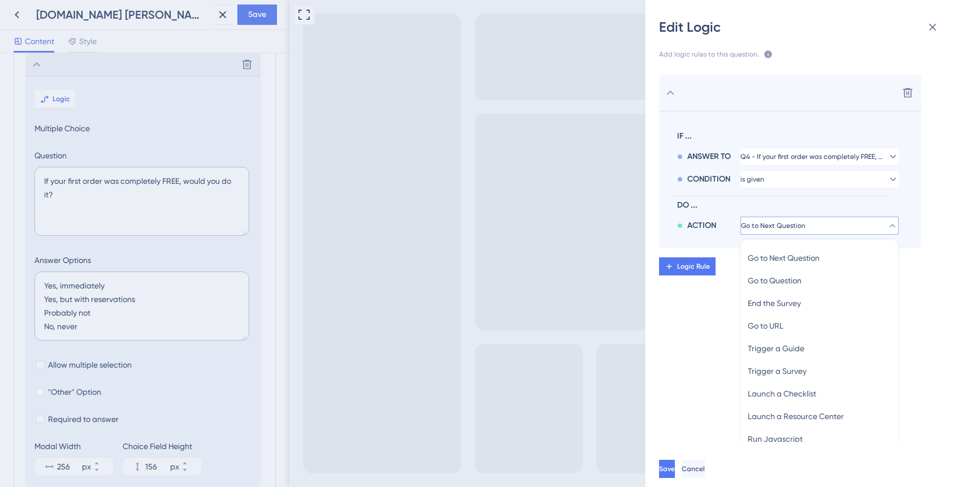
scroll to position [16, 0]
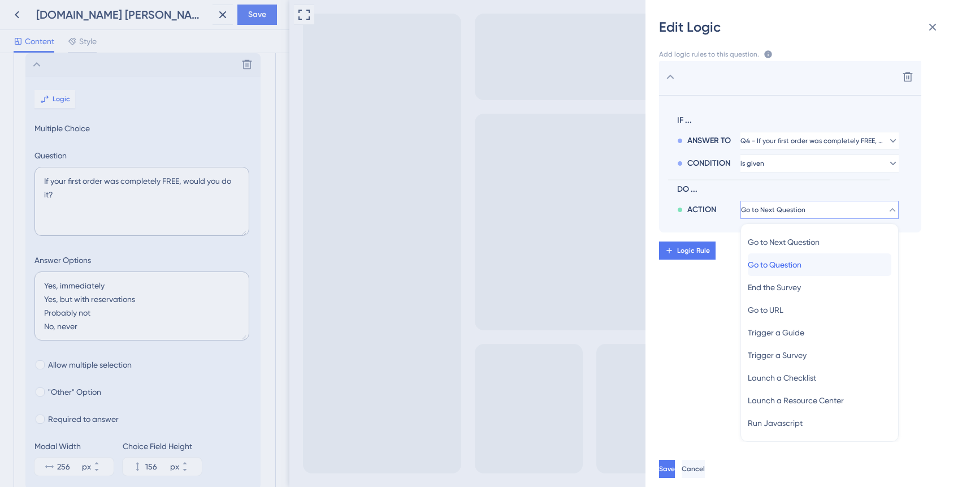
click at [802, 261] on span "Go to Question" at bounding box center [775, 265] width 54 height 14
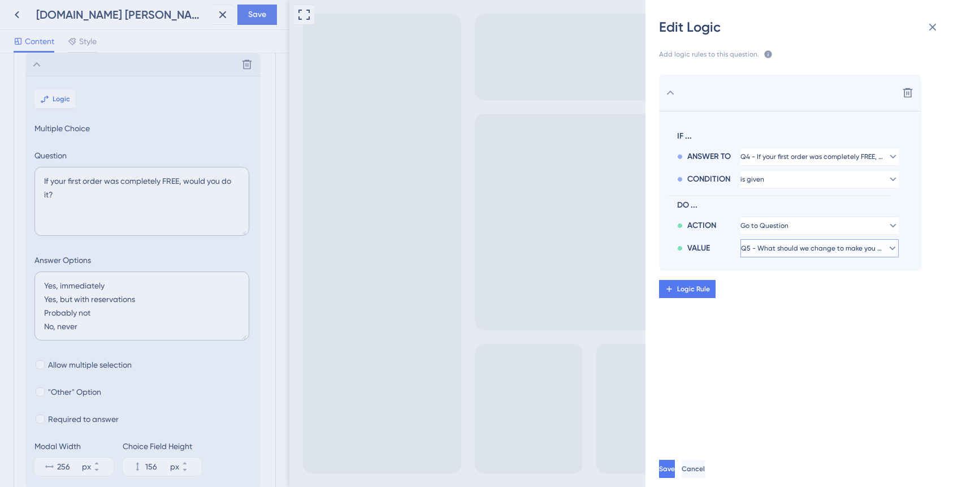
click at [801, 252] on span "Q5 - What should we change to make you feel confident in ordering?" at bounding box center [811, 248] width 141 height 9
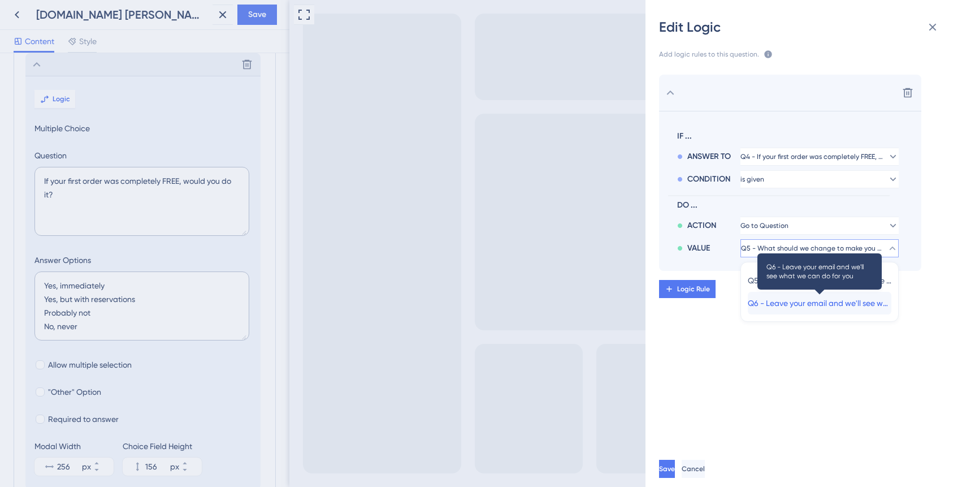
click at [809, 301] on span "Q6 - Leave your email and we'll see what we can do for you" at bounding box center [820, 303] width 144 height 14
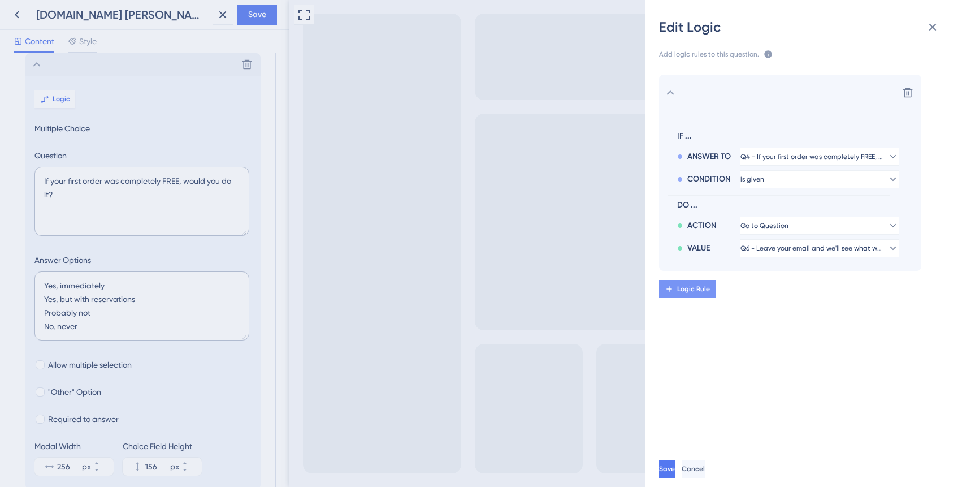
click at [688, 291] on span "Logic Rule" at bounding box center [693, 288] width 33 height 9
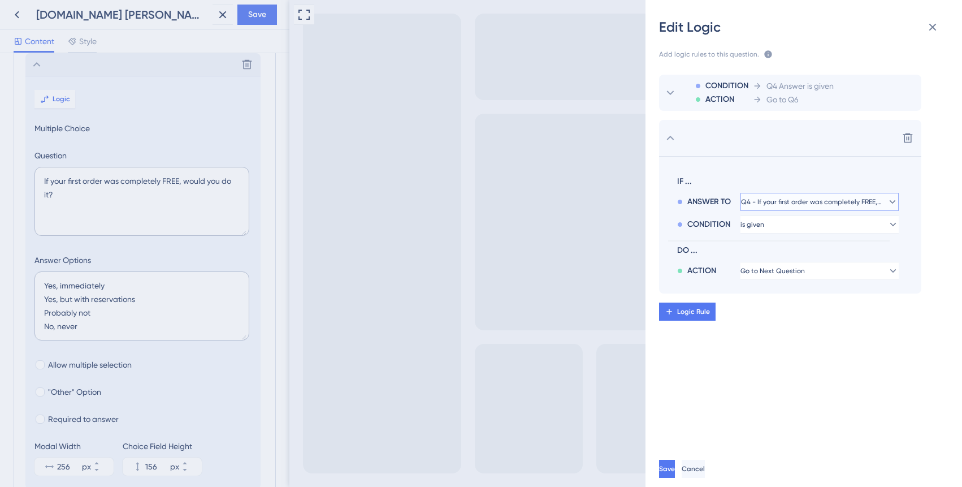
click at [798, 198] on span "Q4 - If your first order was completely FREE, would you do it?" at bounding box center [811, 201] width 141 height 9
click at [797, 220] on button "is given" at bounding box center [820, 224] width 158 height 18
click at [779, 317] on div "has not has not" at bounding box center [820, 324] width 144 height 23
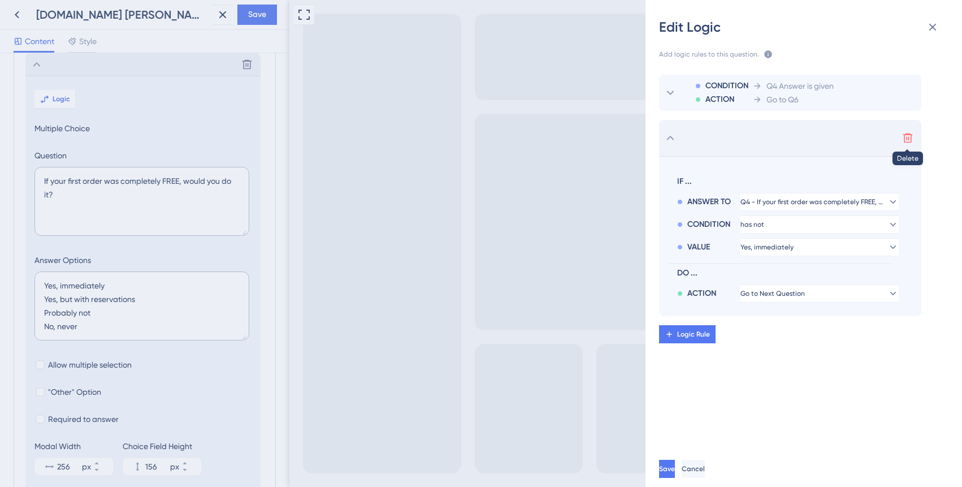
click at [909, 143] on icon at bounding box center [908, 137] width 11 height 11
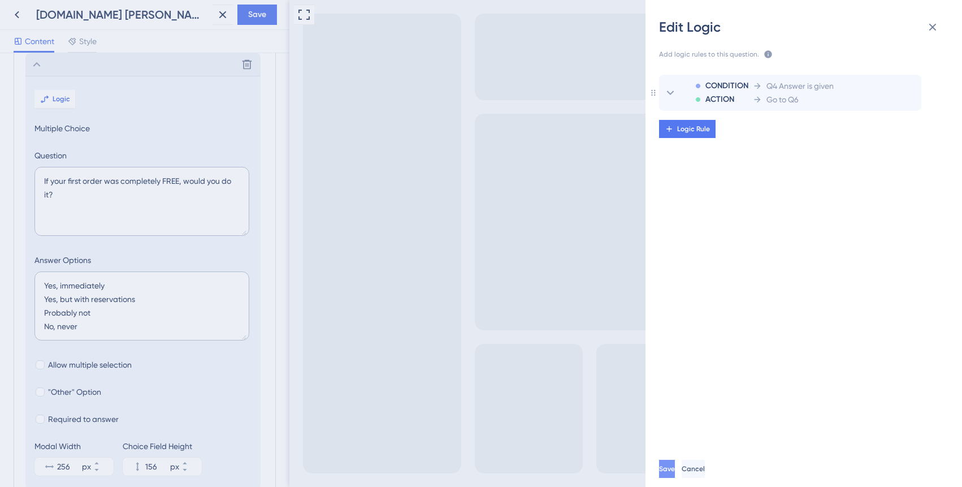
click at [675, 461] on button "Save" at bounding box center [667, 469] width 16 height 18
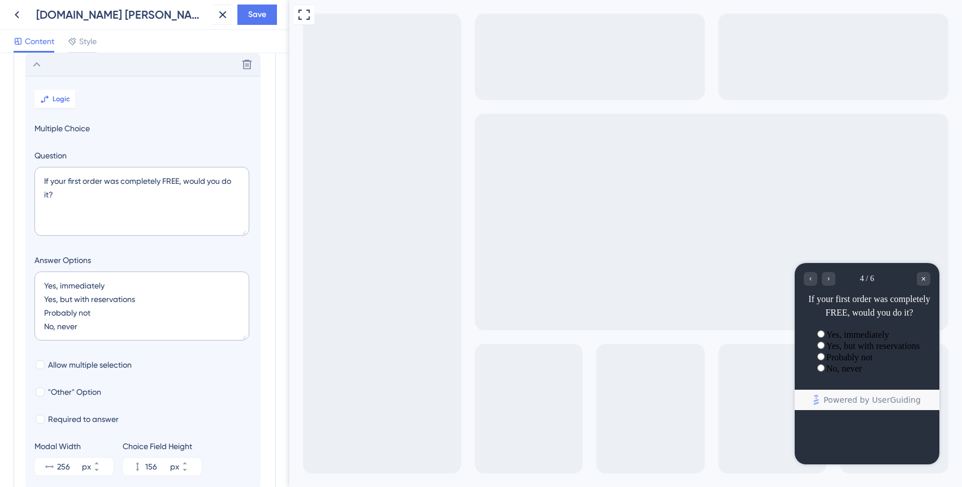
click at [39, 66] on icon at bounding box center [37, 65] width 14 height 14
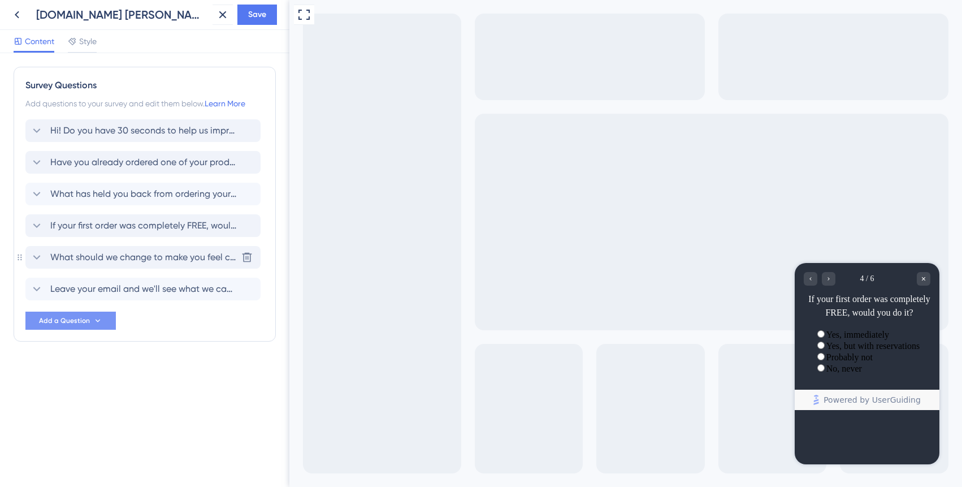
click at [90, 256] on span "What should we change to make you feel confident in ordering?" at bounding box center [143, 258] width 187 height 14
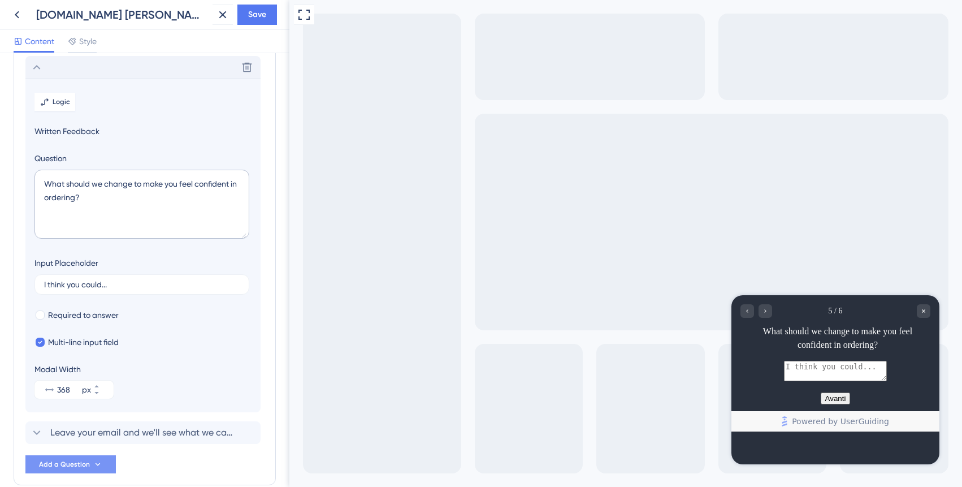
scroll to position [193, 0]
click at [60, 97] on span "Logic" at bounding box center [62, 98] width 18 height 9
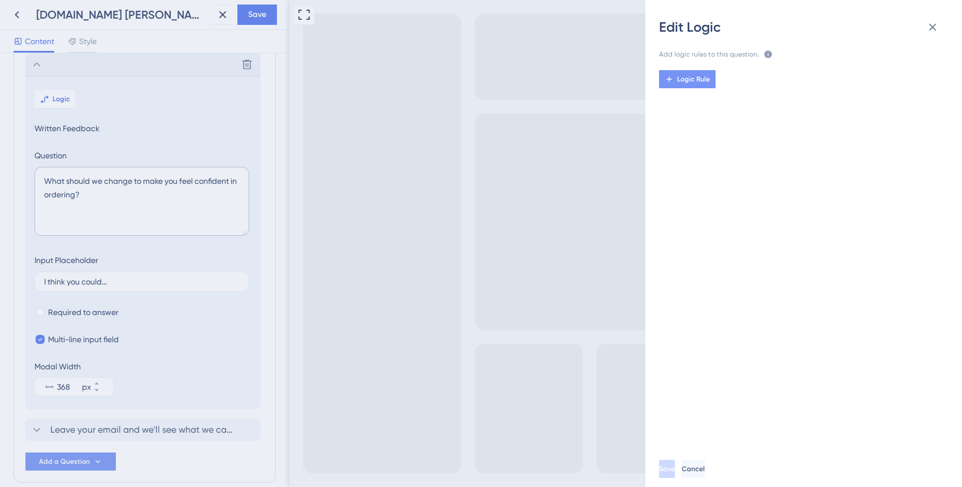
click at [695, 81] on span "Logic Rule" at bounding box center [693, 79] width 33 height 9
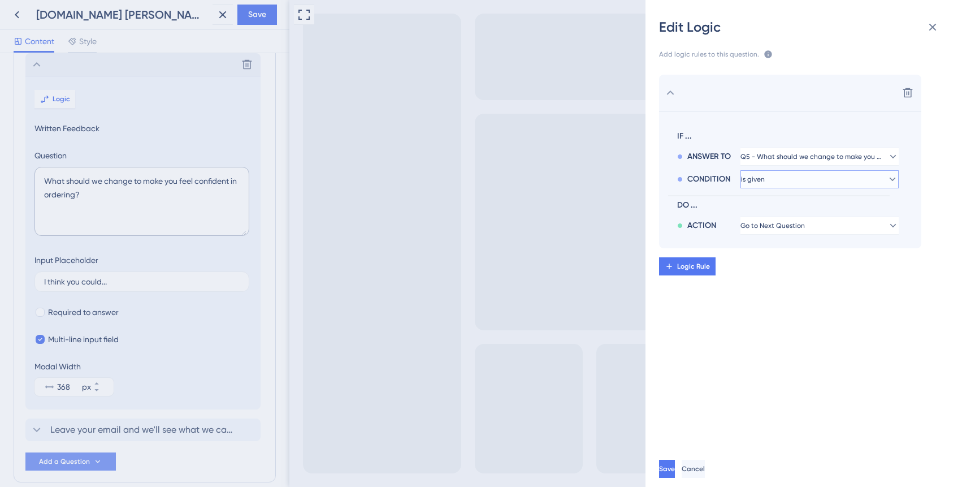
click at [785, 178] on button "is given" at bounding box center [820, 179] width 158 height 18
click at [797, 221] on span "Go to Next Question" at bounding box center [773, 225] width 64 height 9
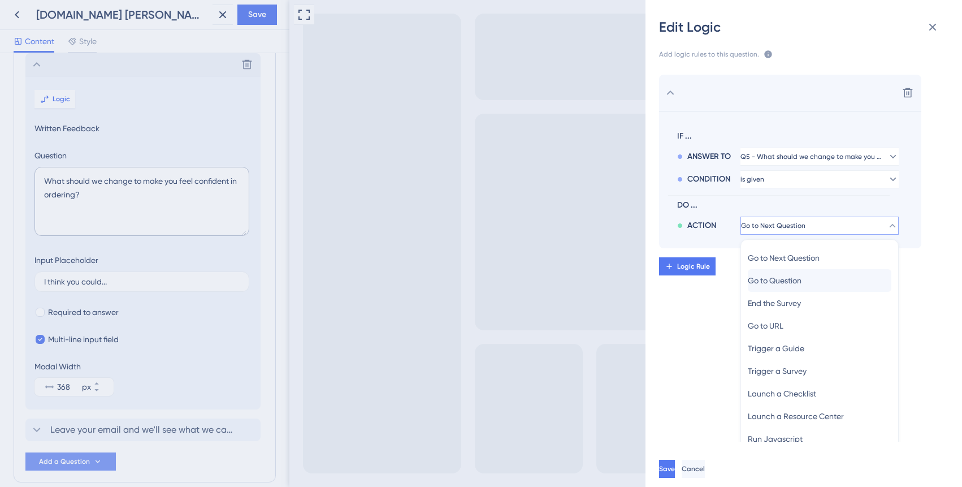
scroll to position [16, 0]
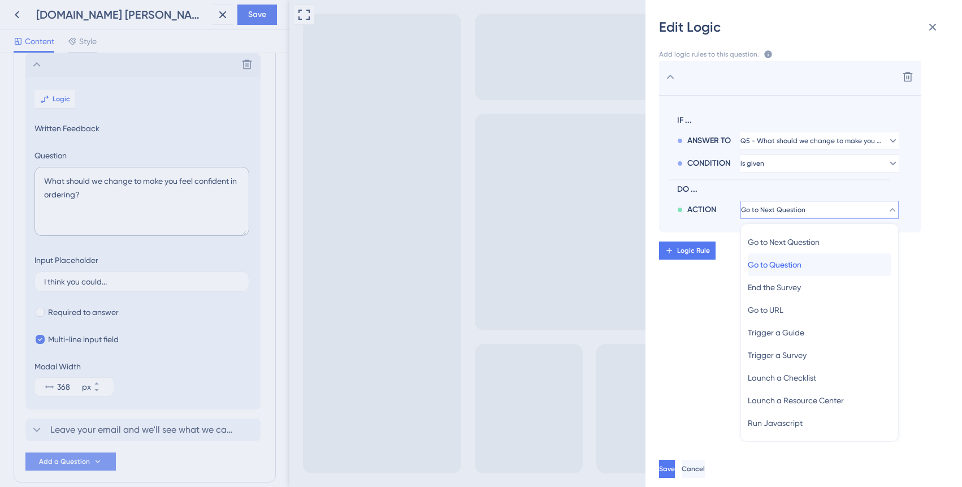
click at [800, 262] on span "Go to Question" at bounding box center [775, 265] width 54 height 14
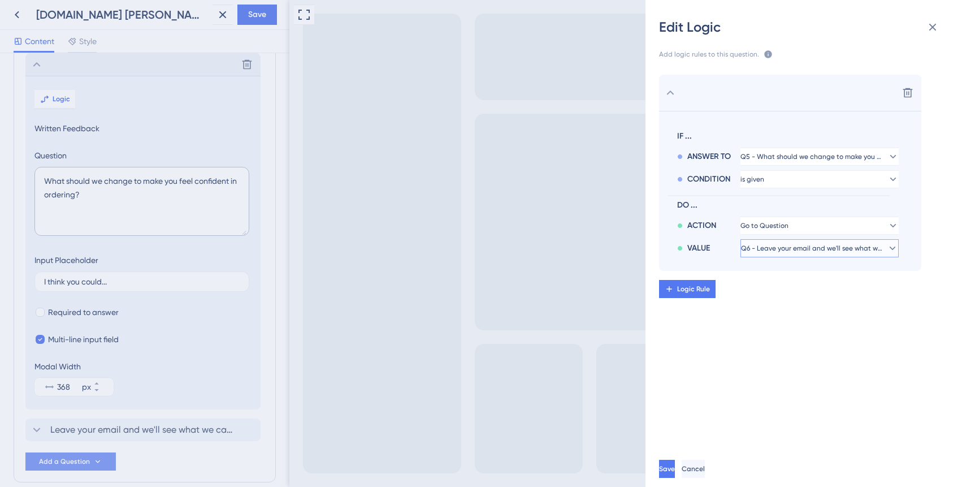
click at [810, 245] on span "Q6 - Leave your email and we'll see what we can do for you" at bounding box center [811, 248] width 141 height 9
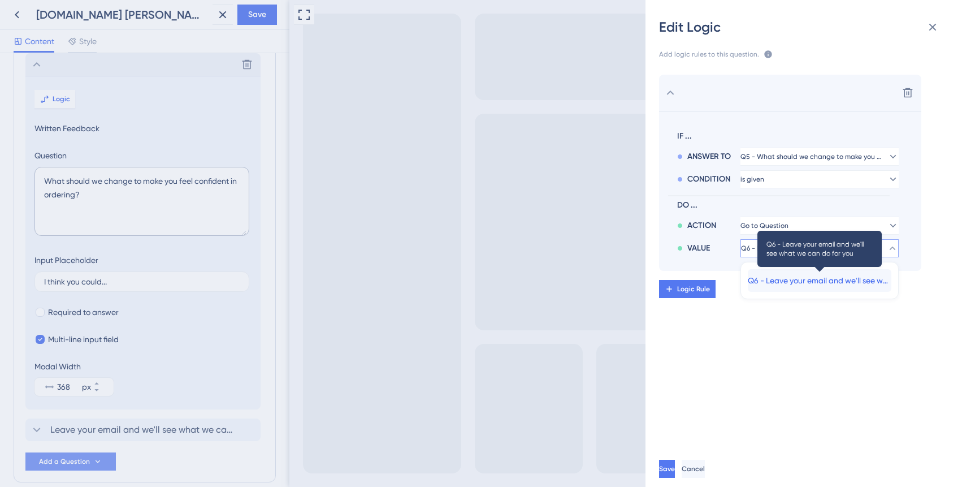
click at [798, 282] on span "Q6 - Leave your email and we'll see what we can do for you" at bounding box center [820, 281] width 144 height 14
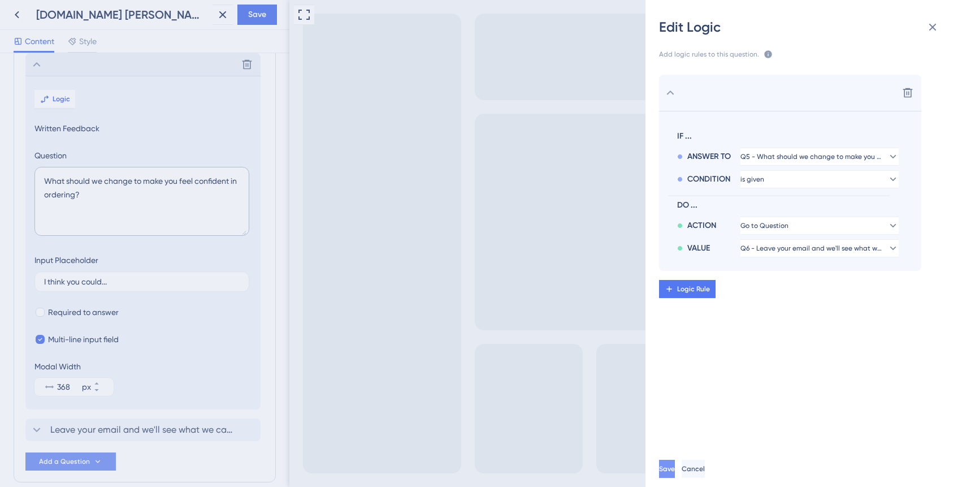
click at [675, 464] on span "Save" at bounding box center [667, 468] width 16 height 9
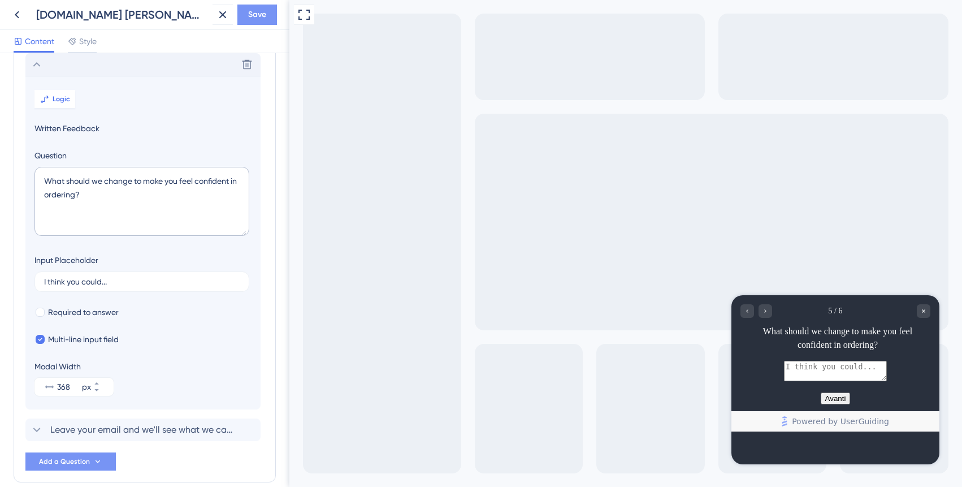
click at [263, 16] on span "Save" at bounding box center [257, 15] width 18 height 14
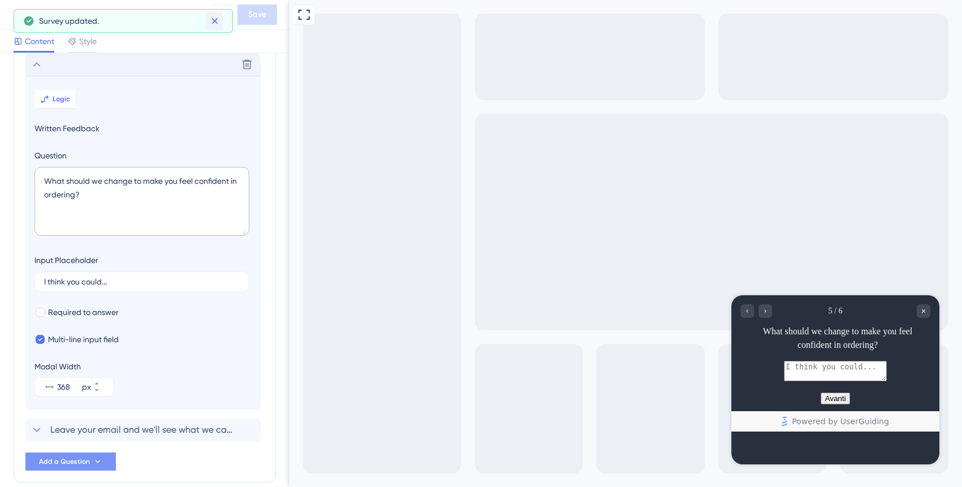
click at [213, 16] on icon at bounding box center [214, 20] width 11 height 11
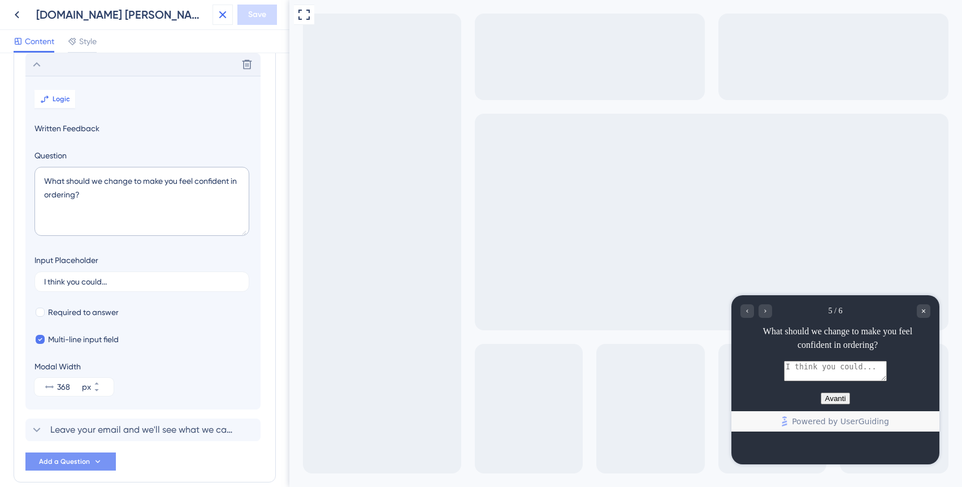
click at [217, 14] on icon at bounding box center [223, 15] width 14 height 14
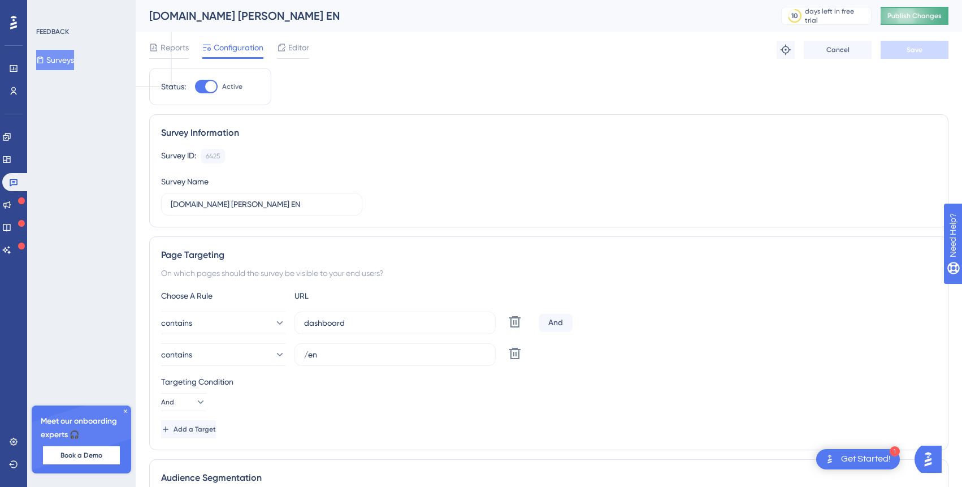
click at [910, 17] on span "Publish Changes" at bounding box center [915, 15] width 54 height 9
click at [10, 185] on icon at bounding box center [14, 182] width 8 height 7
click at [14, 67] on icon at bounding box center [13, 68] width 7 height 7
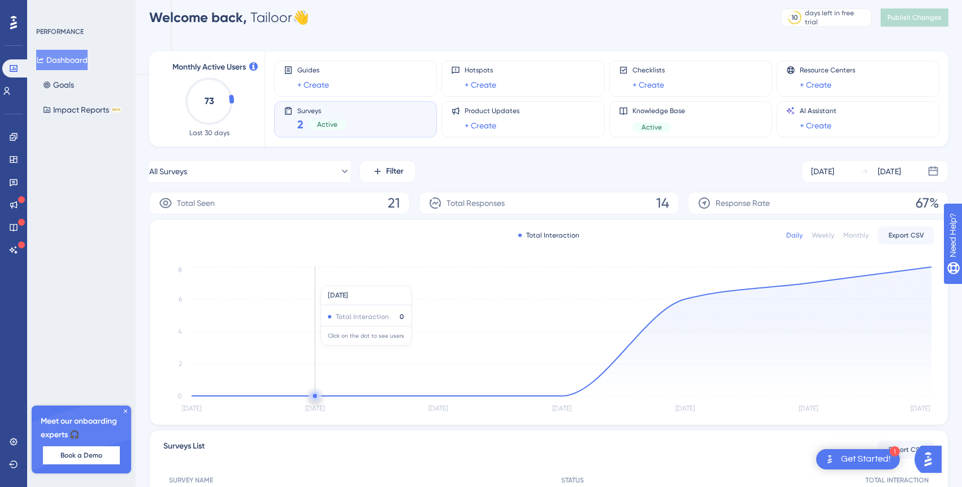
scroll to position [14, 0]
